Goal: Transaction & Acquisition: Book appointment/travel/reservation

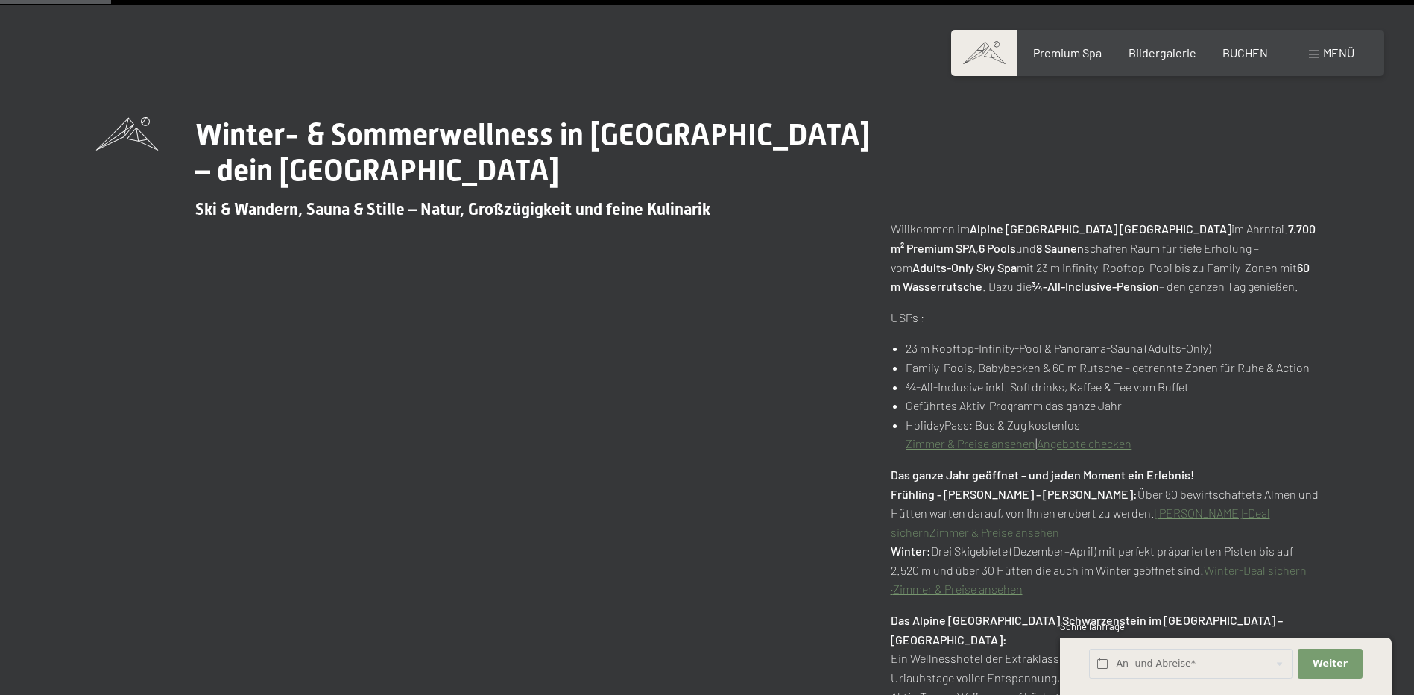
scroll to position [745, 0]
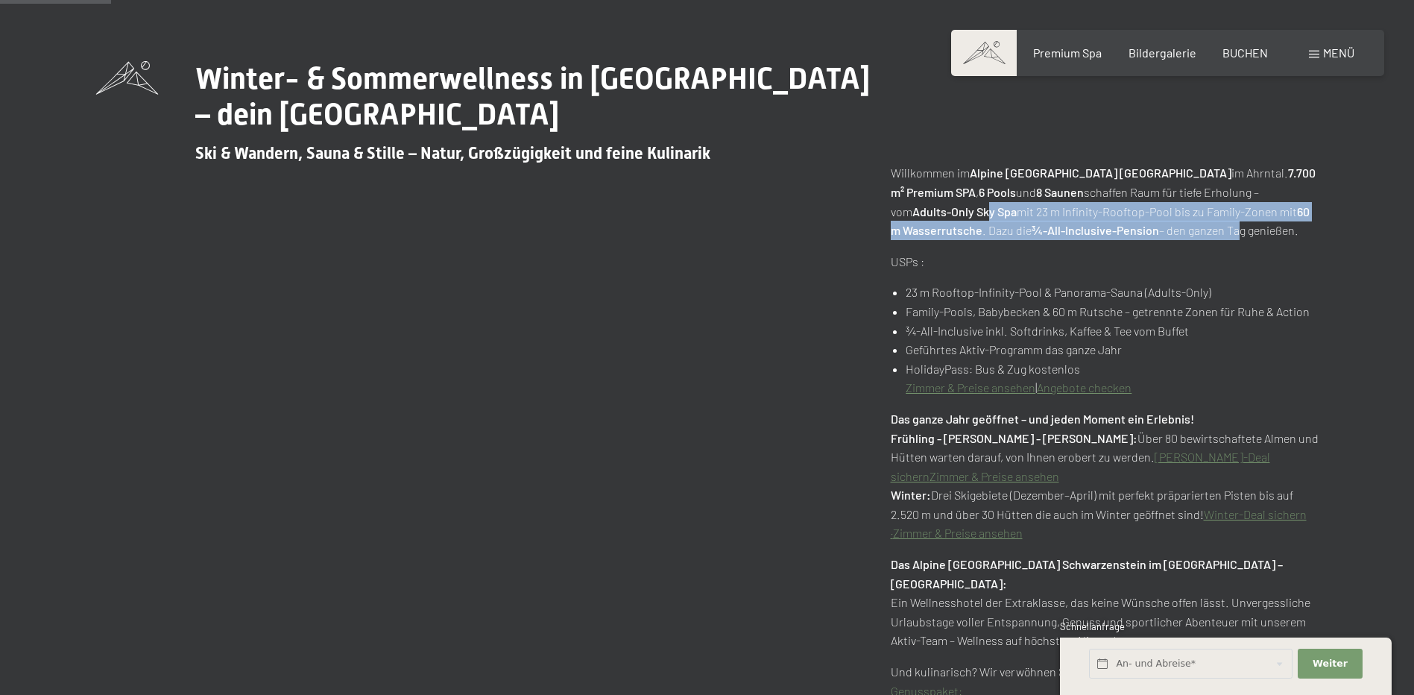
drag, startPoint x: 927, startPoint y: 213, endPoint x: 1222, endPoint y: 230, distance: 294.9
click at [1222, 230] on p "Willkommen im Alpine Luxury Spa Resort Schwarzenstein im Ahrntal. 7.700 m² Prem…" at bounding box center [1105, 201] width 428 height 76
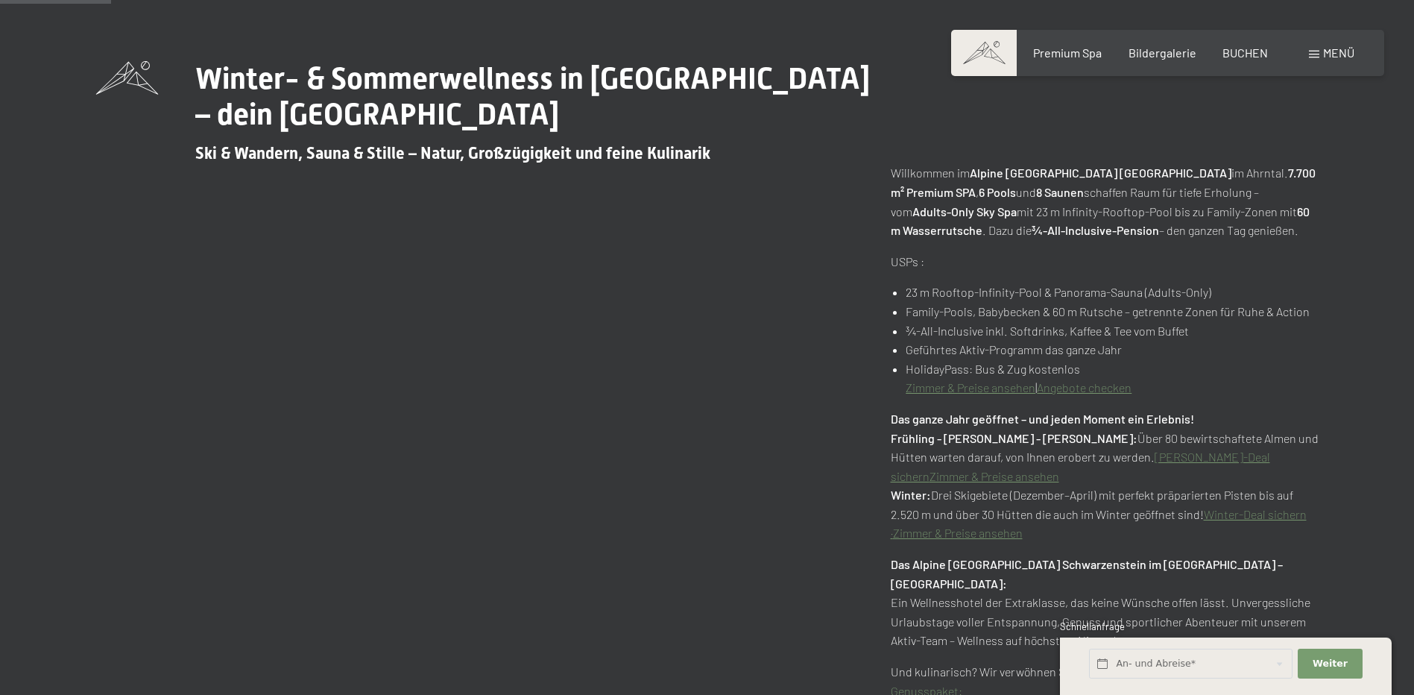
drag, startPoint x: 1222, startPoint y: 230, endPoint x: 1131, endPoint y: 253, distance: 92.9
click at [1131, 253] on p "USPs :" at bounding box center [1105, 261] width 428 height 19
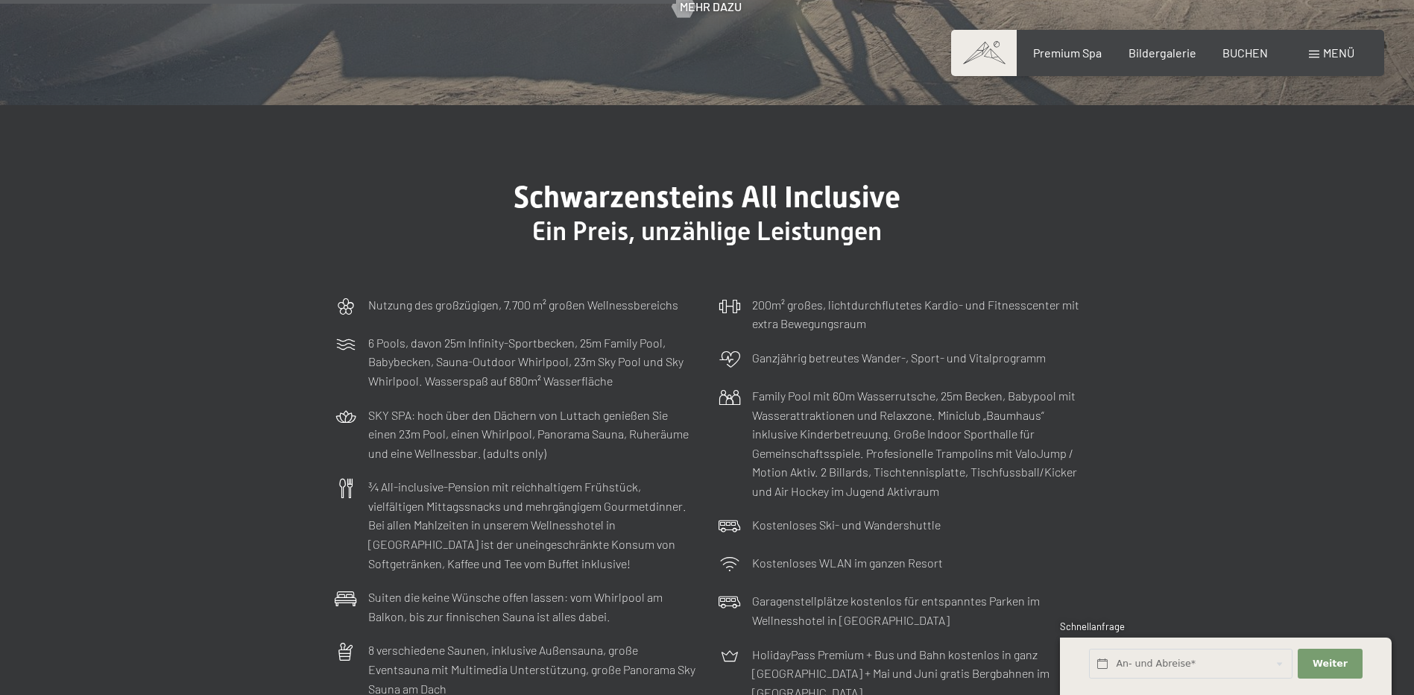
scroll to position [4547, 0]
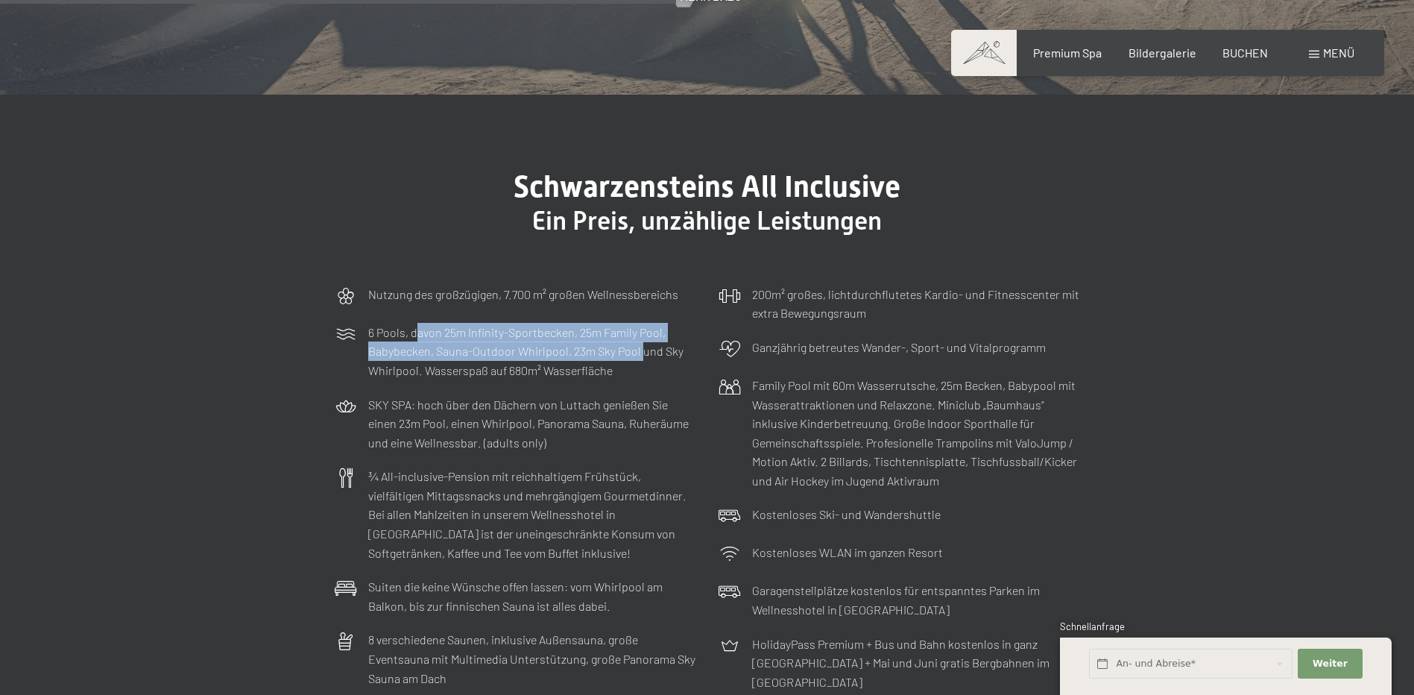
drag, startPoint x: 414, startPoint y: 317, endPoint x: 639, endPoint y: 326, distance: 225.3
click at [639, 326] on p "6 Pools, davon 25m Infinity-Sportbecken, 25m Family Pool, Babybecken, Sauna-Out…" at bounding box center [532, 351] width 328 height 57
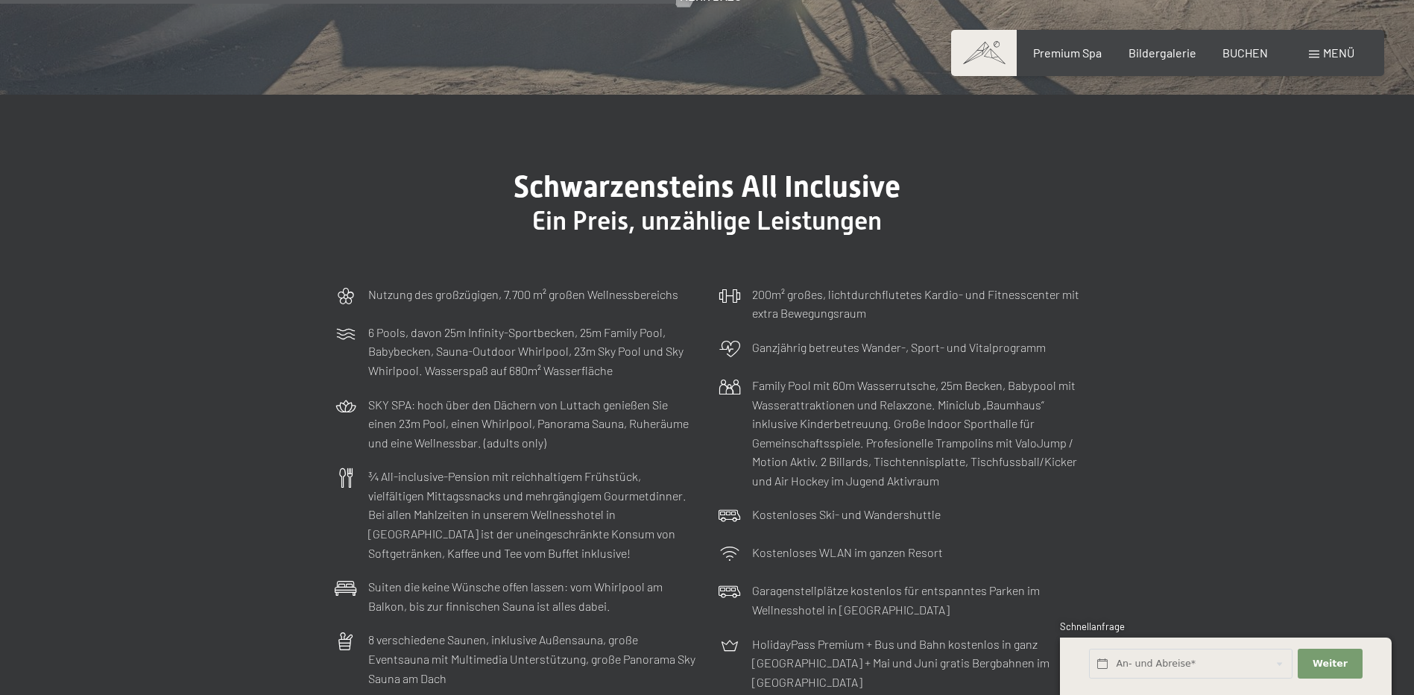
drag, startPoint x: 639, startPoint y: 326, endPoint x: 616, endPoint y: 361, distance: 40.9
click at [616, 361] on div "6 Pools, davon 25m Infinity-Sportbecken, 25m Family Pool, Babybecken, Sauna-Out…" at bounding box center [515, 351] width 376 height 72
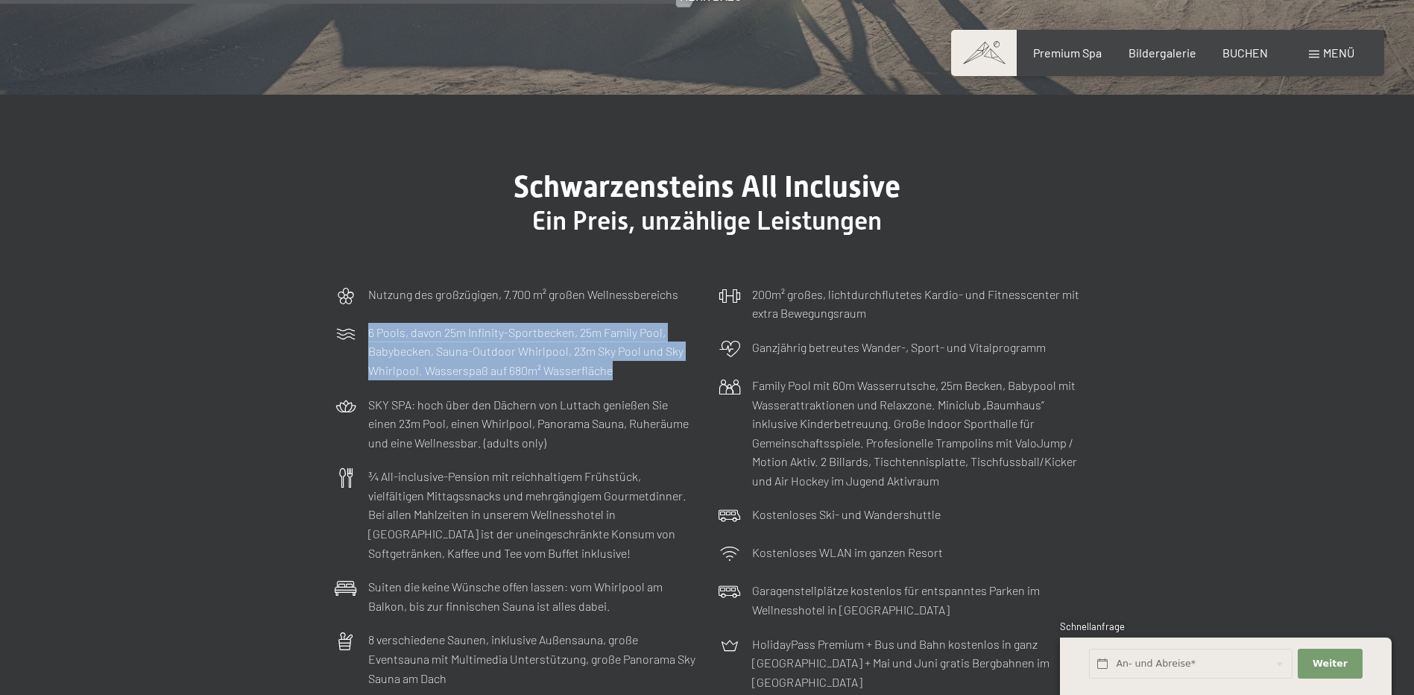
drag, startPoint x: 618, startPoint y: 353, endPoint x: 339, endPoint y: 325, distance: 280.2
click at [339, 325] on div "6 Pools, davon 25m Infinity-Sportbecken, 25m Family Pool, Babybecken, Sauna-Out…" at bounding box center [515, 351] width 376 height 72
drag, startPoint x: 339, startPoint y: 325, endPoint x: 357, endPoint y: 335, distance: 20.3
click at [357, 335] on div "6 Pools, davon 25m Infinity-Sportbecken, 25m Family Pool, Babybecken, Sauna-Out…" at bounding box center [515, 351] width 376 height 72
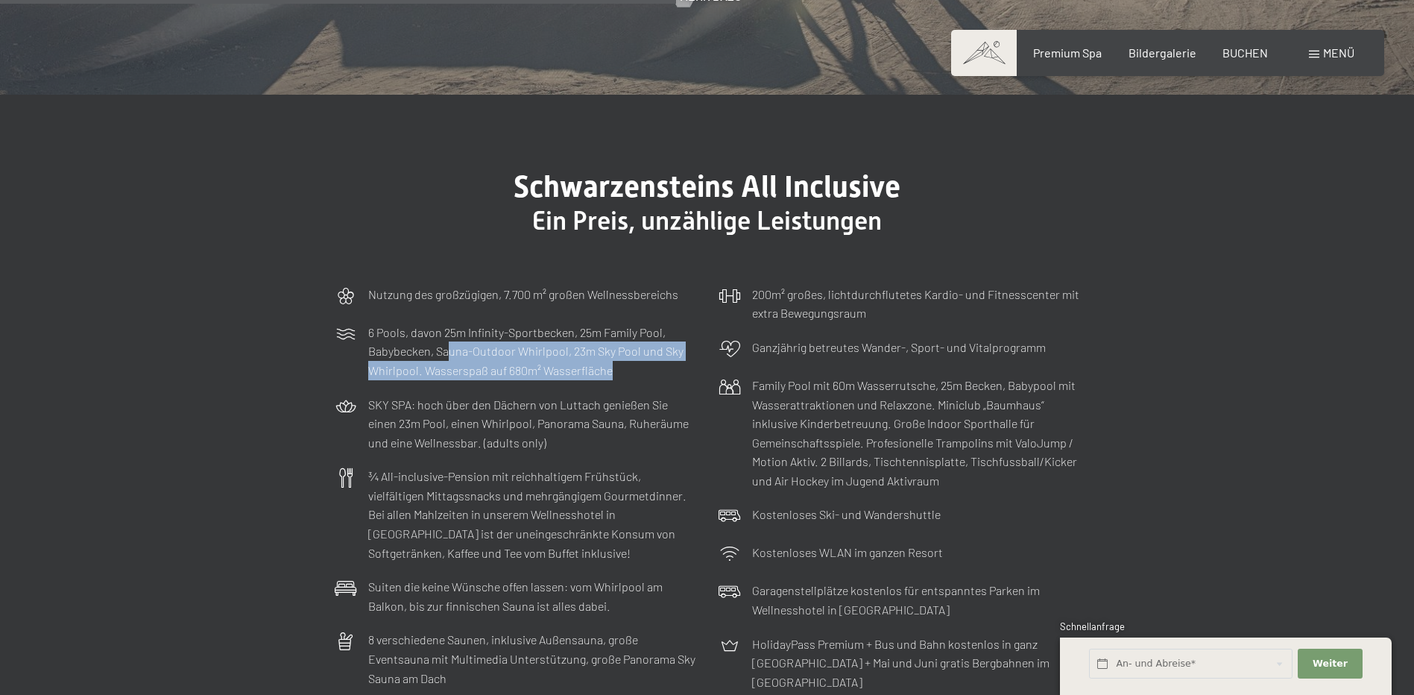
drag, startPoint x: 446, startPoint y: 333, endPoint x: 628, endPoint y: 353, distance: 183.7
click at [628, 353] on p "6 Pools, davon 25m Infinity-Sportbecken, 25m Family Pool, Babybecken, Sauna-Out…" at bounding box center [532, 351] width 328 height 57
drag, startPoint x: 628, startPoint y: 353, endPoint x: 600, endPoint y: 366, distance: 31.0
click at [600, 366] on div "6 Pools, davon 25m Infinity-Sportbecken, 25m Family Pool, Babybecken, Sauna-Out…" at bounding box center [515, 351] width 376 height 72
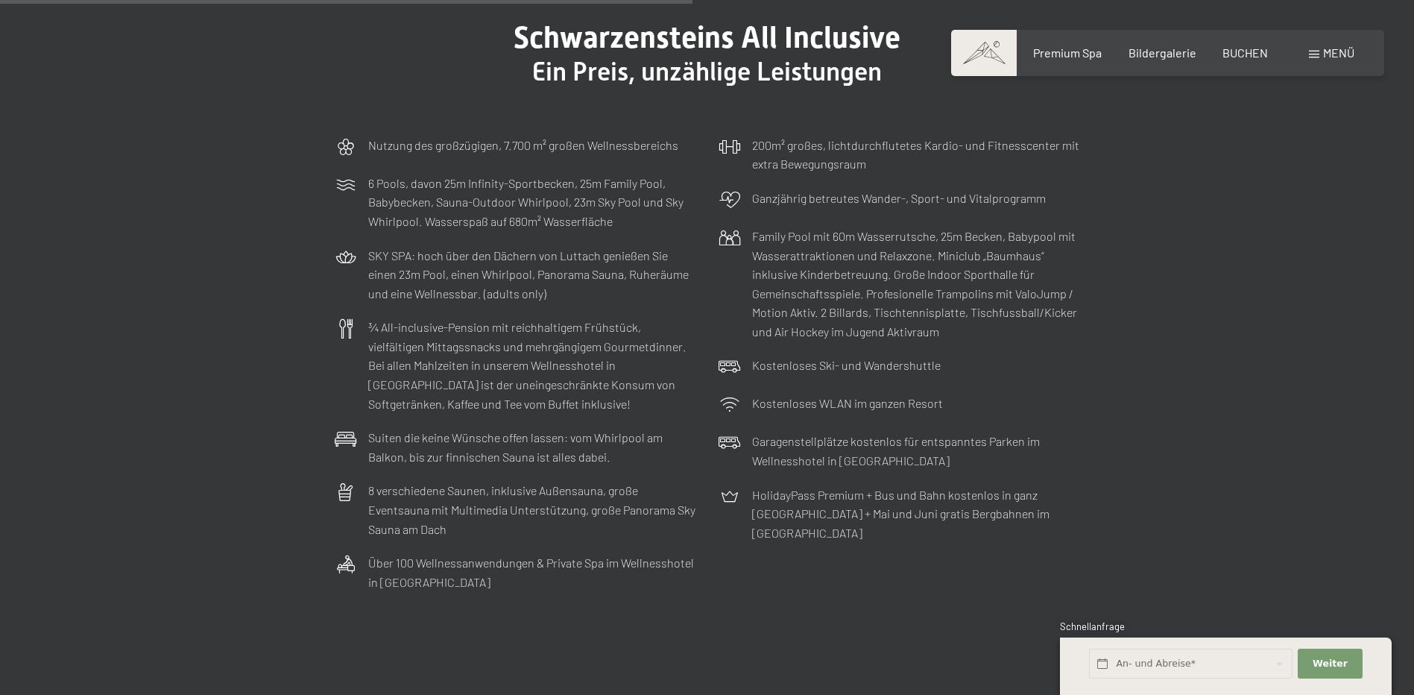
scroll to position [4621, 0]
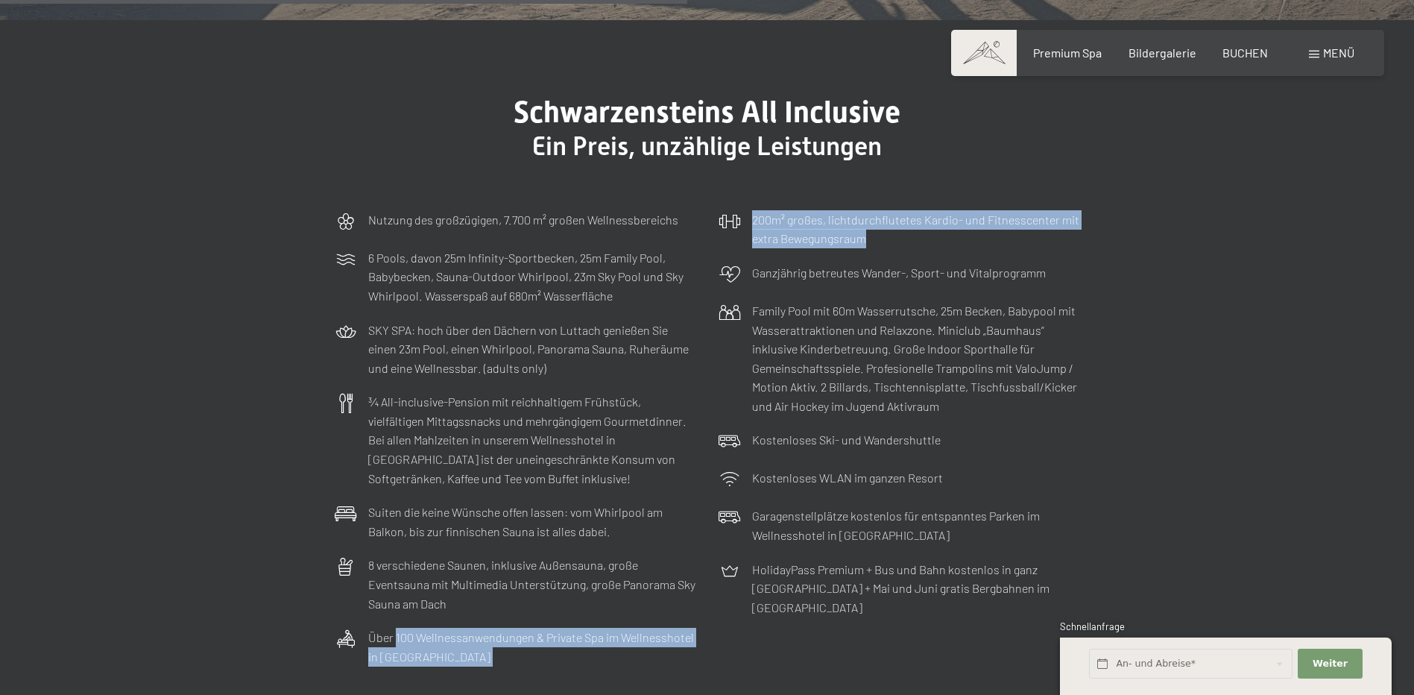
drag, startPoint x: 780, startPoint y: 199, endPoint x: 865, endPoint y: 265, distance: 107.2
click at [865, 265] on div "Nutzung des großzügigen, 7.700 m² großen Wellnessbereichs 6 Pools, davon 25m In…" at bounding box center [707, 438] width 760 height 471
drag, startPoint x: 865, startPoint y: 265, endPoint x: 868, endPoint y: 275, distance: 10.4
click at [868, 248] on p "200m² großes, lichtdurchflutetes Kardio- und Fitnesscenter mit extra Bewegungsr…" at bounding box center [916, 229] width 328 height 38
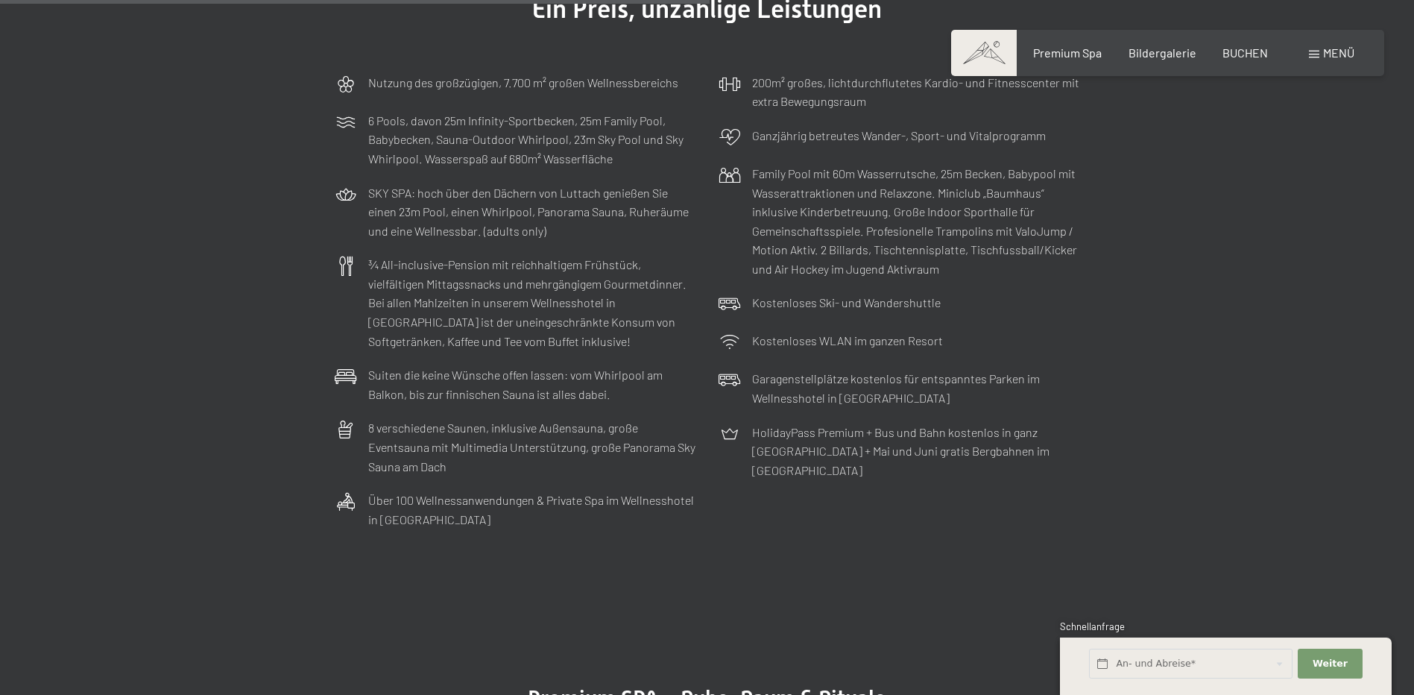
scroll to position [4770, 0]
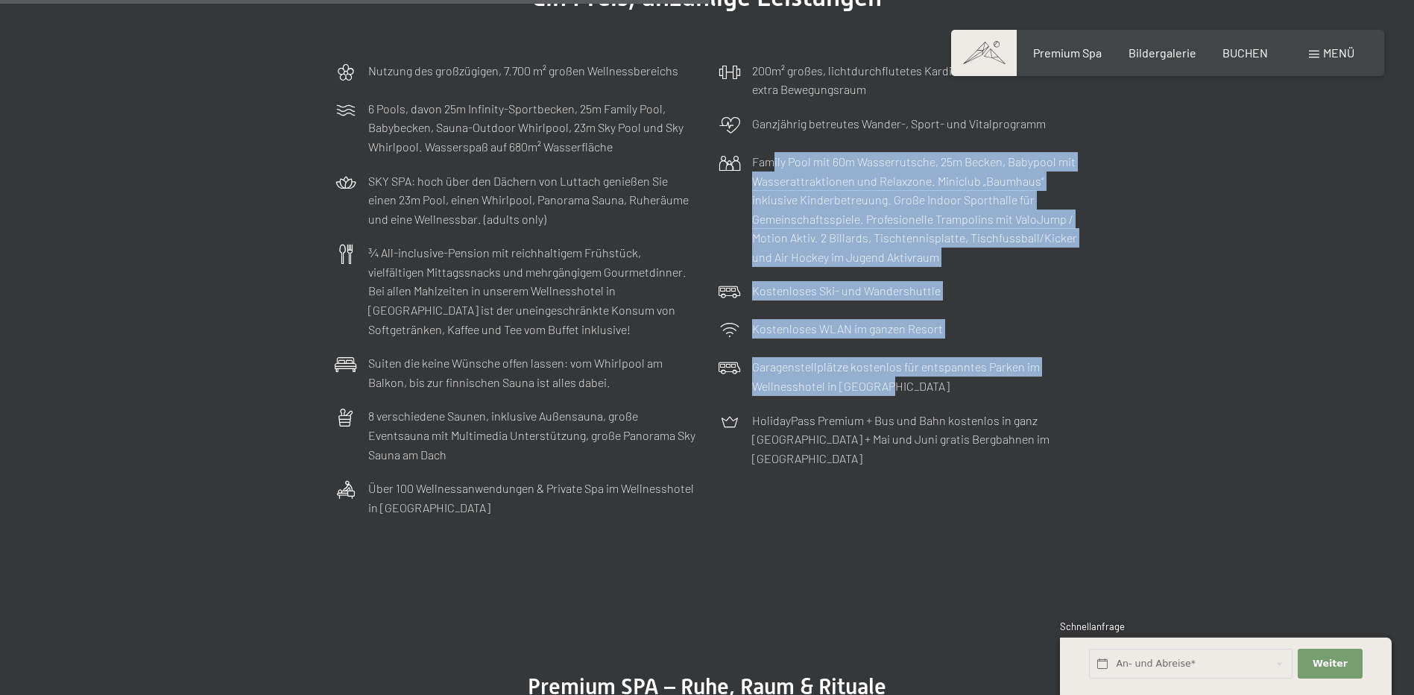
drag, startPoint x: 769, startPoint y: 197, endPoint x: 956, endPoint y: 426, distance: 296.1
click at [956, 426] on div "Nutzung des großzügigen, 7.700 m² großen Wellnessbereichs 6 Pools, davon 25m In…" at bounding box center [707, 289] width 760 height 471
drag, startPoint x: 956, startPoint y: 426, endPoint x: 927, endPoint y: 432, distance: 29.5
click at [927, 402] on div "Garagenstellplätze kostenlos für entspanntes Parken im Wellnesshotel in Südtirol" at bounding box center [899, 376] width 376 height 53
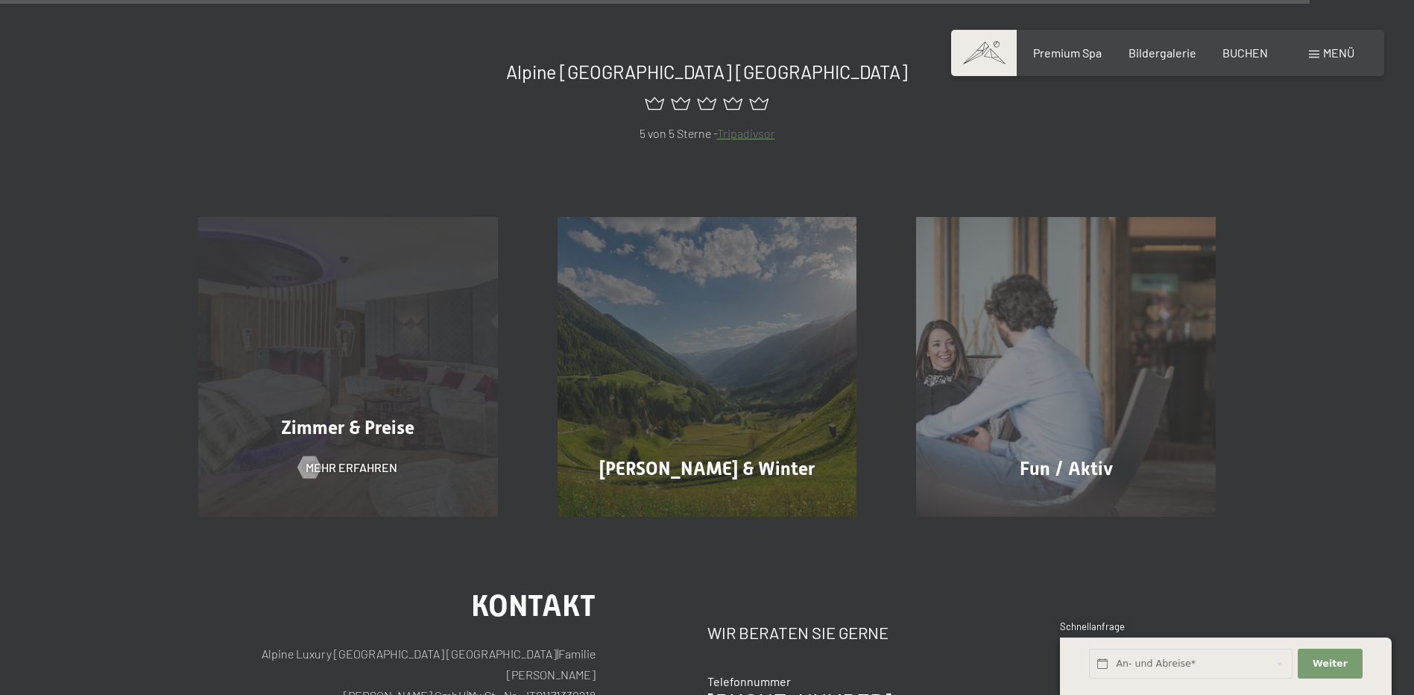
scroll to position [8348, 0]
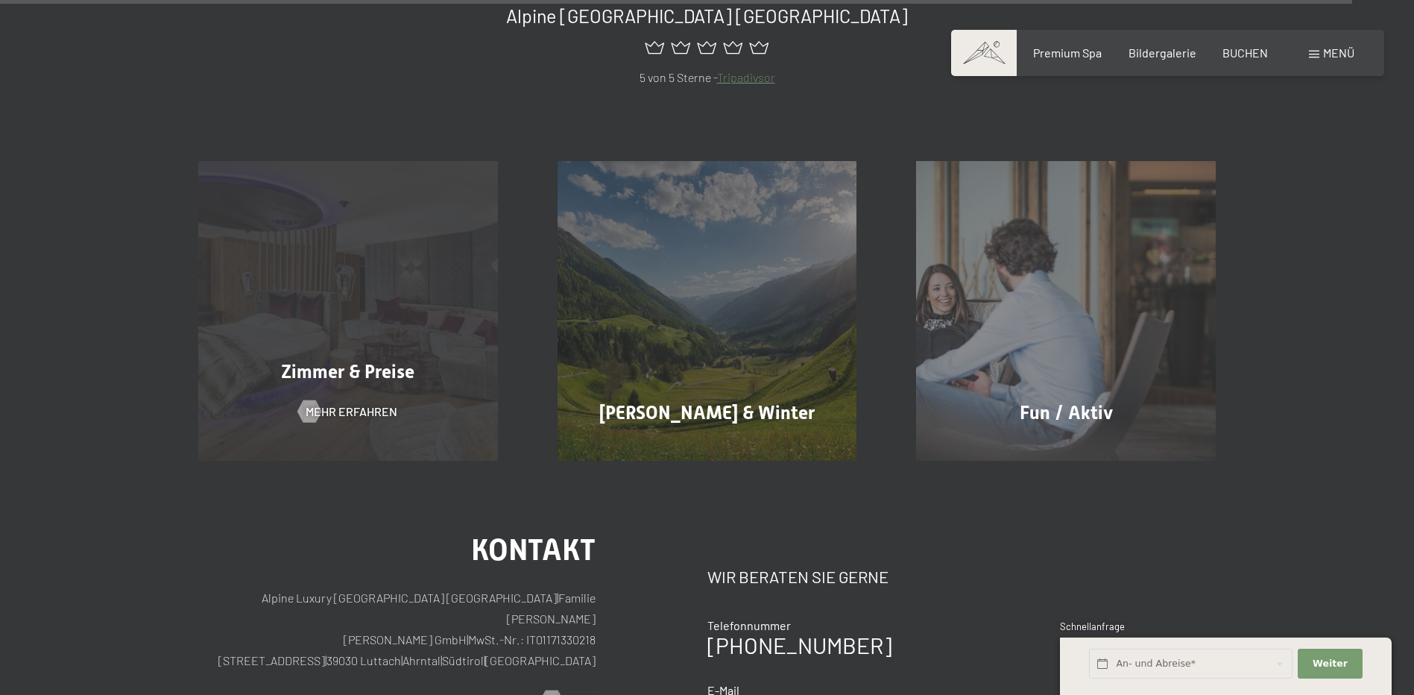
click at [334, 247] on div "Zimmer & Preise Mehr erfahren" at bounding box center [347, 311] width 359 height 300
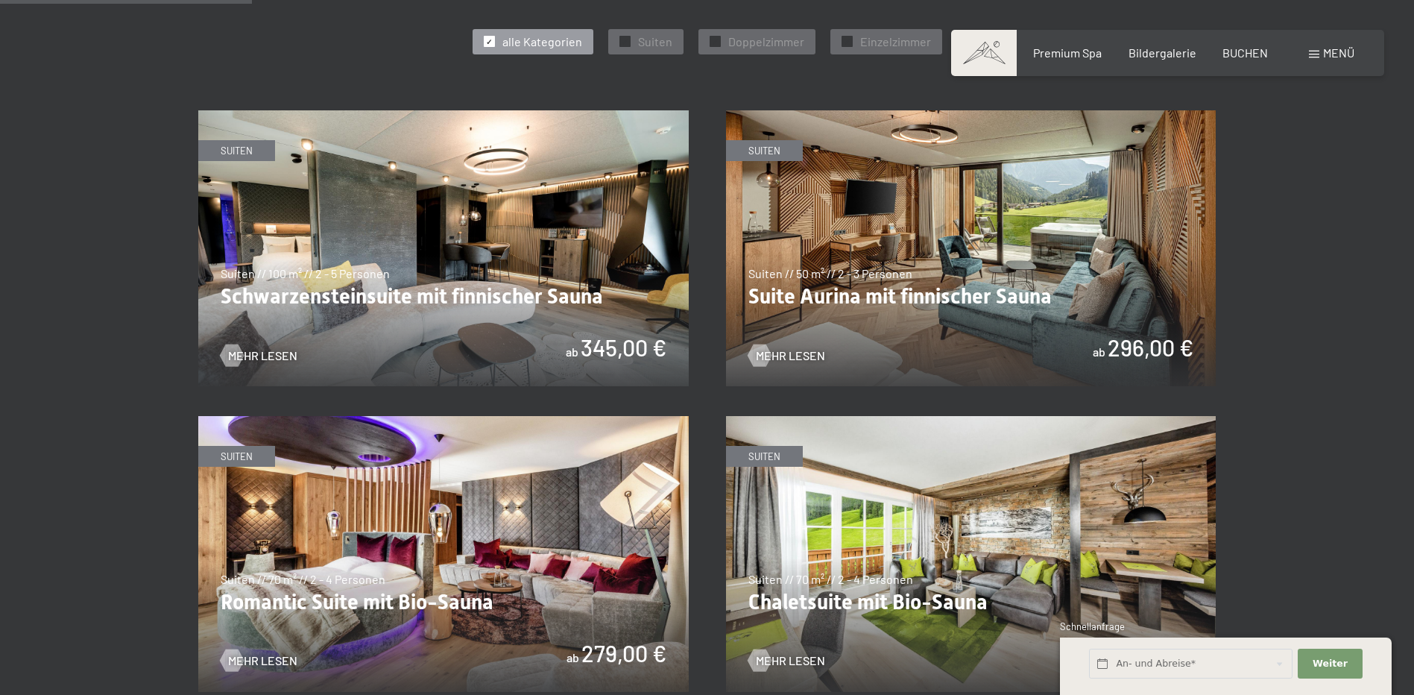
scroll to position [745, 0]
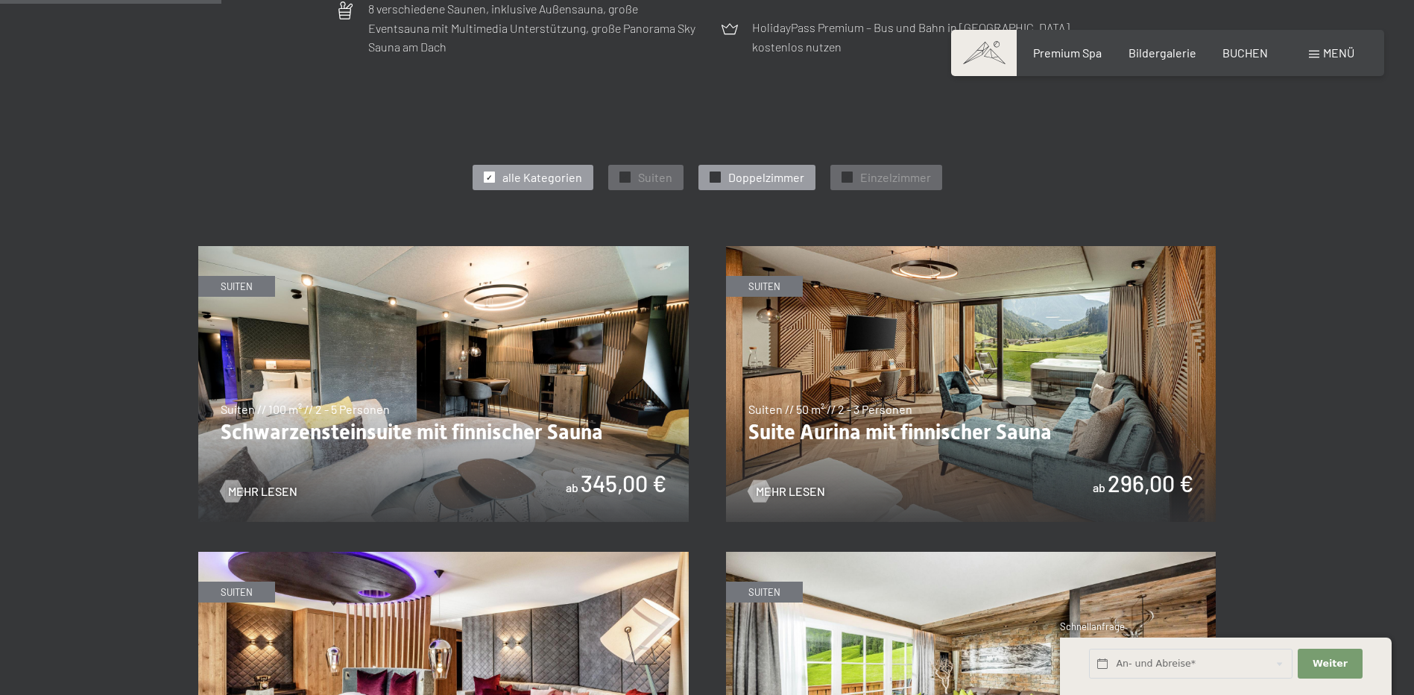
click at [754, 174] on span "Doppelzimmer" at bounding box center [766, 177] width 76 height 16
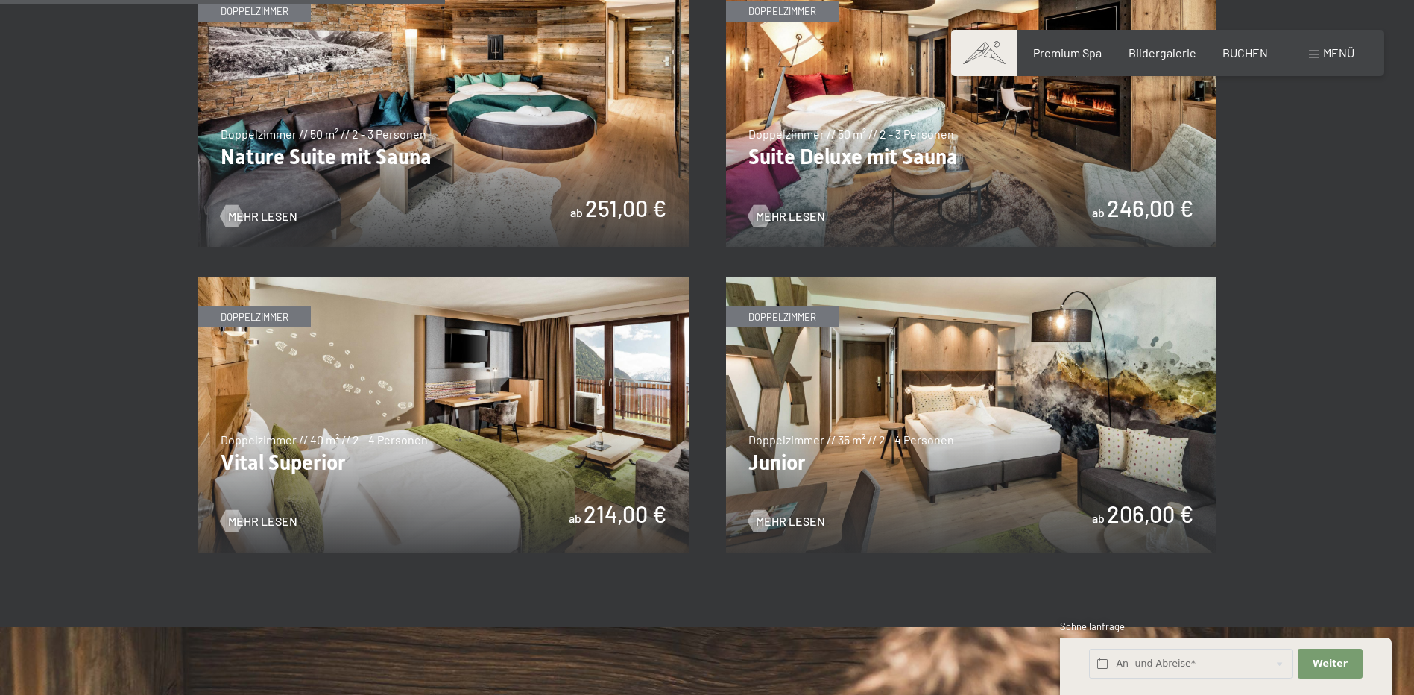
scroll to position [1043, 0]
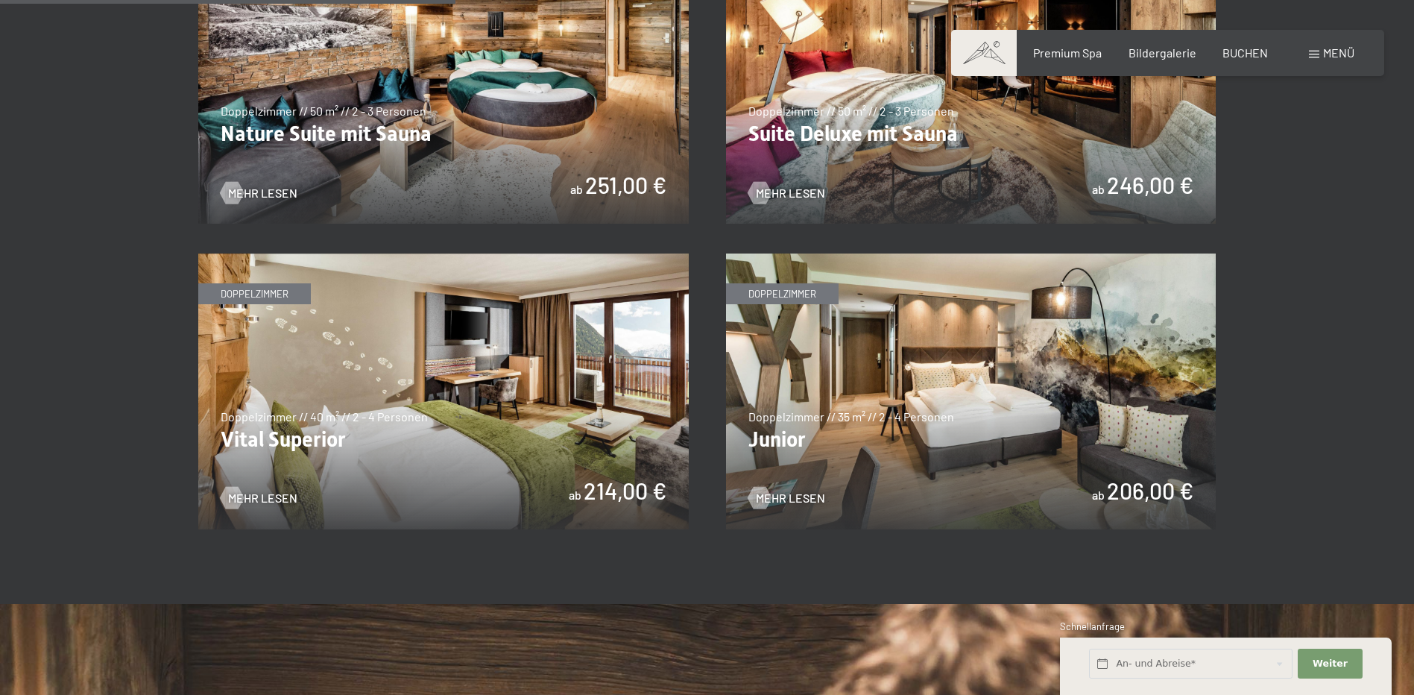
click at [866, 389] on img at bounding box center [971, 391] width 490 height 276
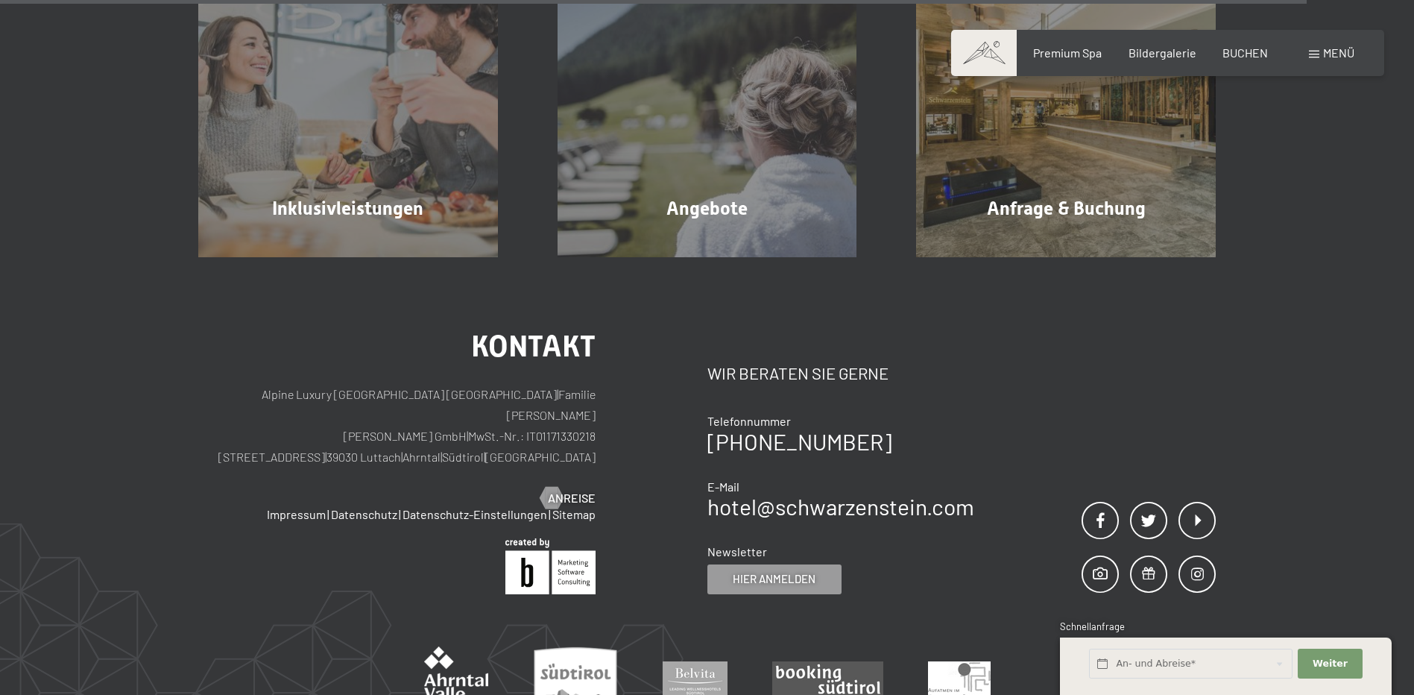
scroll to position [3056, 0]
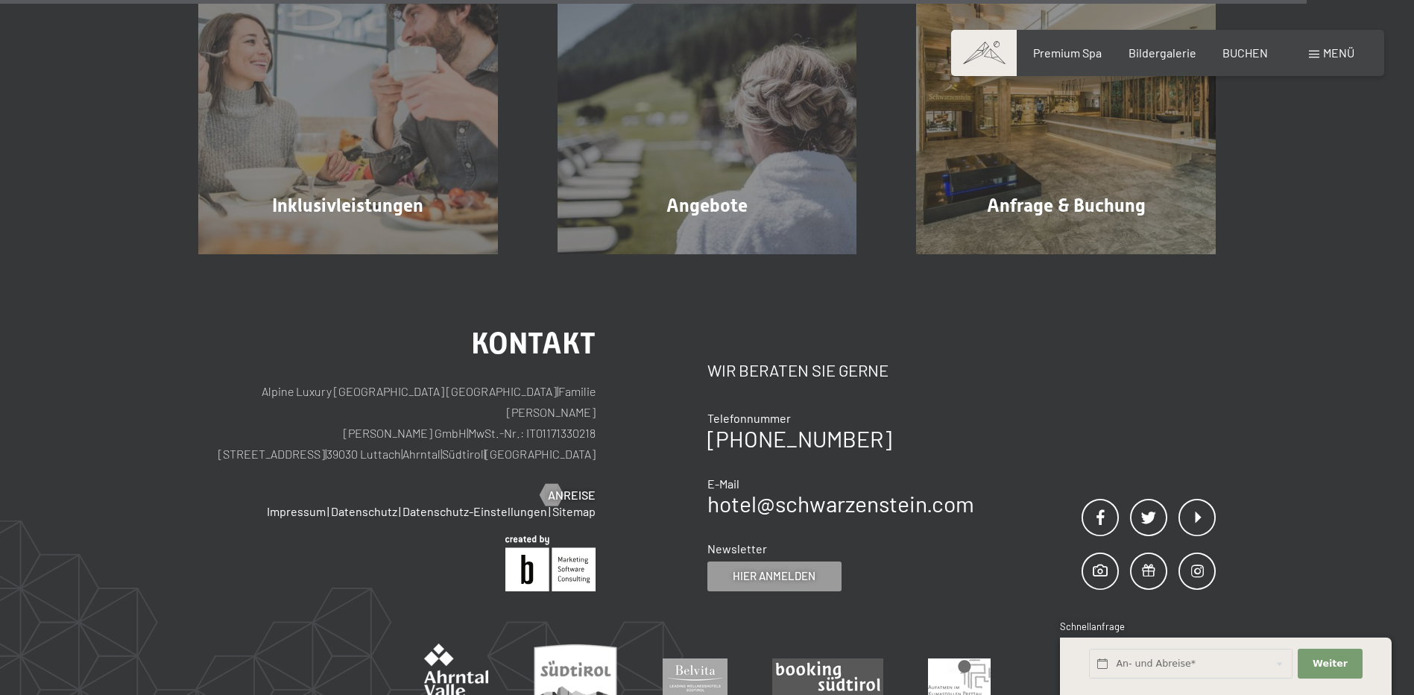
drag, startPoint x: 322, startPoint y: 435, endPoint x: 467, endPoint y: 439, distance: 145.4
click at [467, 439] on p "Alpine Luxury SPA Resort SCHWARZENSTEIN | Familie Zimmerhofer Otmar Zimmerhofer…" at bounding box center [396, 422] width 397 height 83
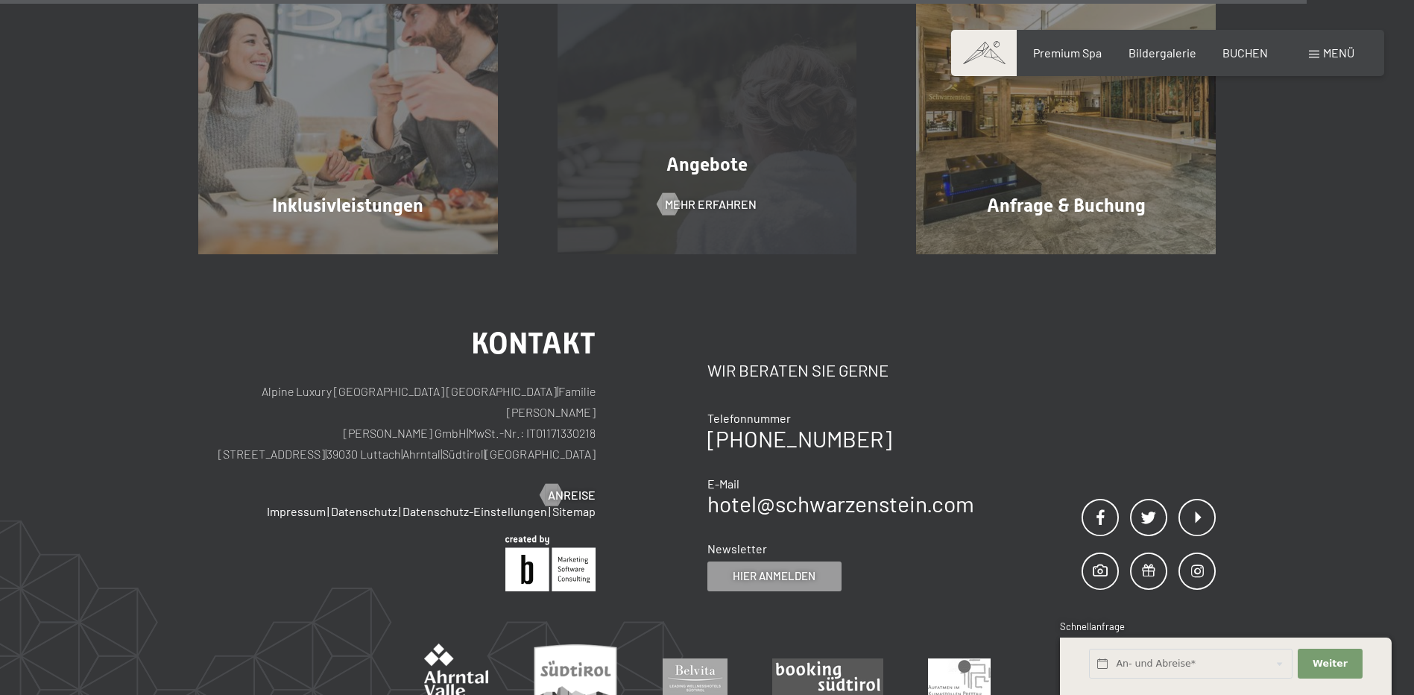
copy p "Dorfstraße 11 | 39030 Luttach"
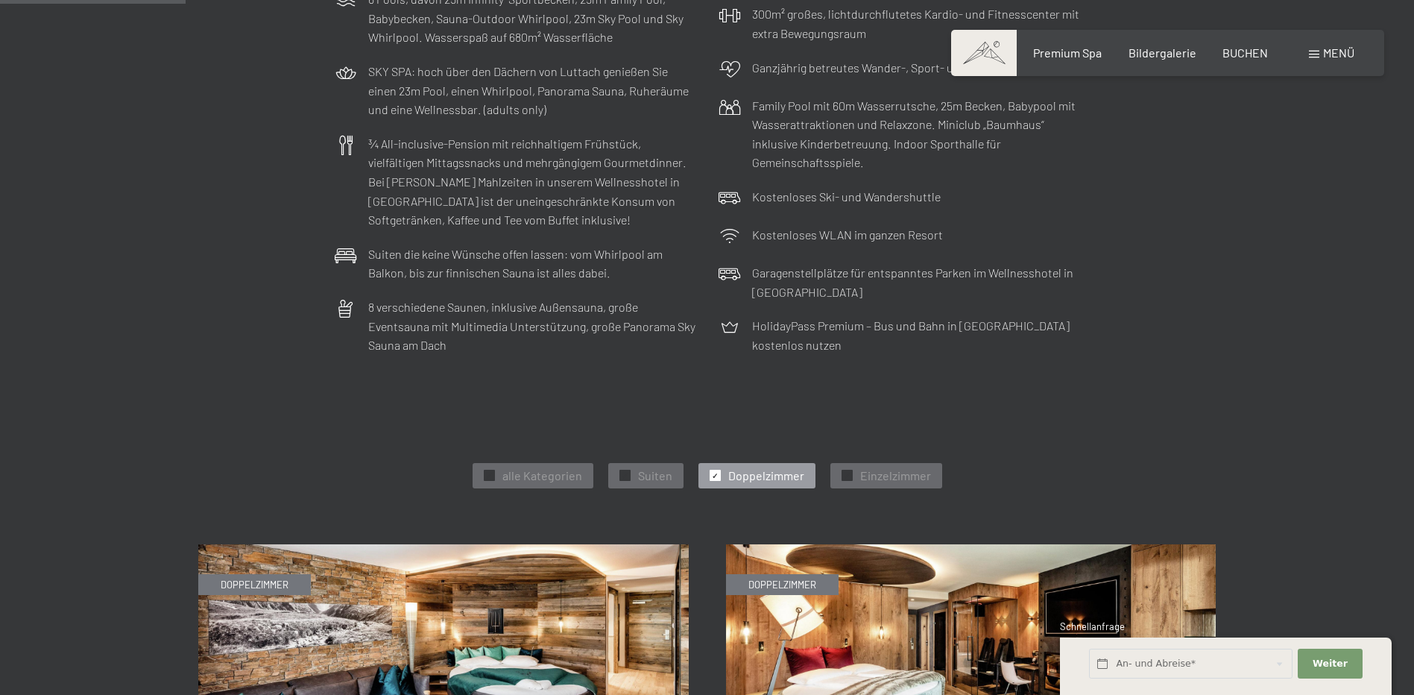
scroll to position [0, 0]
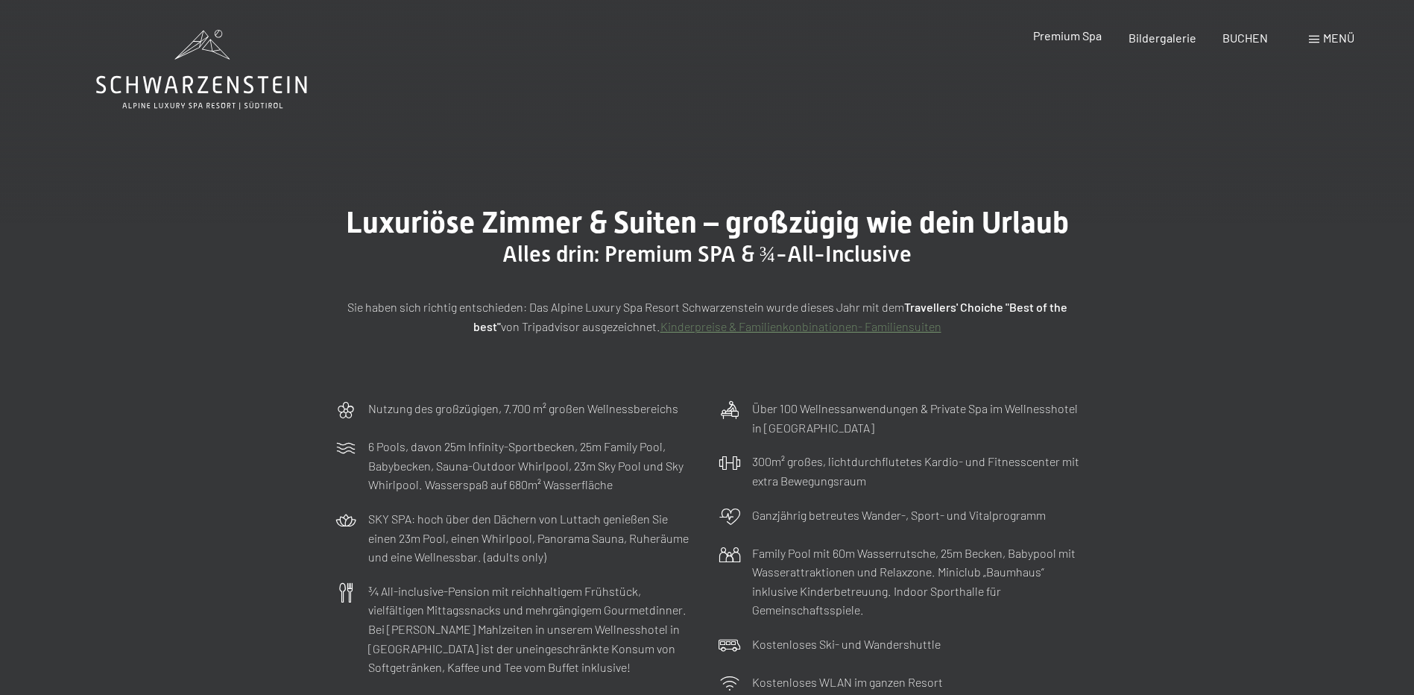
click at [1075, 39] on span "Premium Spa" at bounding box center [1067, 35] width 69 height 14
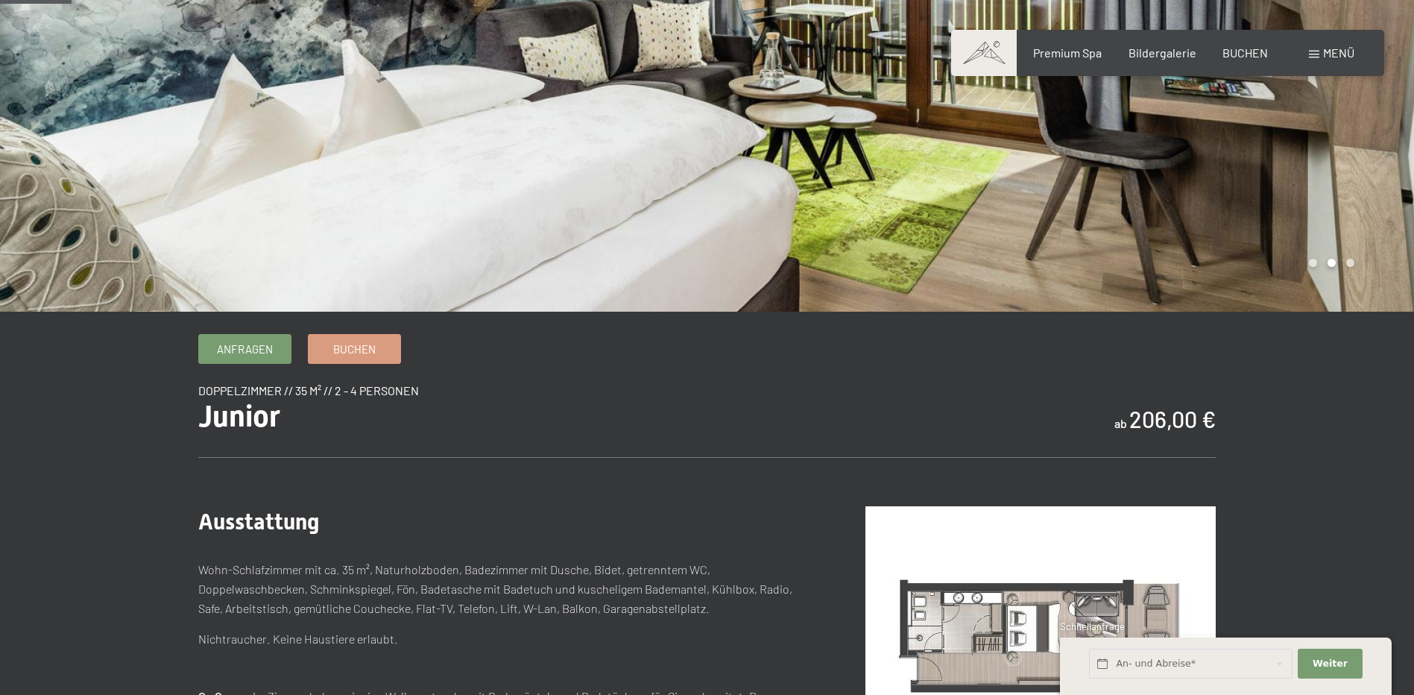
scroll to position [75, 0]
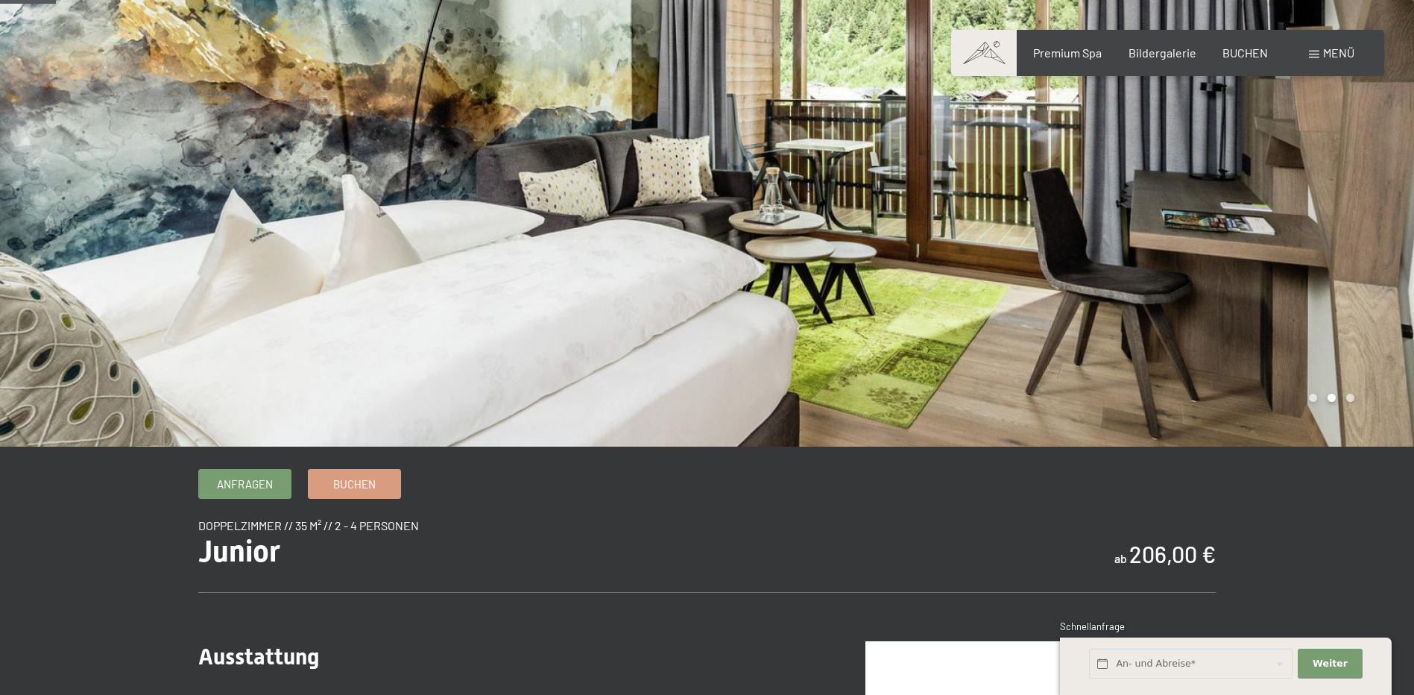
click at [1351, 280] on div at bounding box center [1060, 185] width 707 height 521
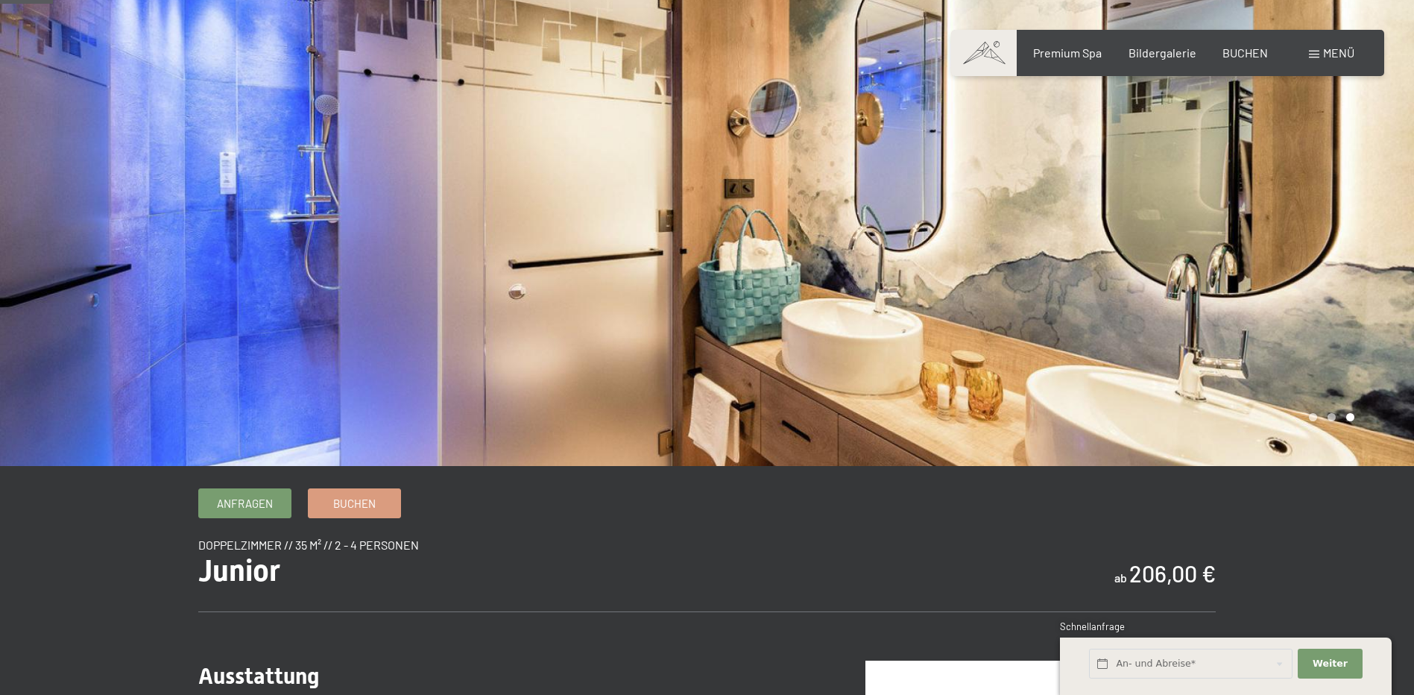
scroll to position [0, 0]
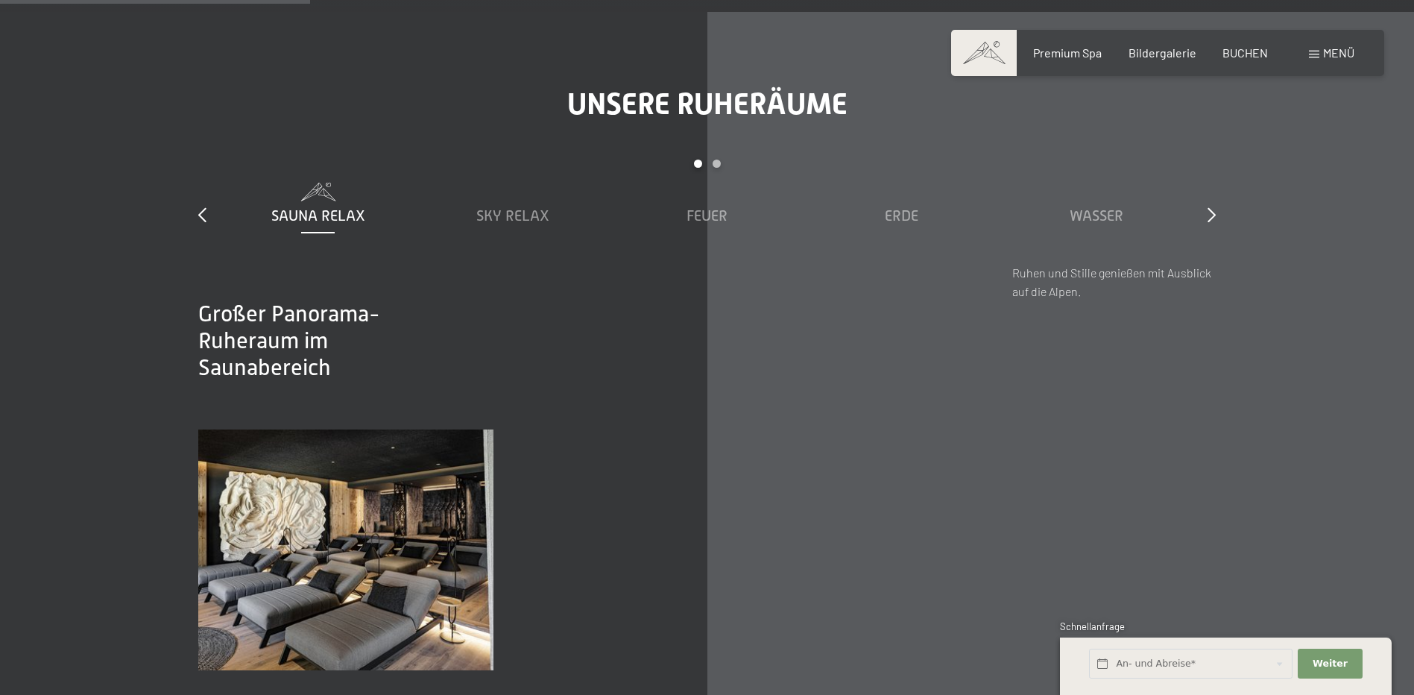
scroll to position [2534, 0]
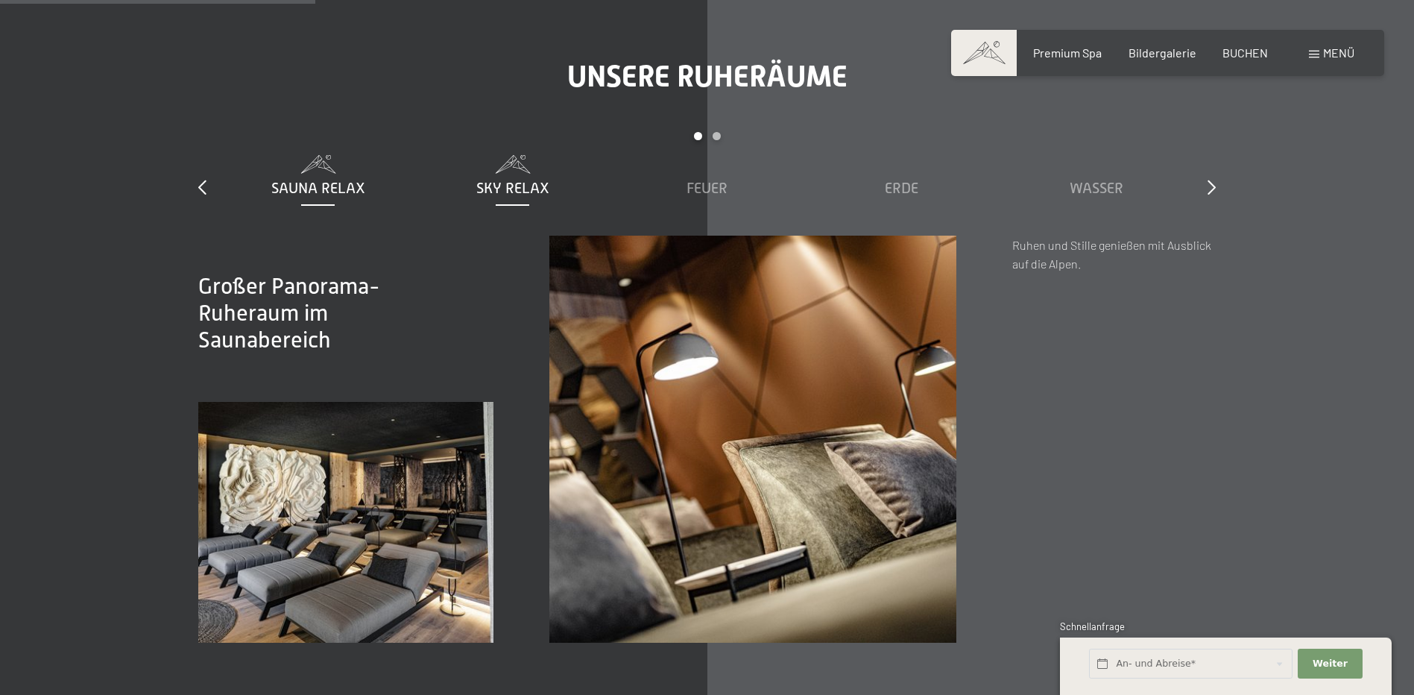
click at [500, 180] on span "Sky Relax" at bounding box center [512, 188] width 73 height 16
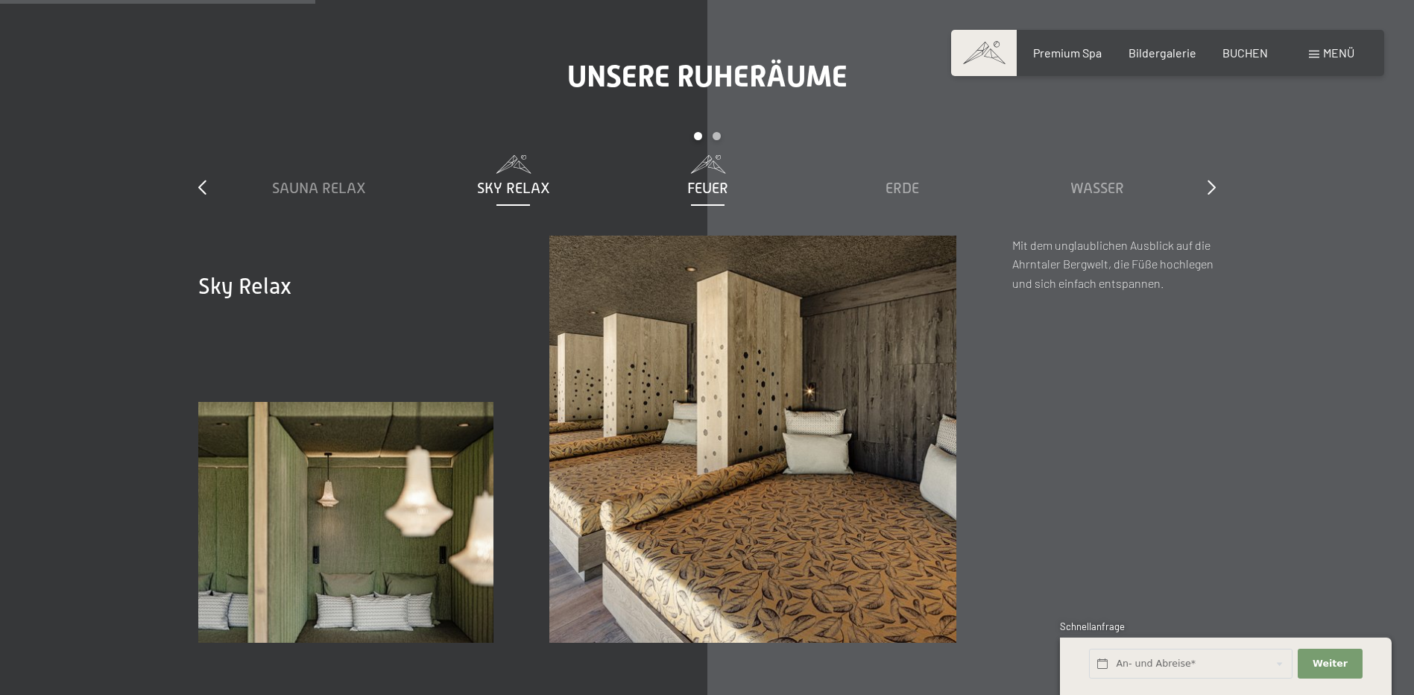
click at [698, 180] on span "Feuer" at bounding box center [707, 188] width 41 height 16
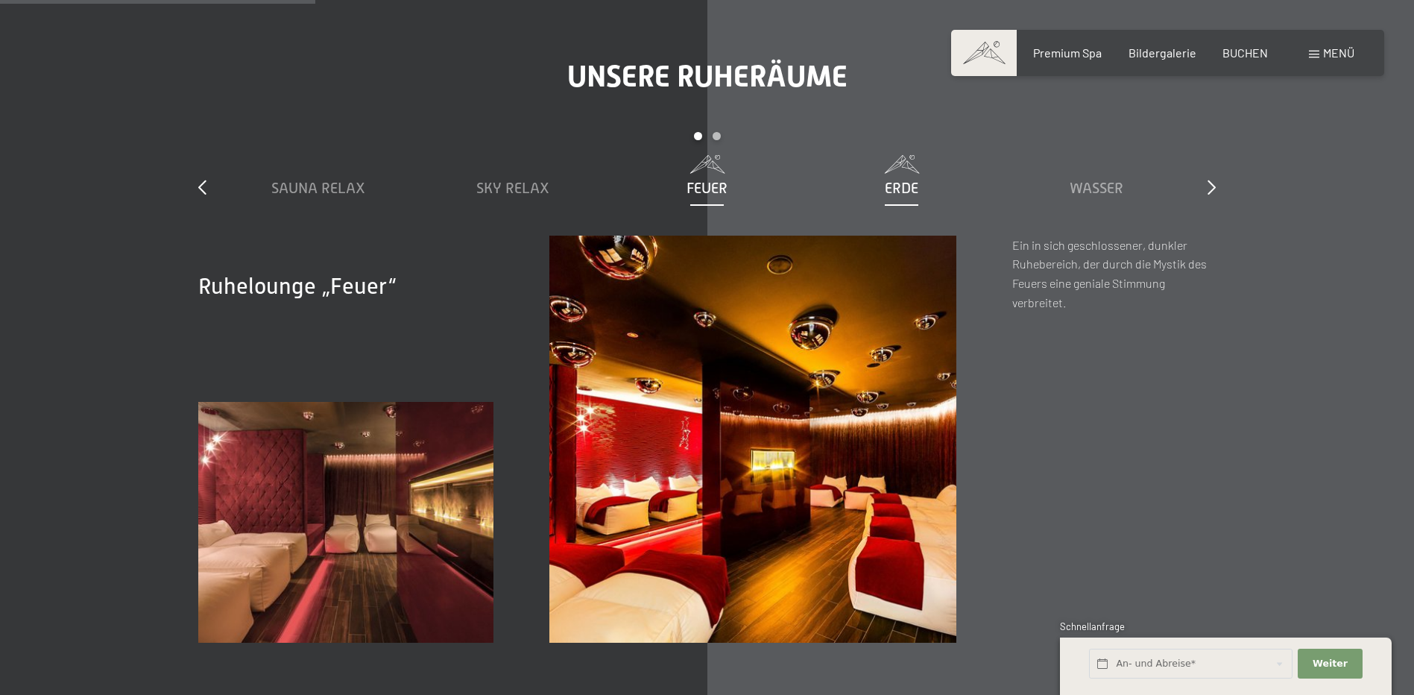
click at [879, 177] on div "Erde" at bounding box center [902, 187] width 180 height 21
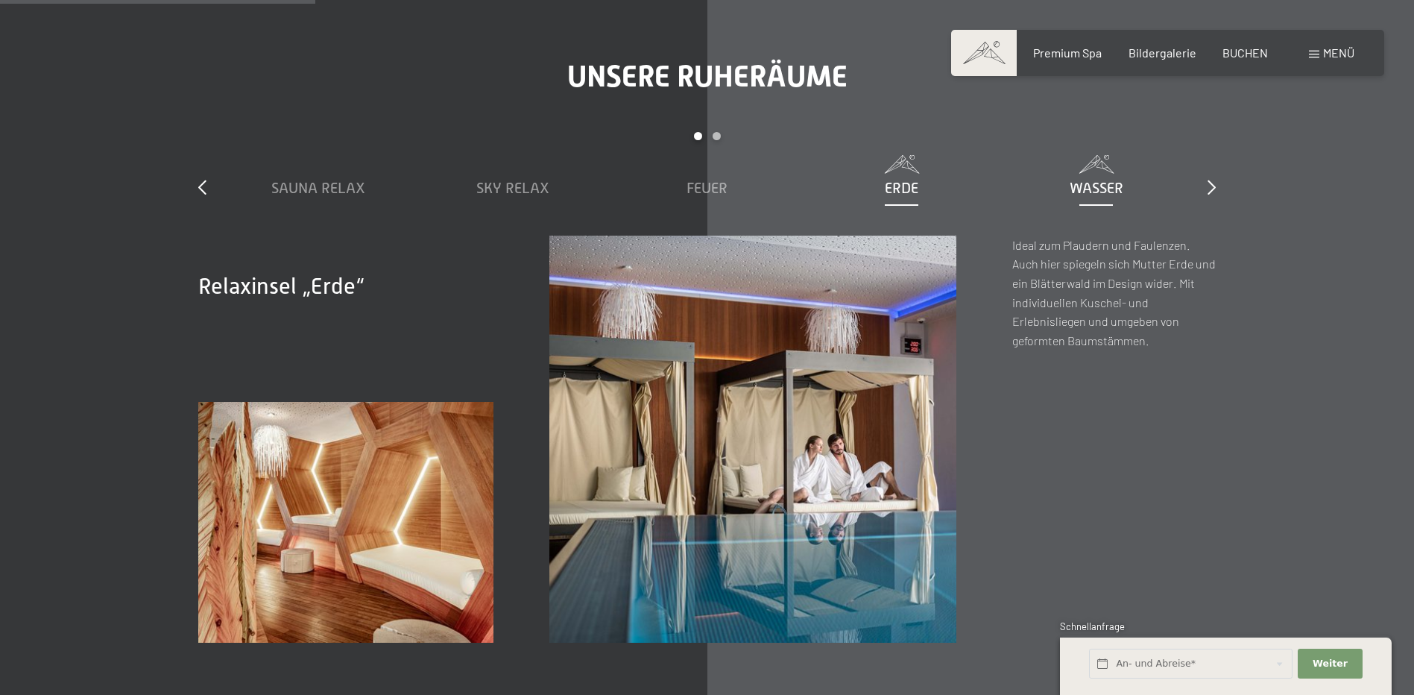
click at [1081, 180] on span "Wasser" at bounding box center [1097, 188] width 54 height 16
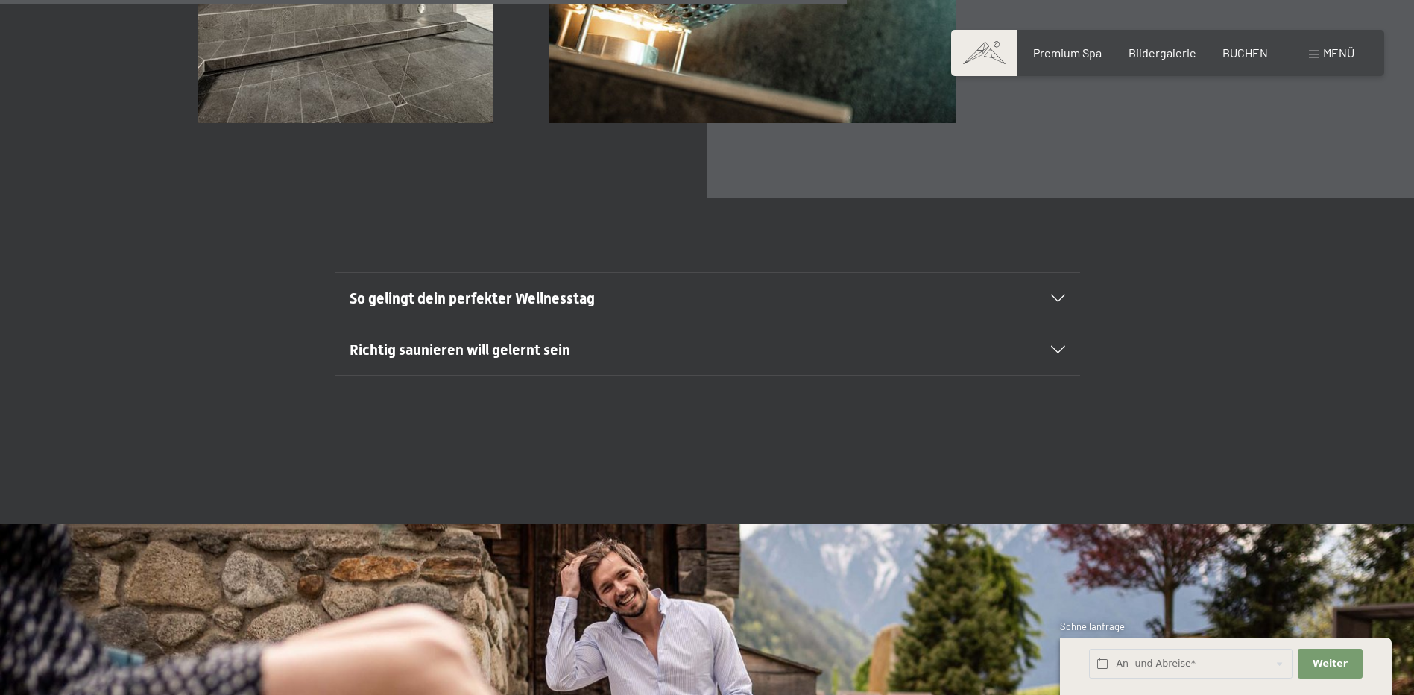
scroll to position [5963, 0]
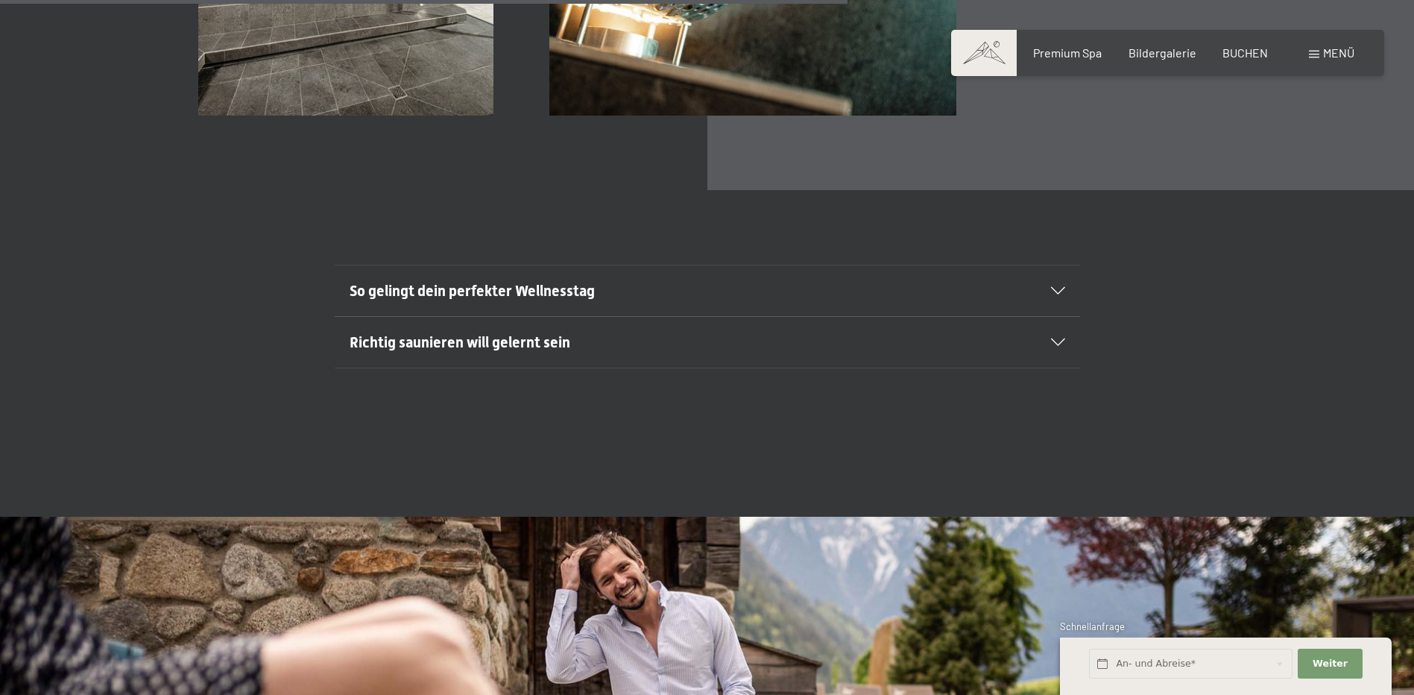
click at [600, 280] on h2 "So gelingt dein perfekter Wellnesstag" at bounding box center [672, 290] width 644 height 21
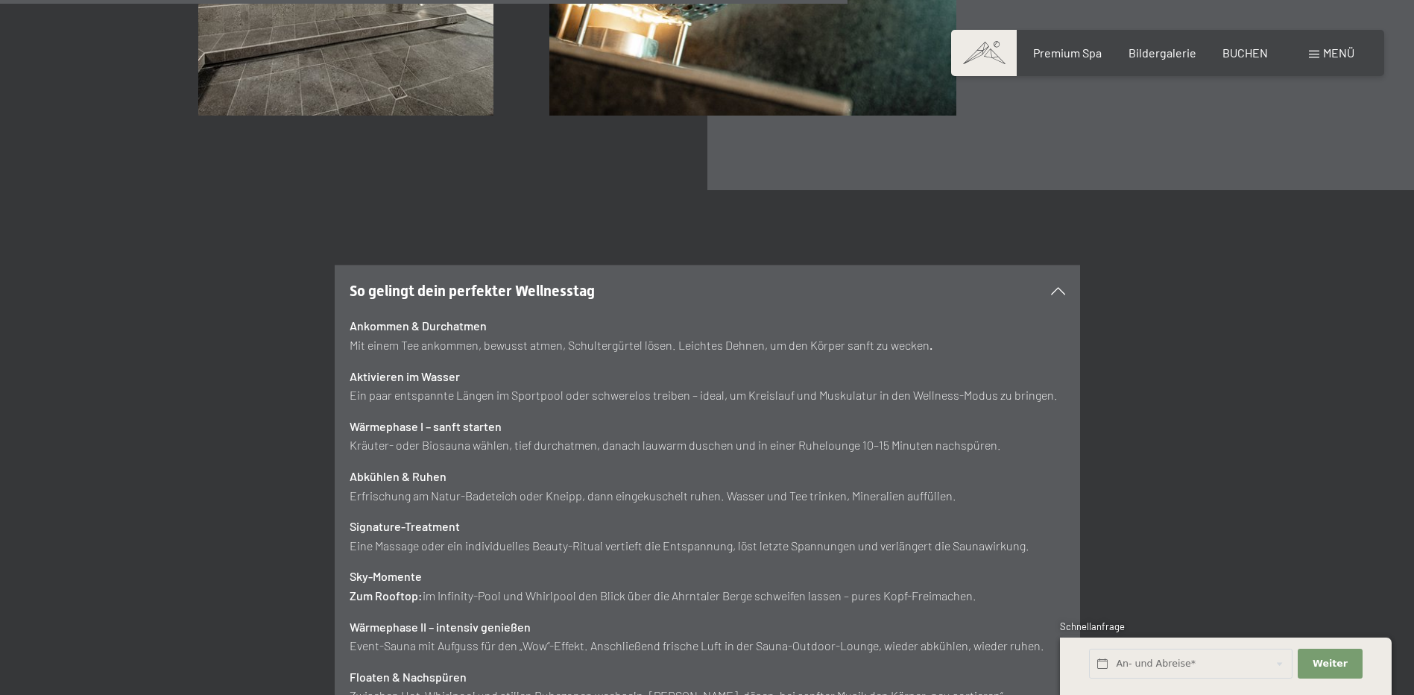
click at [604, 280] on h2 "So gelingt dein perfekter Wellnesstag" at bounding box center [672, 290] width 644 height 21
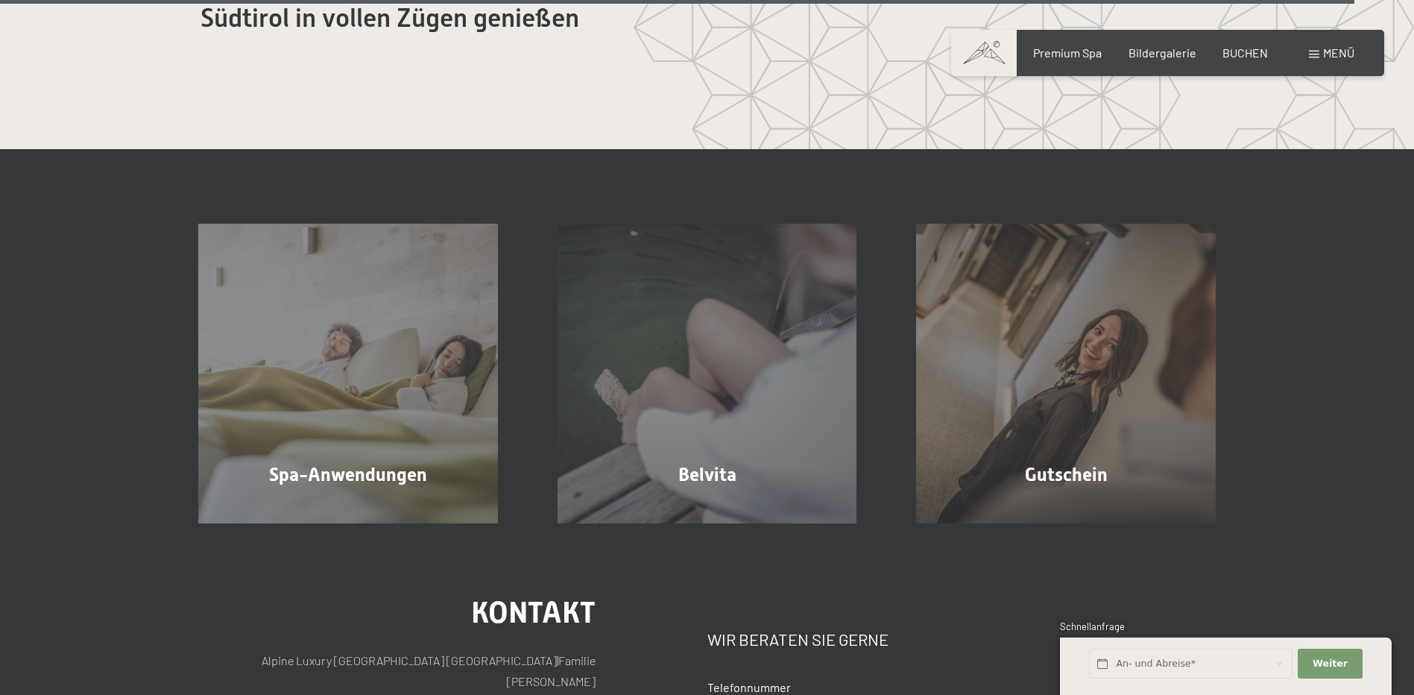
scroll to position [9466, 0]
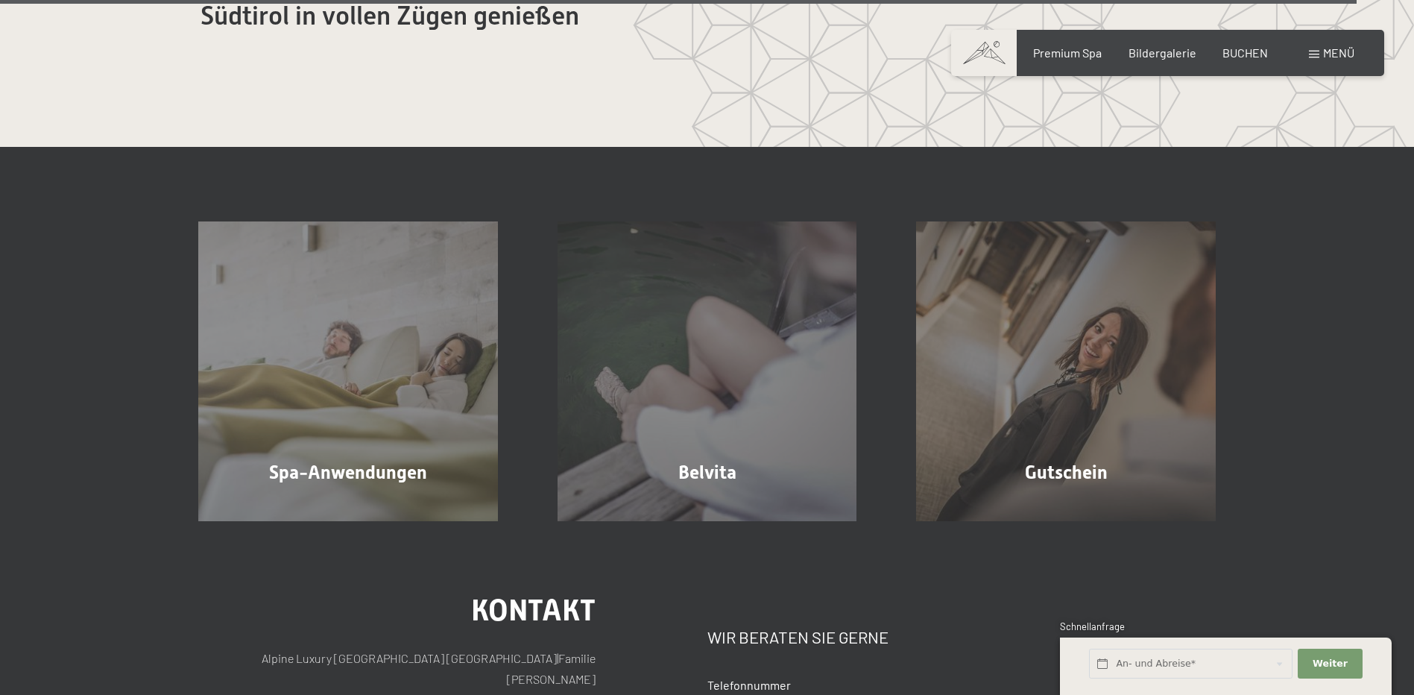
click at [1337, 53] on span "Menü" at bounding box center [1338, 52] width 31 height 14
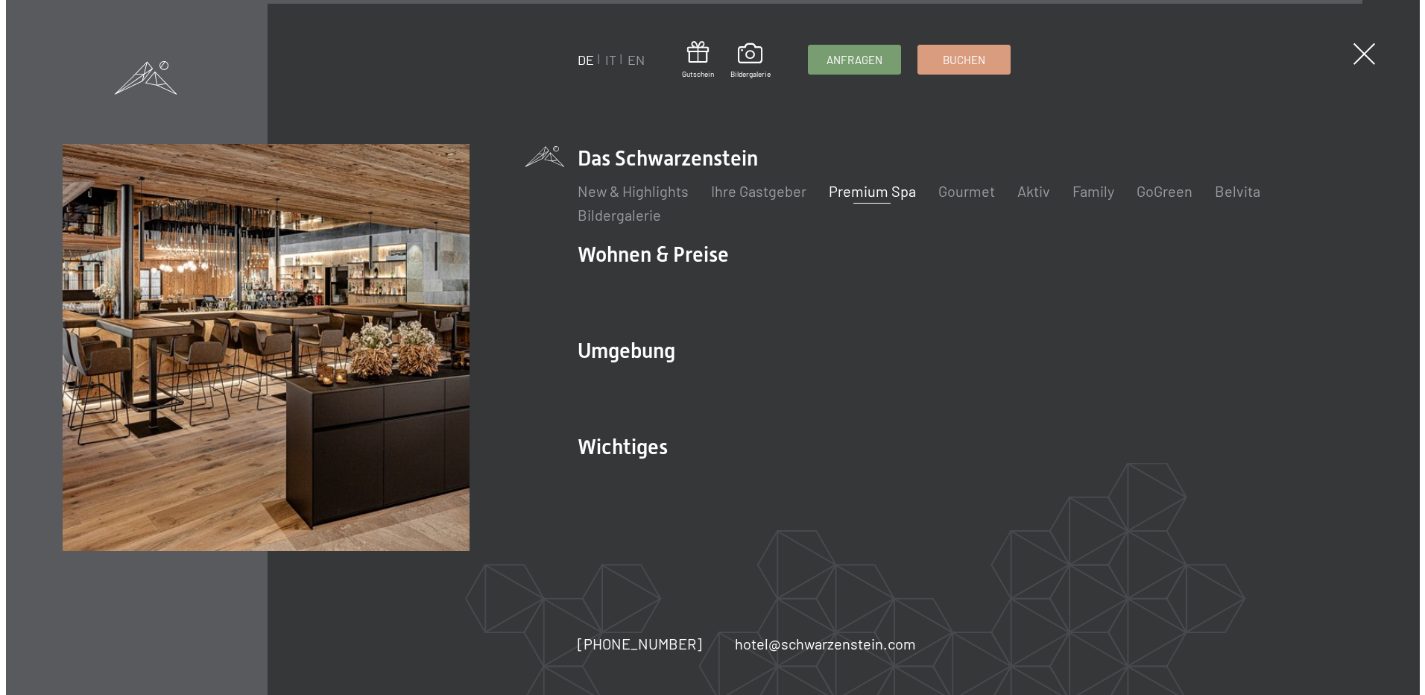
scroll to position [9491, 0]
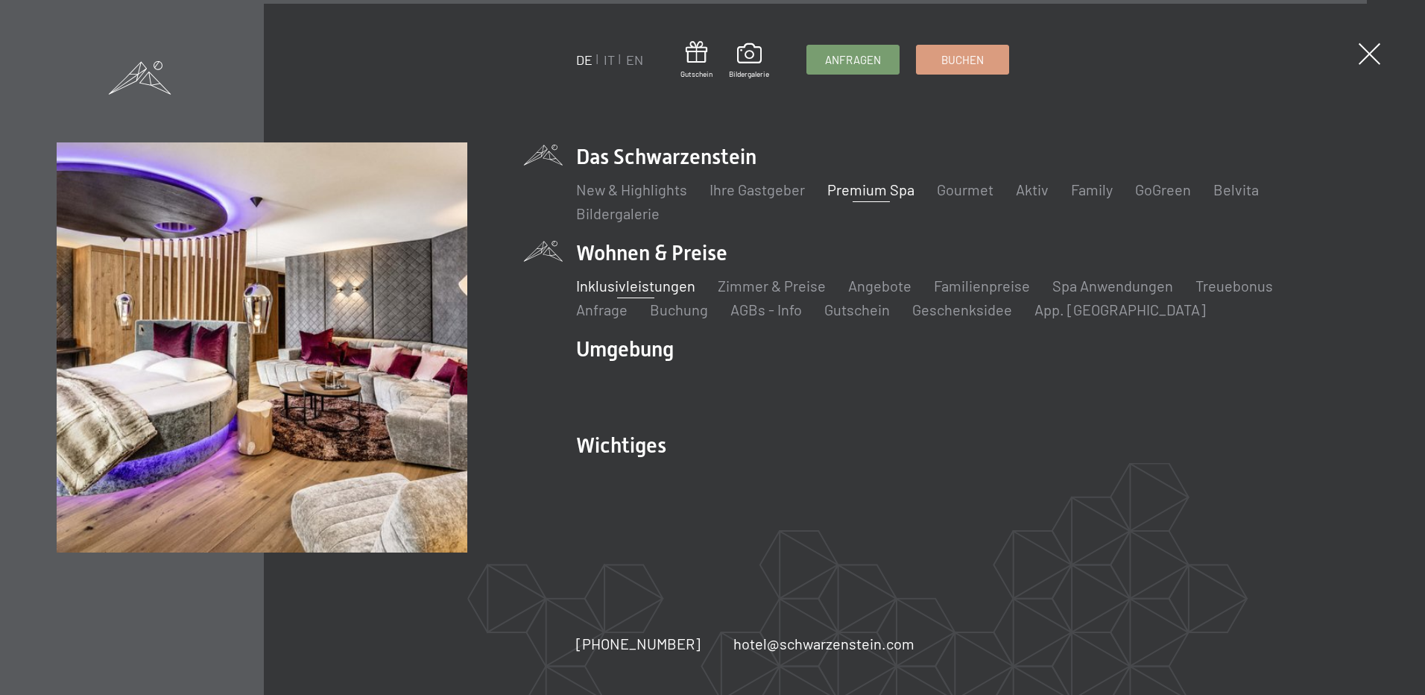
click at [653, 289] on link "Inklusivleistungen" at bounding box center [635, 286] width 119 height 18
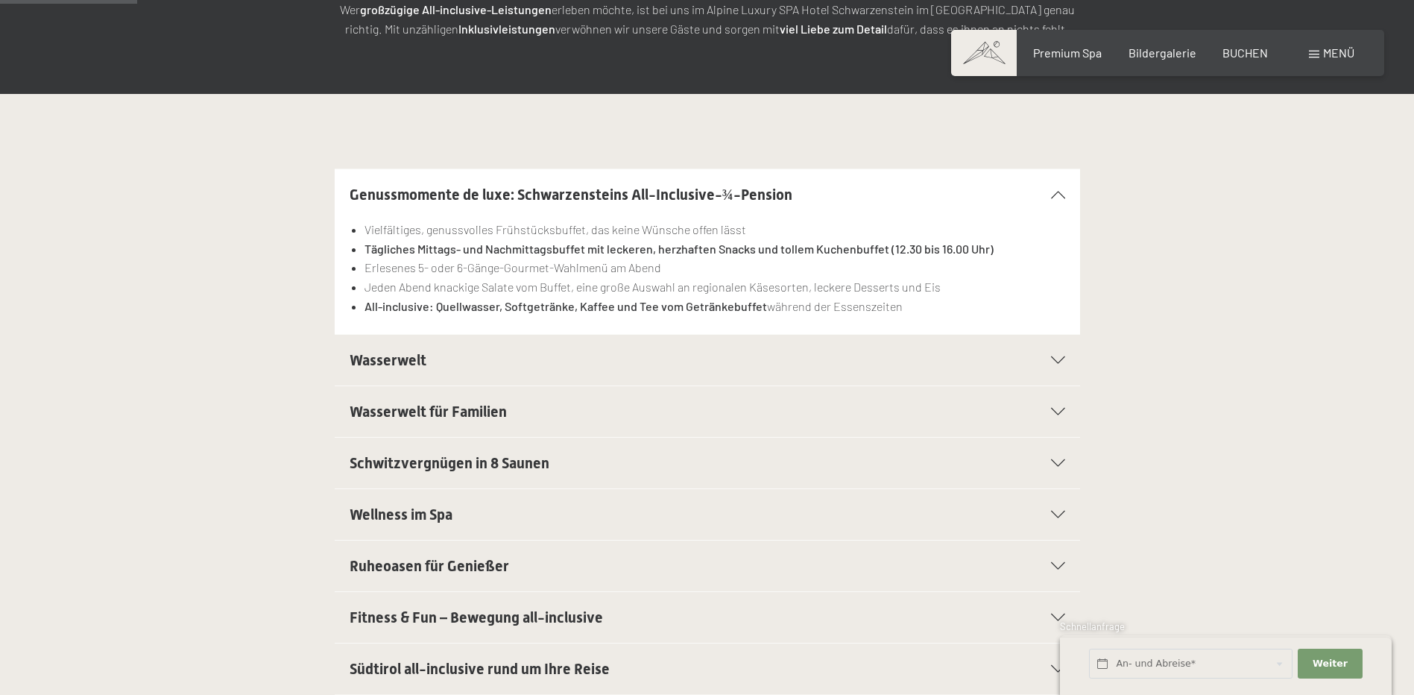
scroll to position [298, 0]
click at [490, 363] on h2 "Wasserwelt" at bounding box center [672, 359] width 644 height 21
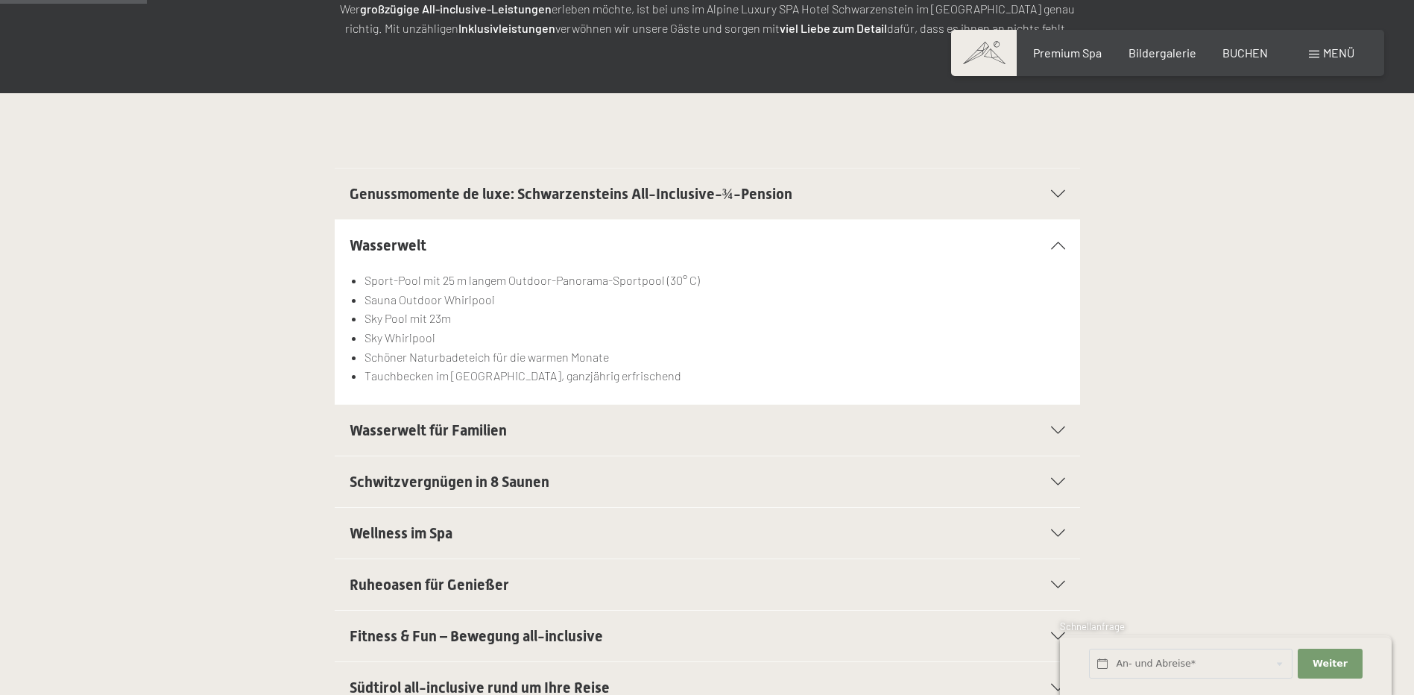
click at [543, 241] on h2 "Wasserwelt" at bounding box center [672, 245] width 644 height 21
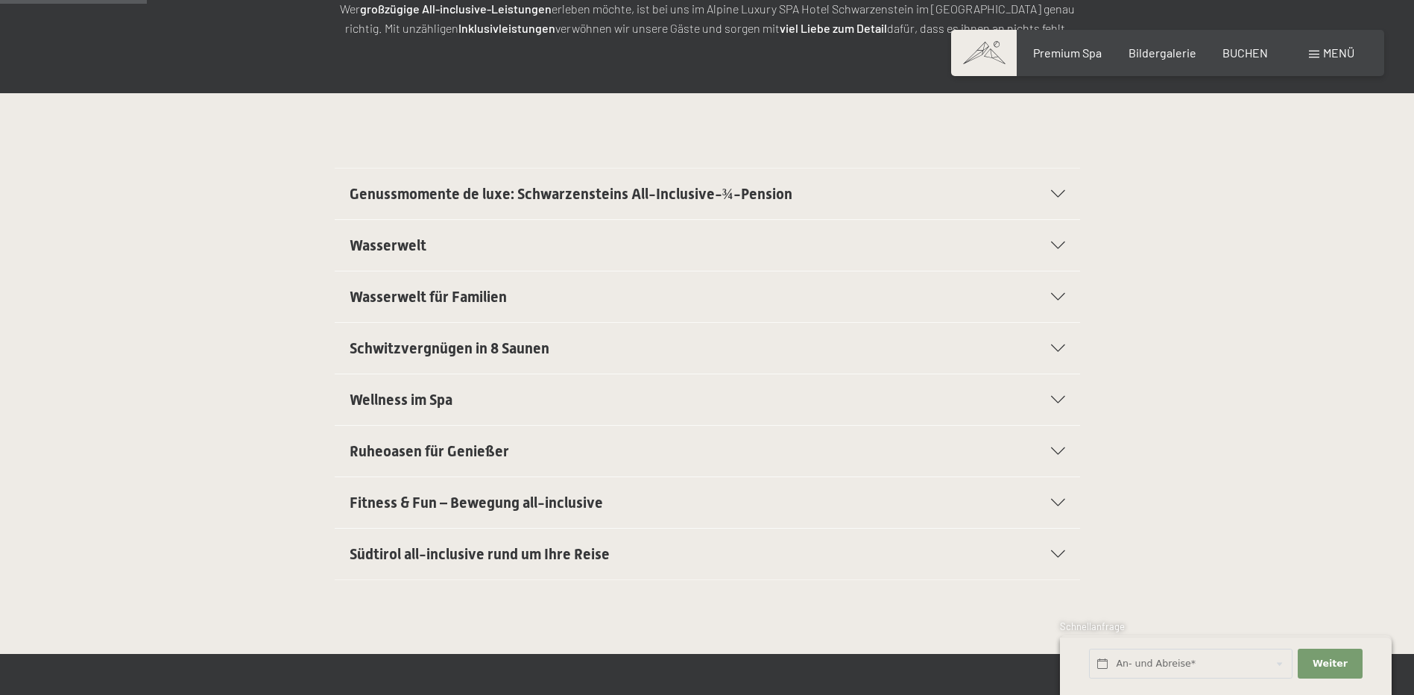
click at [529, 297] on h2 "Wasserwelt für Familien" at bounding box center [672, 296] width 644 height 21
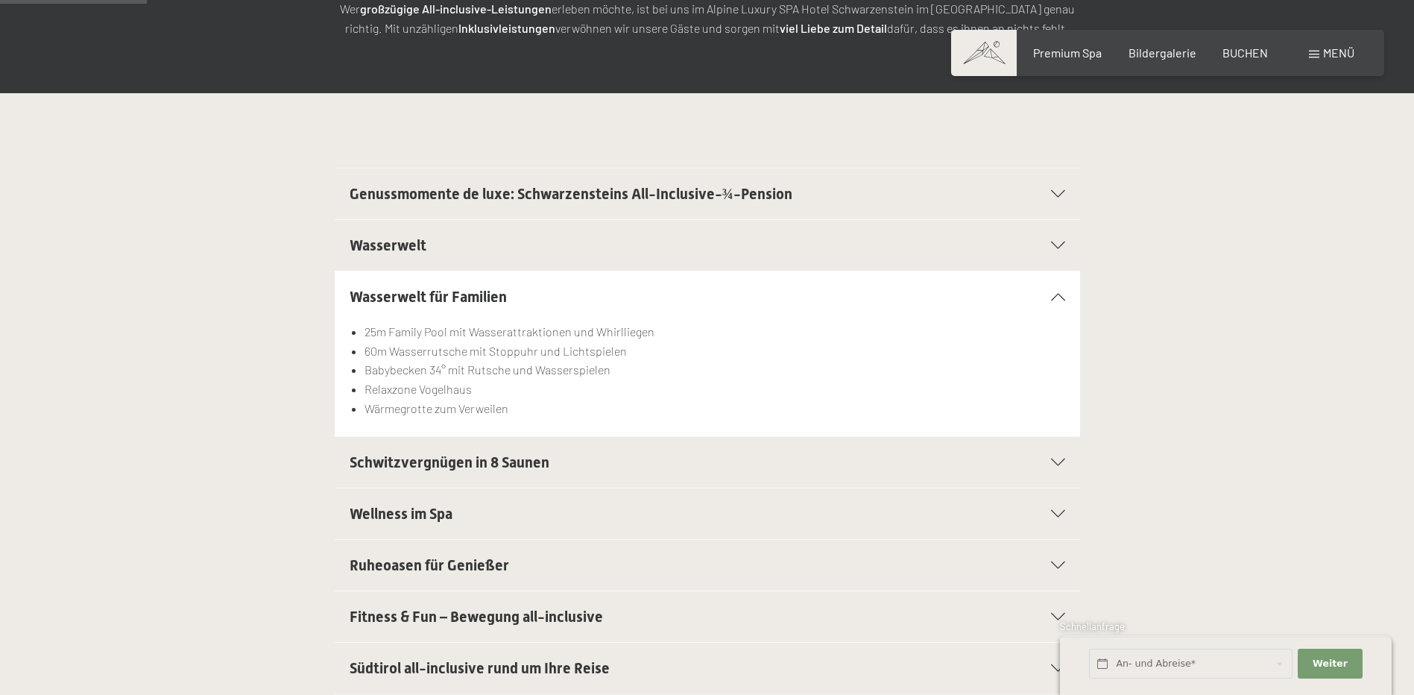
click at [552, 288] on h2 "Wasserwelt für Familien" at bounding box center [672, 296] width 644 height 21
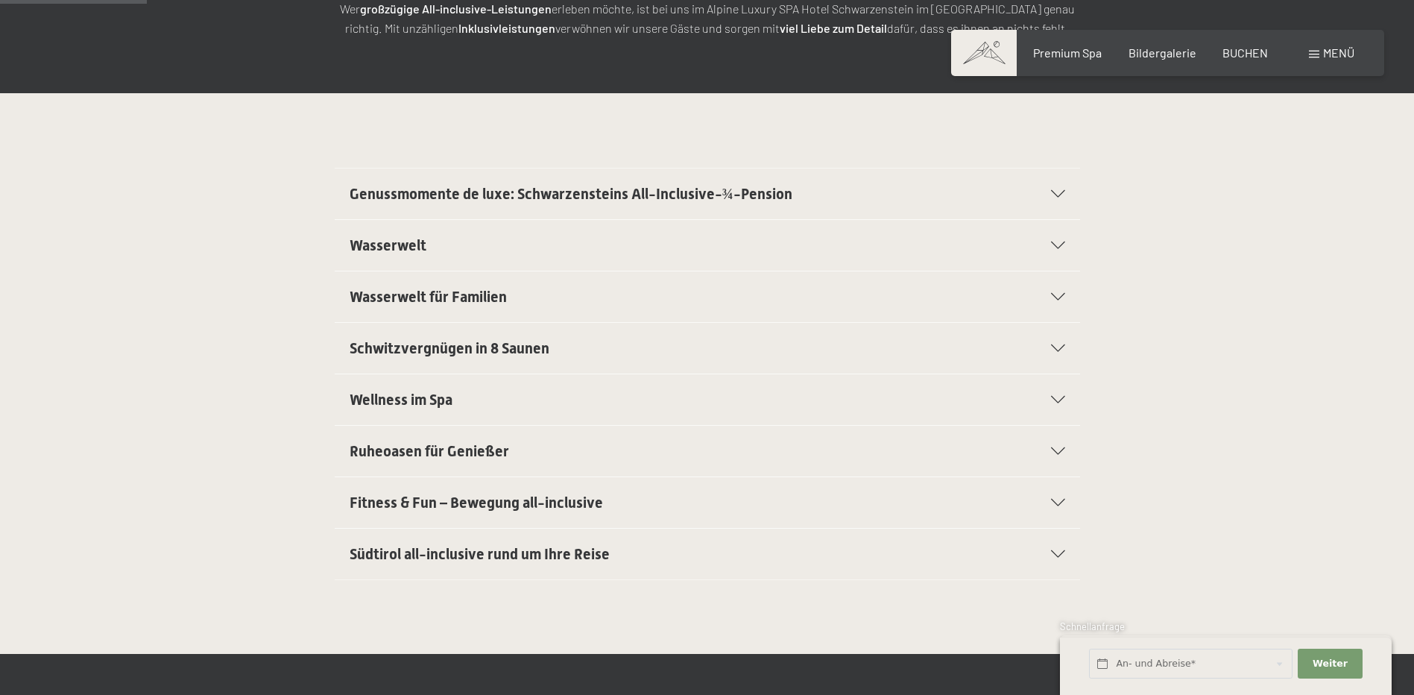
click at [532, 403] on h2 "Wellness im Spa" at bounding box center [672, 399] width 644 height 21
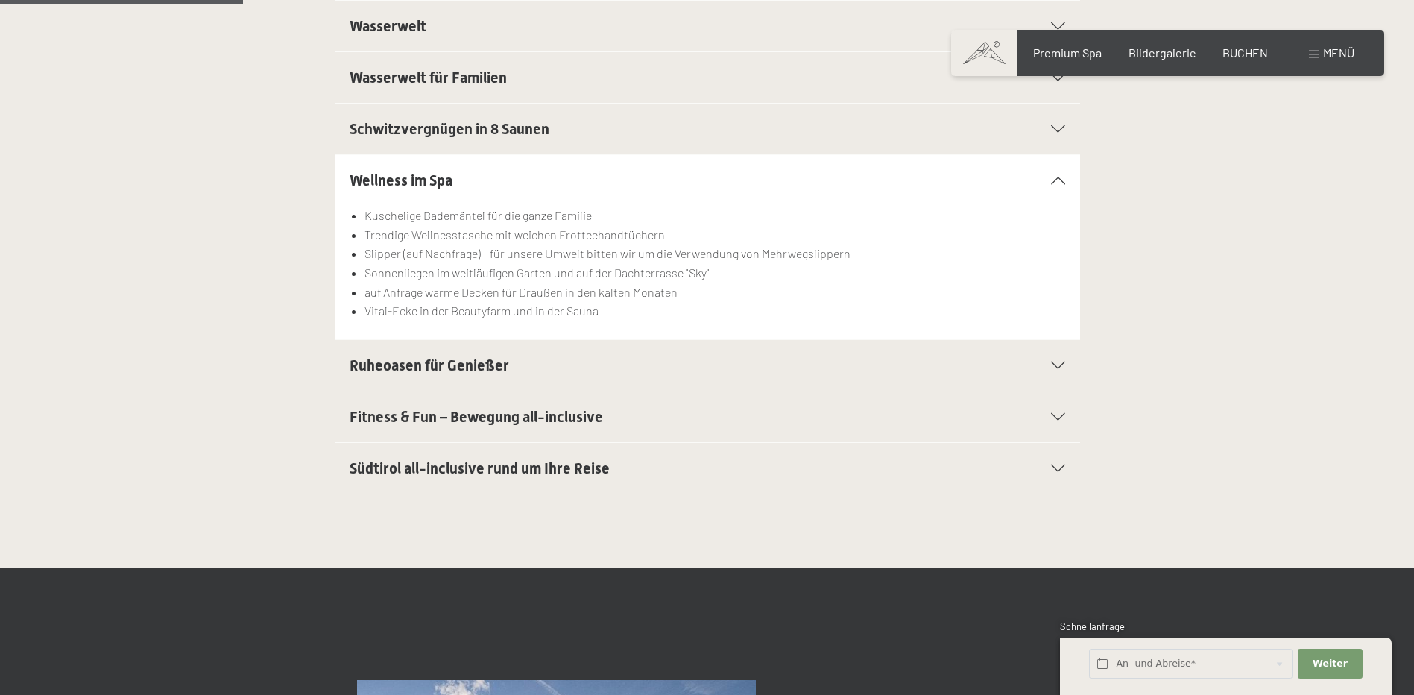
scroll to position [522, 0]
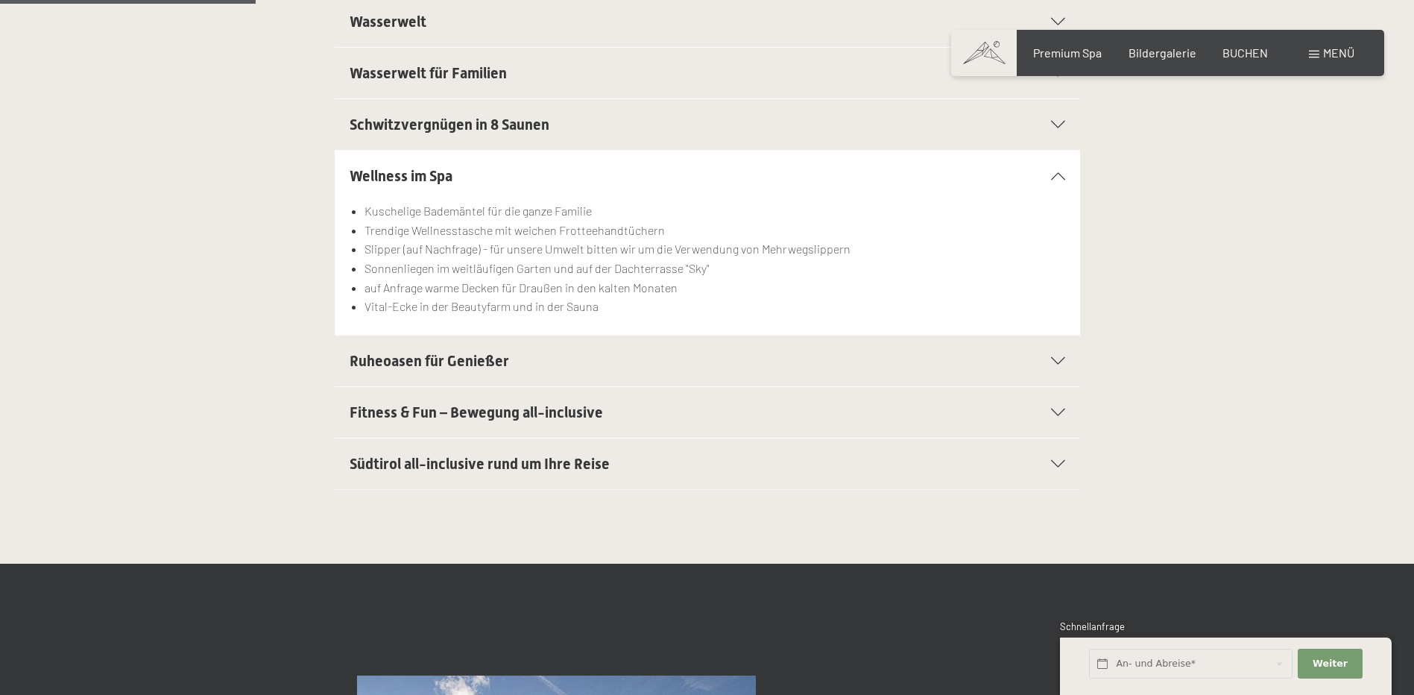
click at [525, 358] on h2 "Ruheoasen für Genießer" at bounding box center [672, 360] width 644 height 21
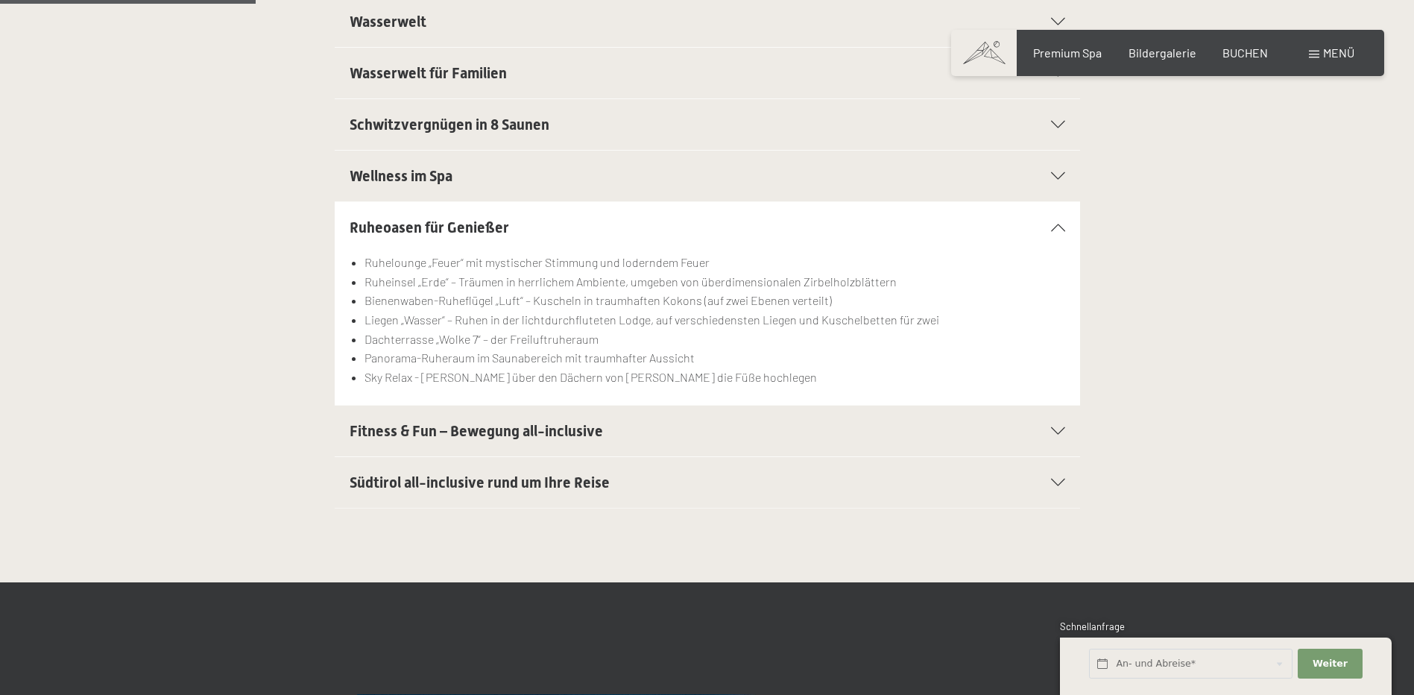
click at [536, 224] on h2 "Ruheoasen für Genießer" at bounding box center [672, 227] width 644 height 21
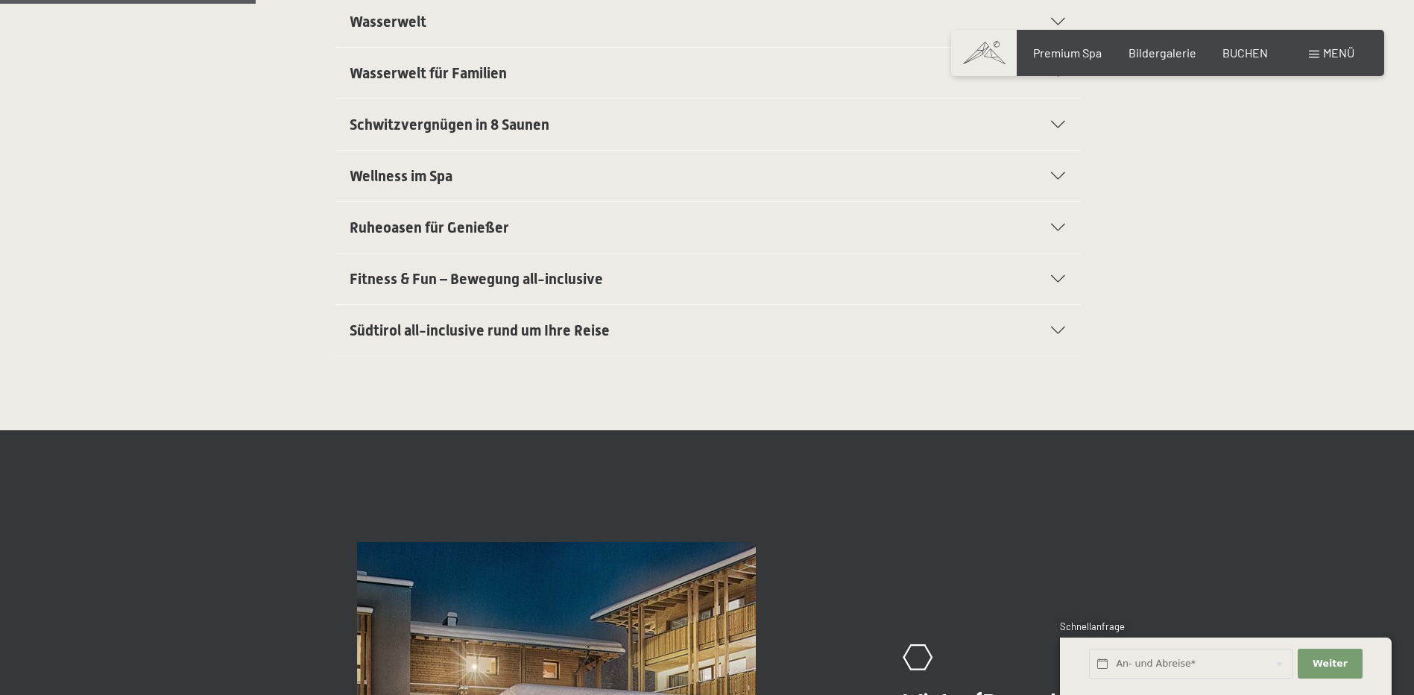
click at [536, 224] on h2 "Ruheoasen für Genießer" at bounding box center [672, 227] width 644 height 21
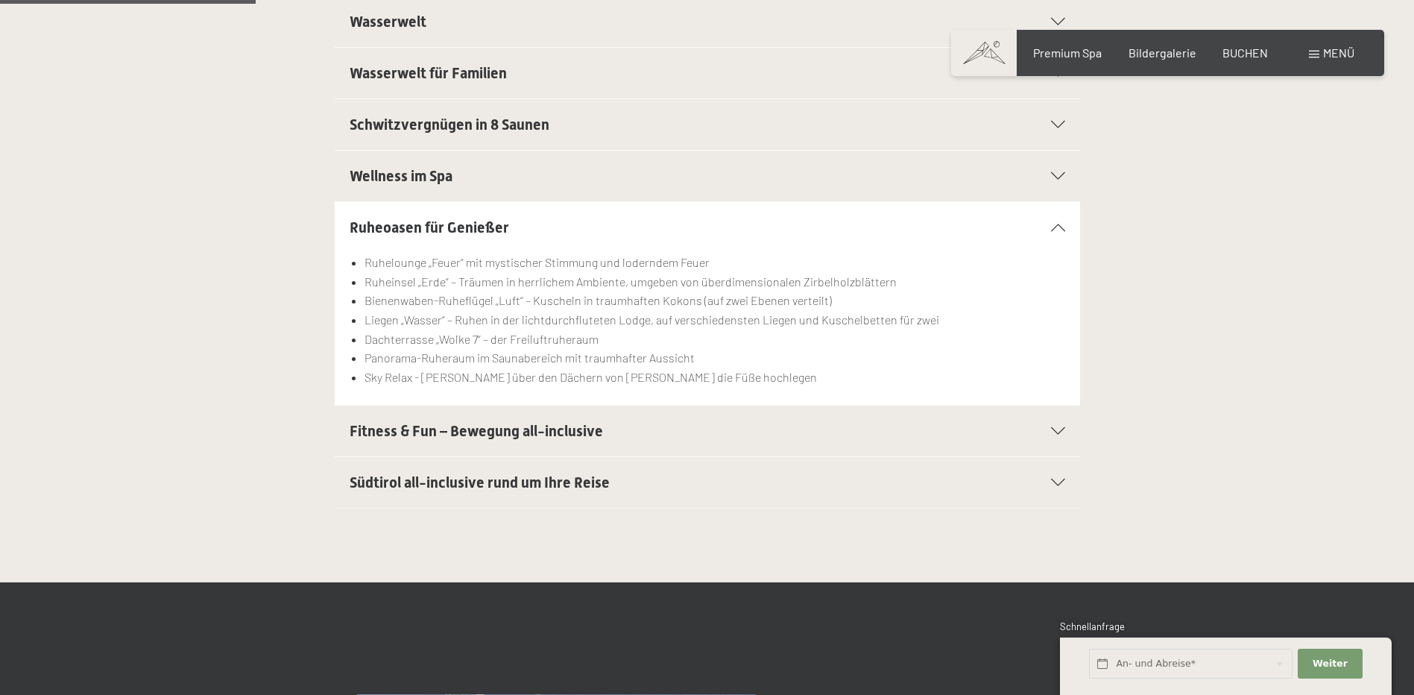
click at [621, 475] on h2 "Südtirol all-inclusive rund um Ihre Reise" at bounding box center [672, 482] width 644 height 21
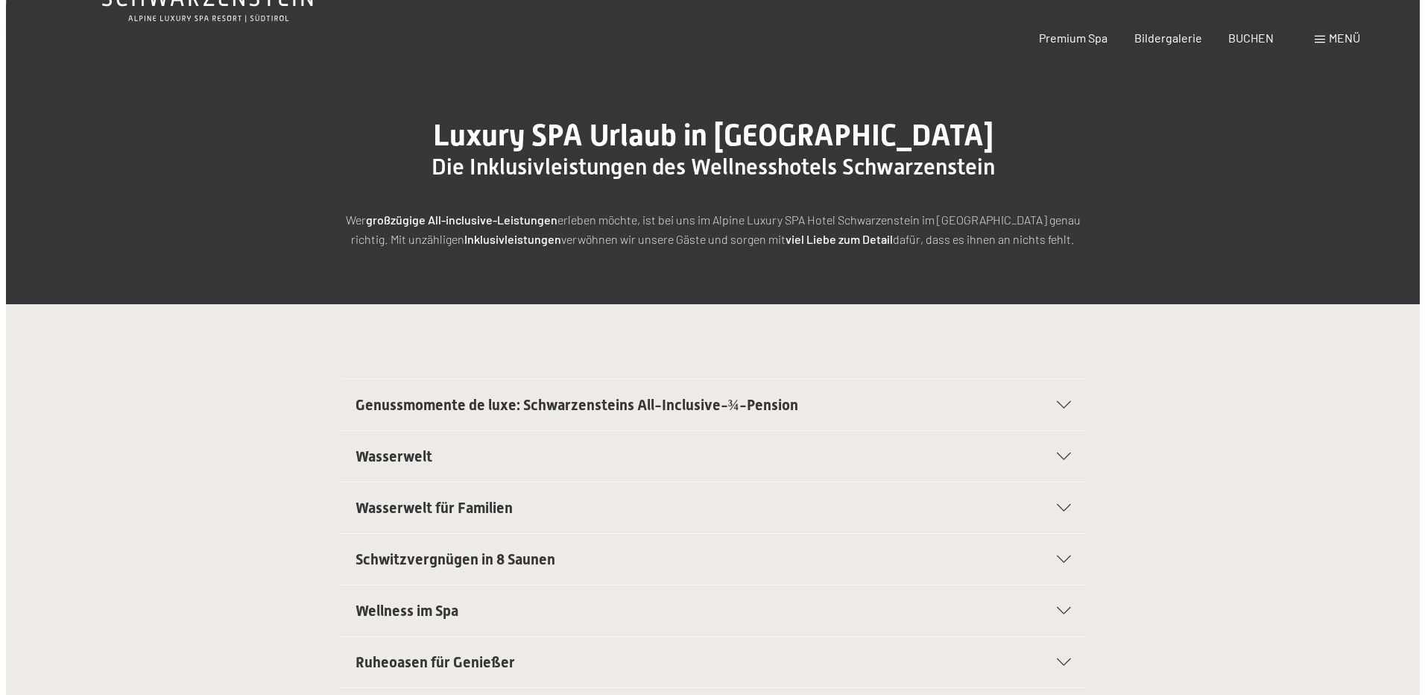
scroll to position [0, 0]
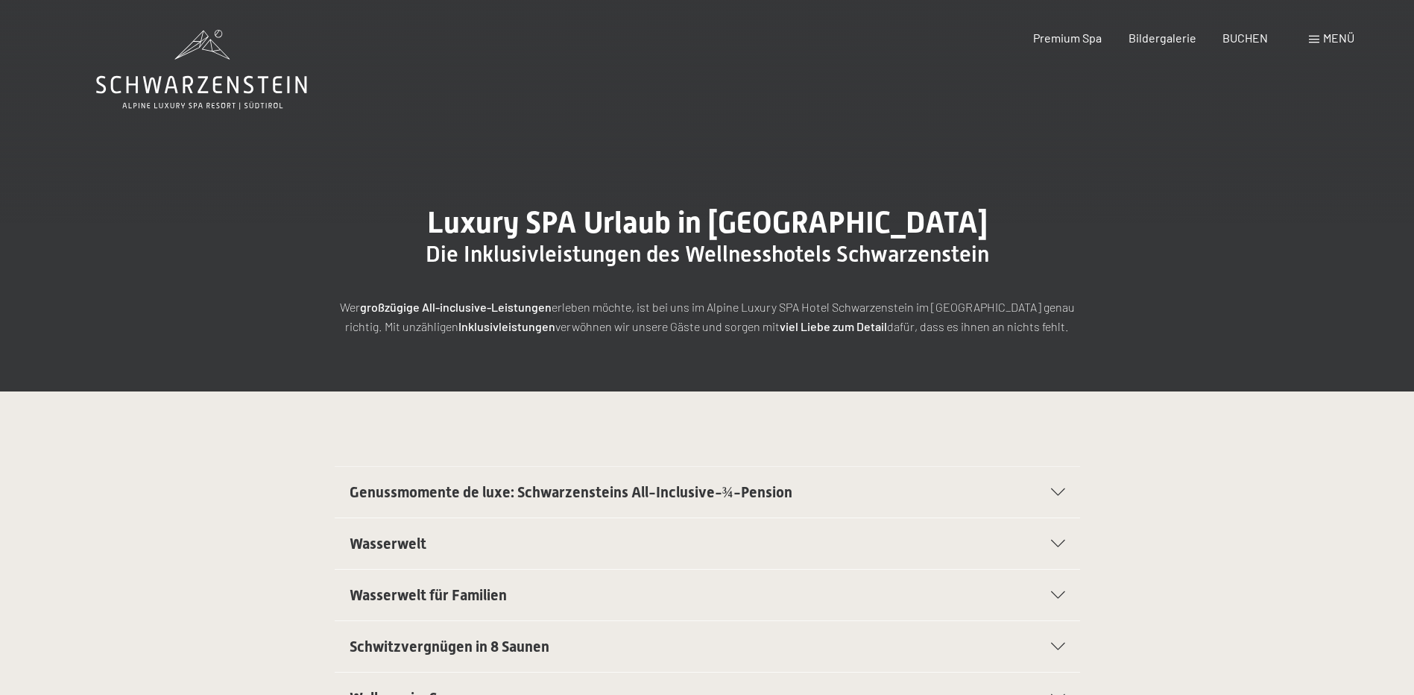
click at [1346, 33] on span "Menü" at bounding box center [1338, 38] width 31 height 14
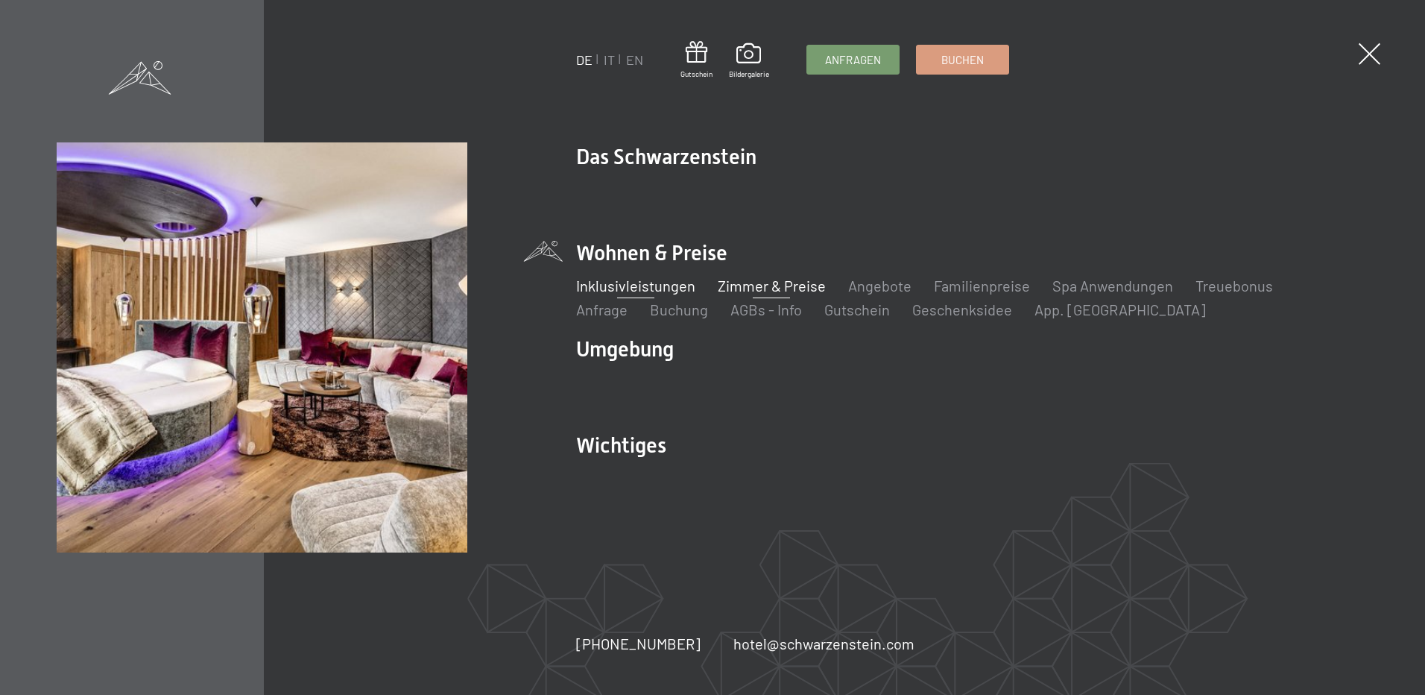
click at [786, 284] on link "Zimmer & Preise" at bounding box center [772, 286] width 108 height 18
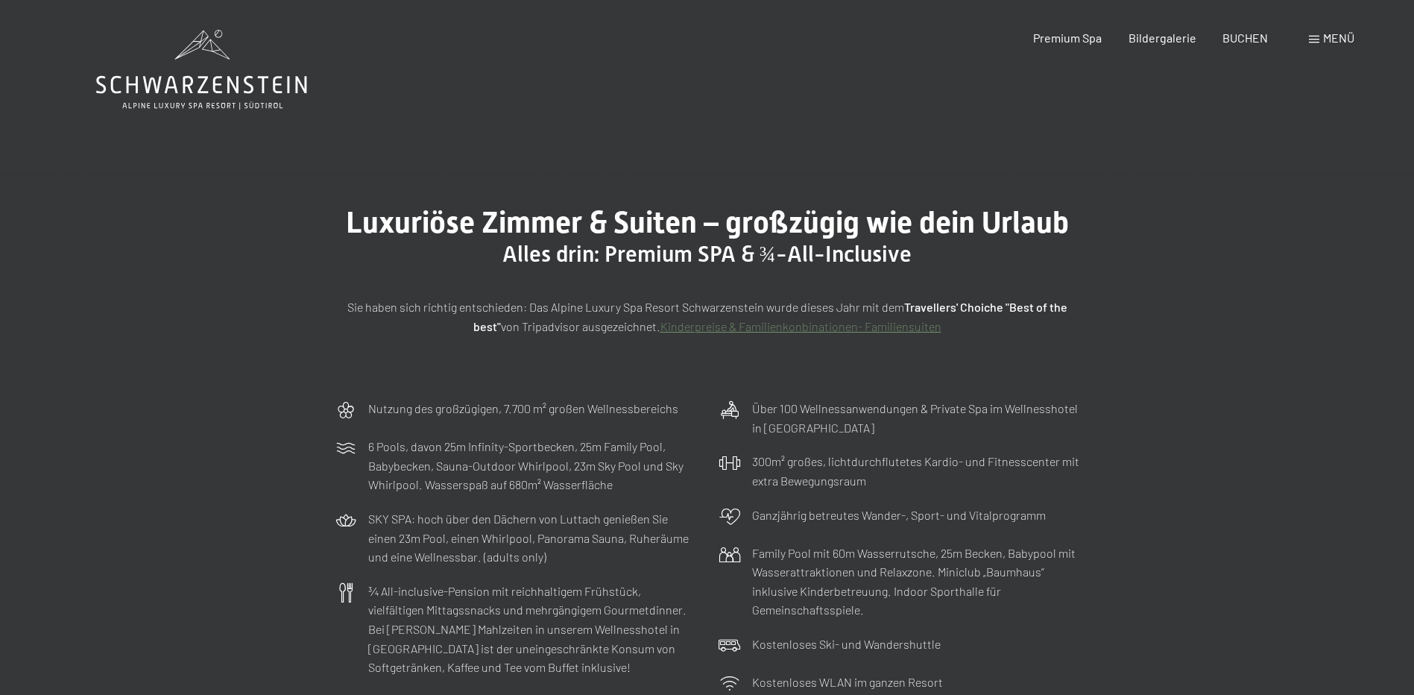
click at [1328, 46] on div "Buchen Anfragen Premium Spa Bildergalerie BUCHEN Menü DE IT EN Gutschein Bilder…" at bounding box center [1167, 38] width 373 height 16
click at [1330, 30] on div "Menü" at bounding box center [1331, 38] width 45 height 16
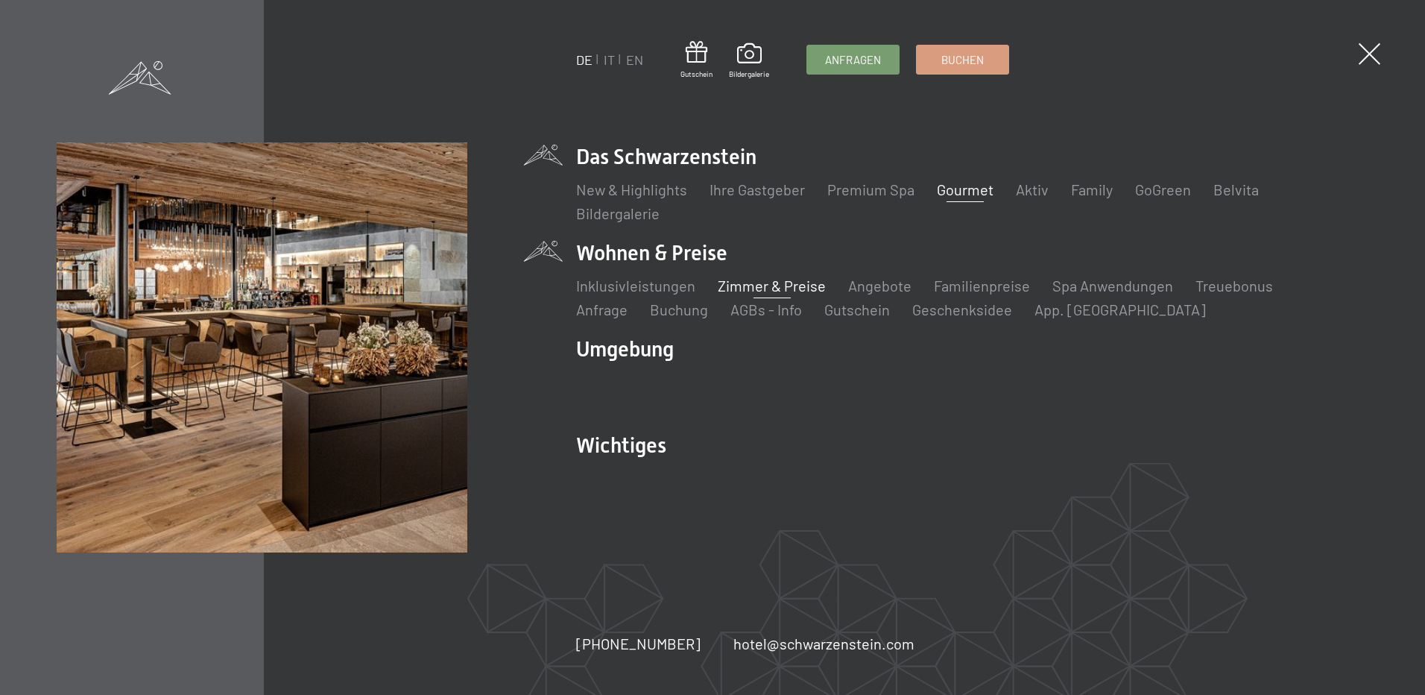
click at [959, 185] on link "Gourmet" at bounding box center [965, 189] width 57 height 18
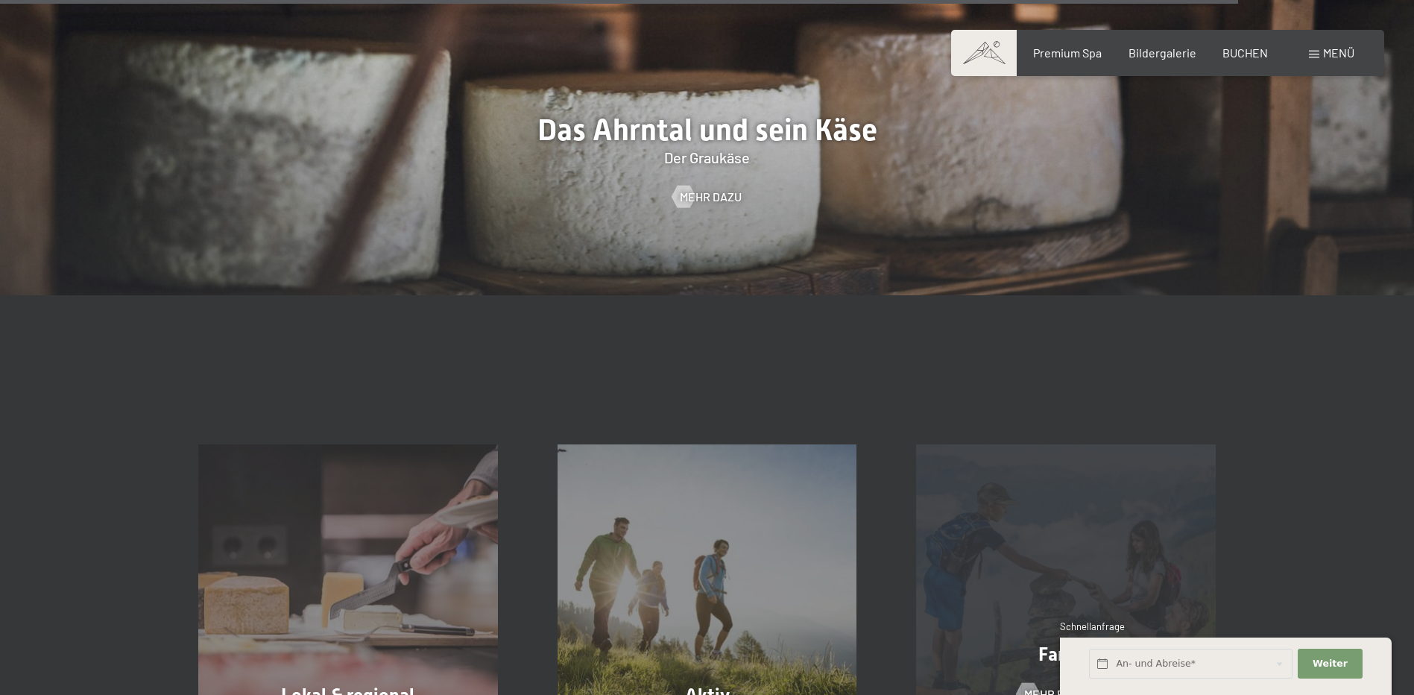
scroll to position [4770, 0]
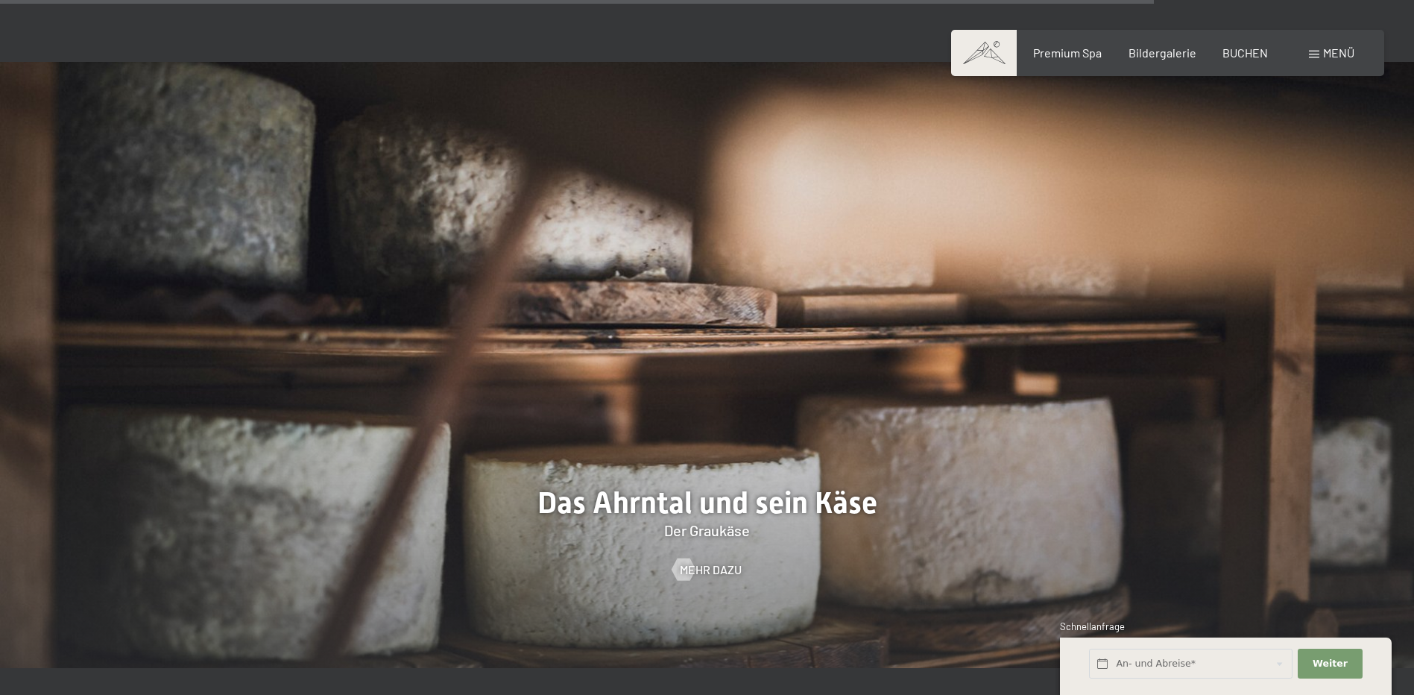
click at [1325, 57] on span "Menü" at bounding box center [1338, 52] width 31 height 14
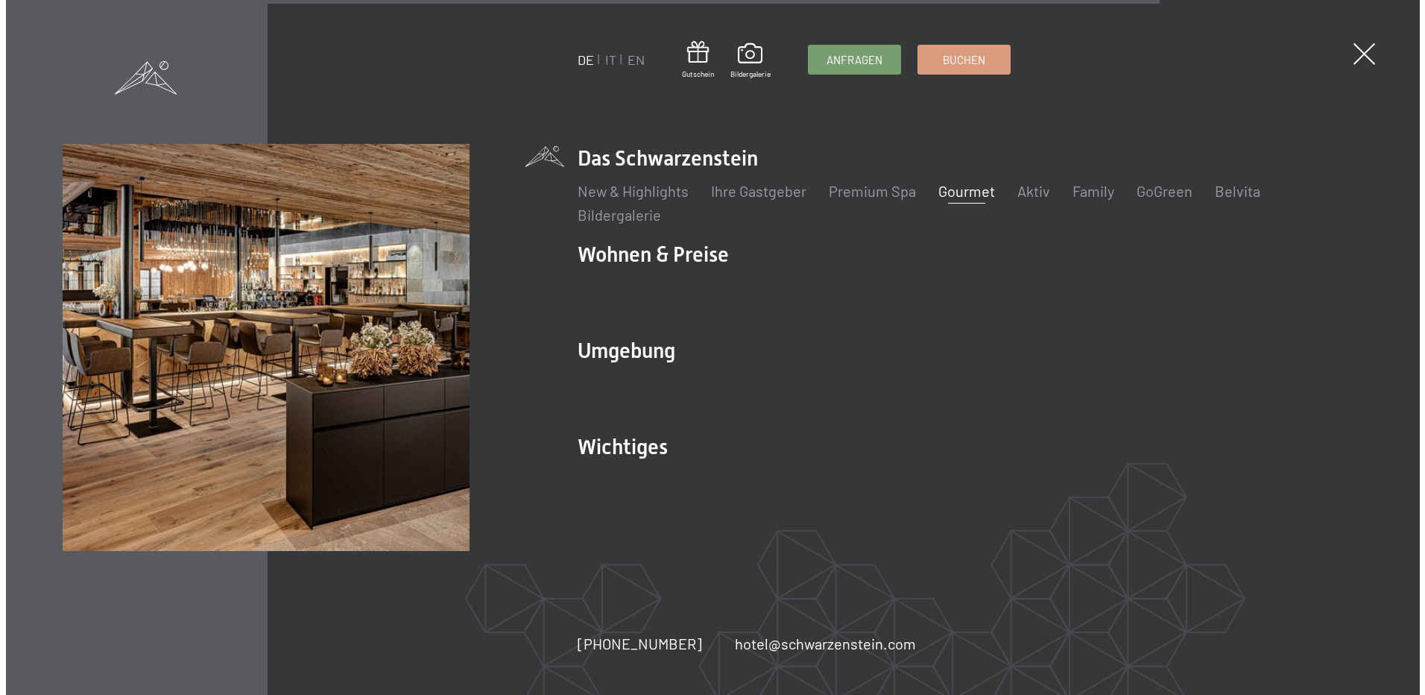
scroll to position [4785, 0]
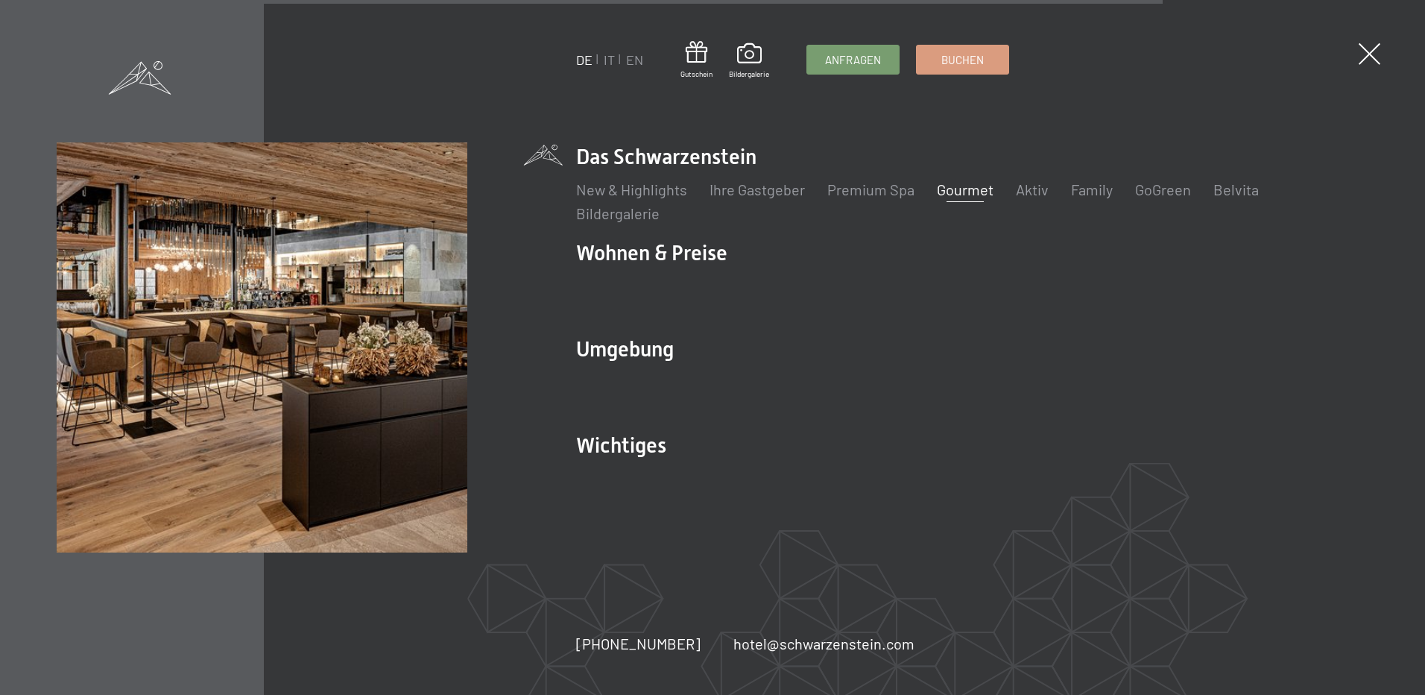
click at [695, 159] on li "Das Schwarzenstein New & Highlights Ihre Gastgeber Premium Spa Gourmet Aktiv Wo…" at bounding box center [972, 182] width 792 height 81
click at [644, 188] on link "New & Highlights" at bounding box center [631, 189] width 111 height 18
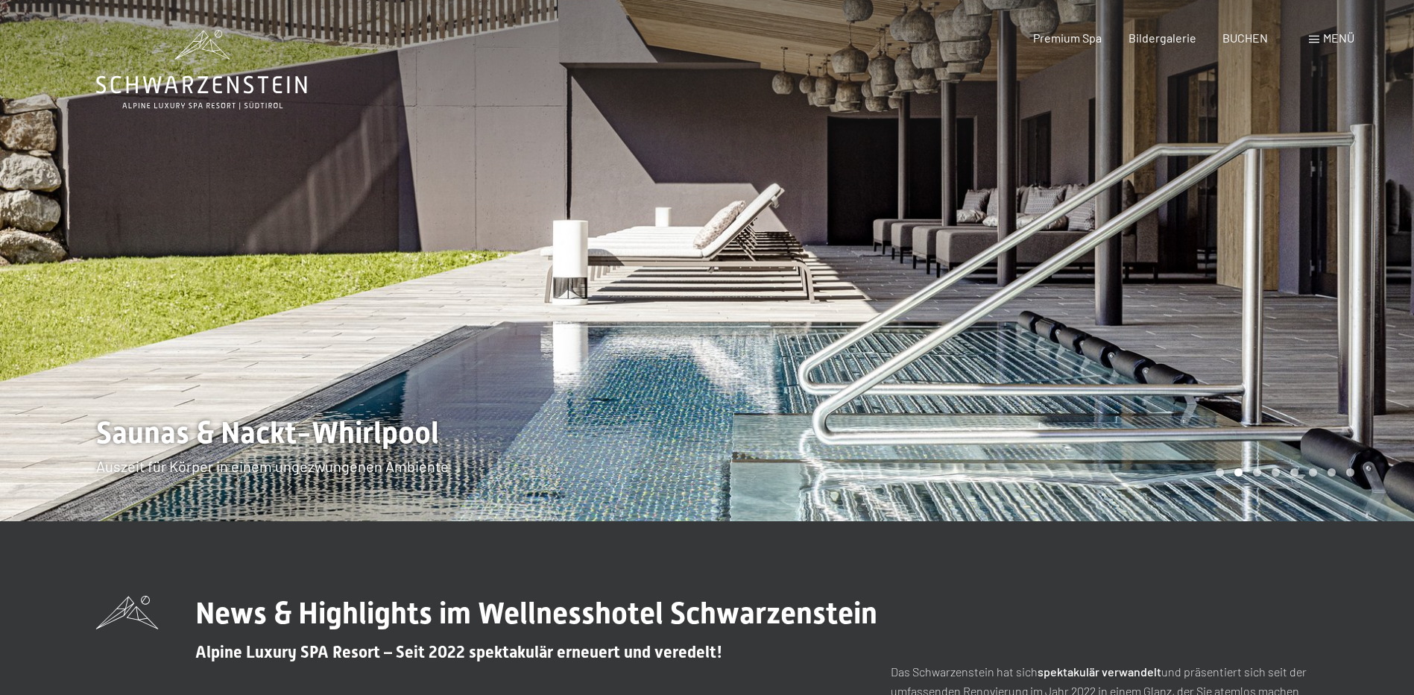
click at [1324, 37] on span "Menü" at bounding box center [1338, 38] width 31 height 14
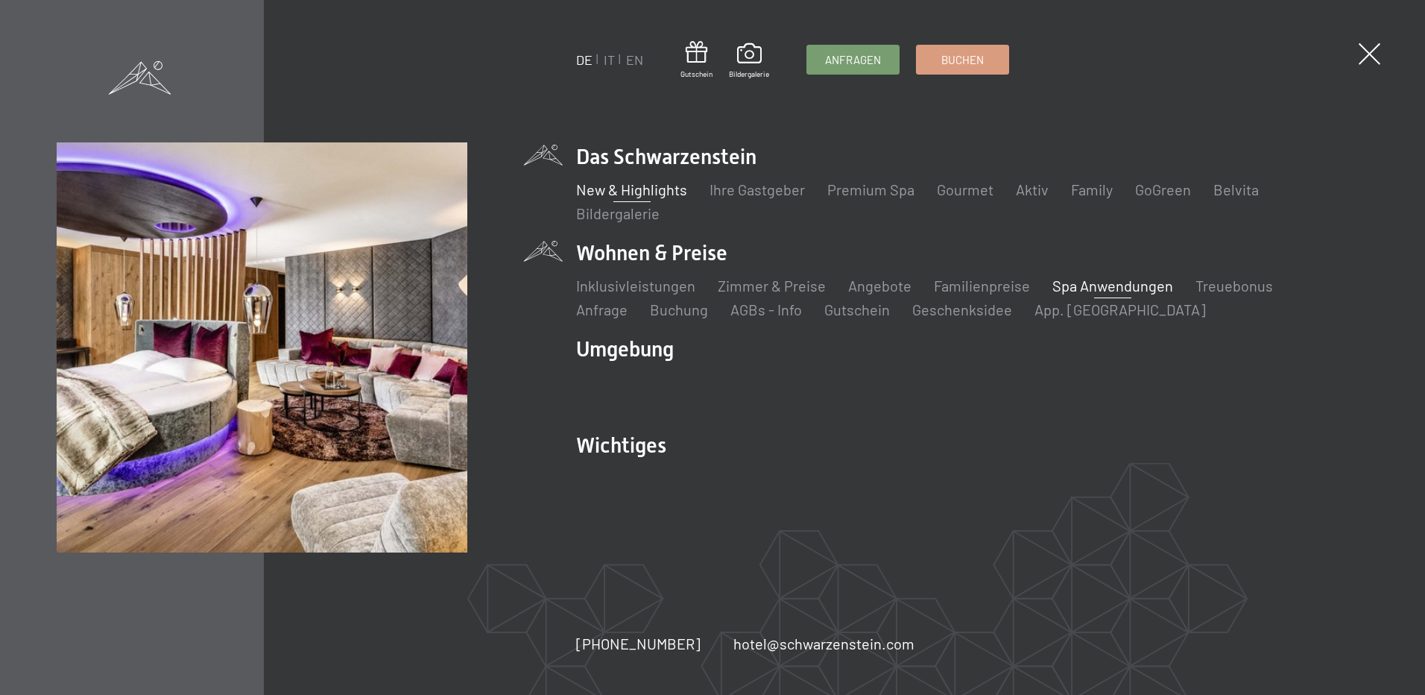
click at [1095, 283] on link "Spa Anwendungen" at bounding box center [1112, 286] width 121 height 18
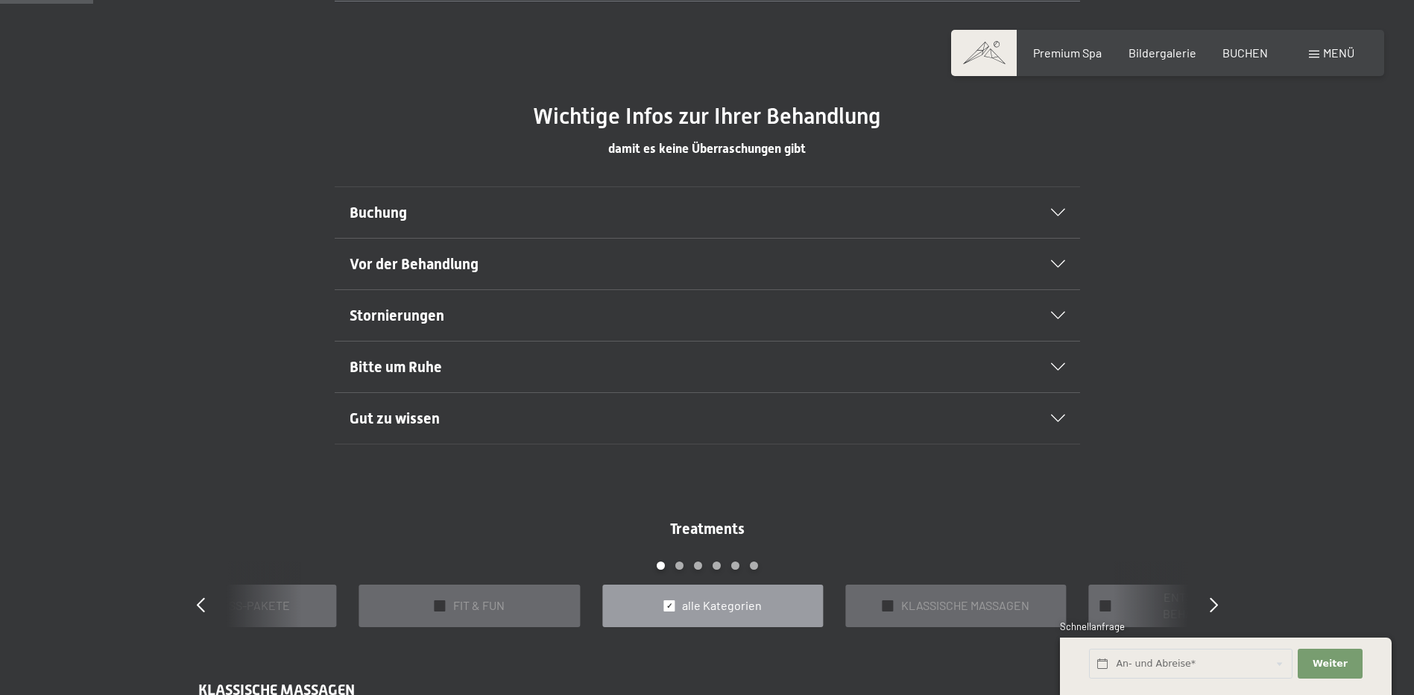
scroll to position [894, 0]
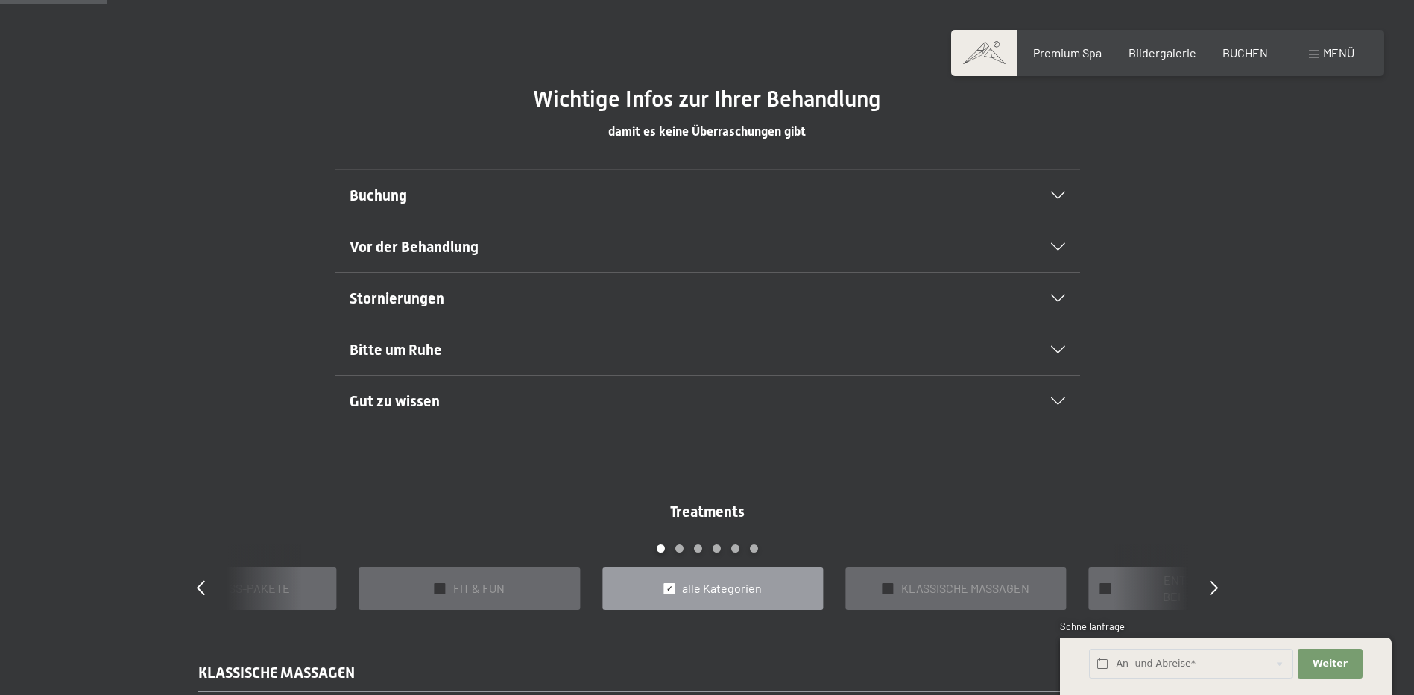
click at [423, 195] on h2 "Buchung" at bounding box center [672, 195] width 644 height 21
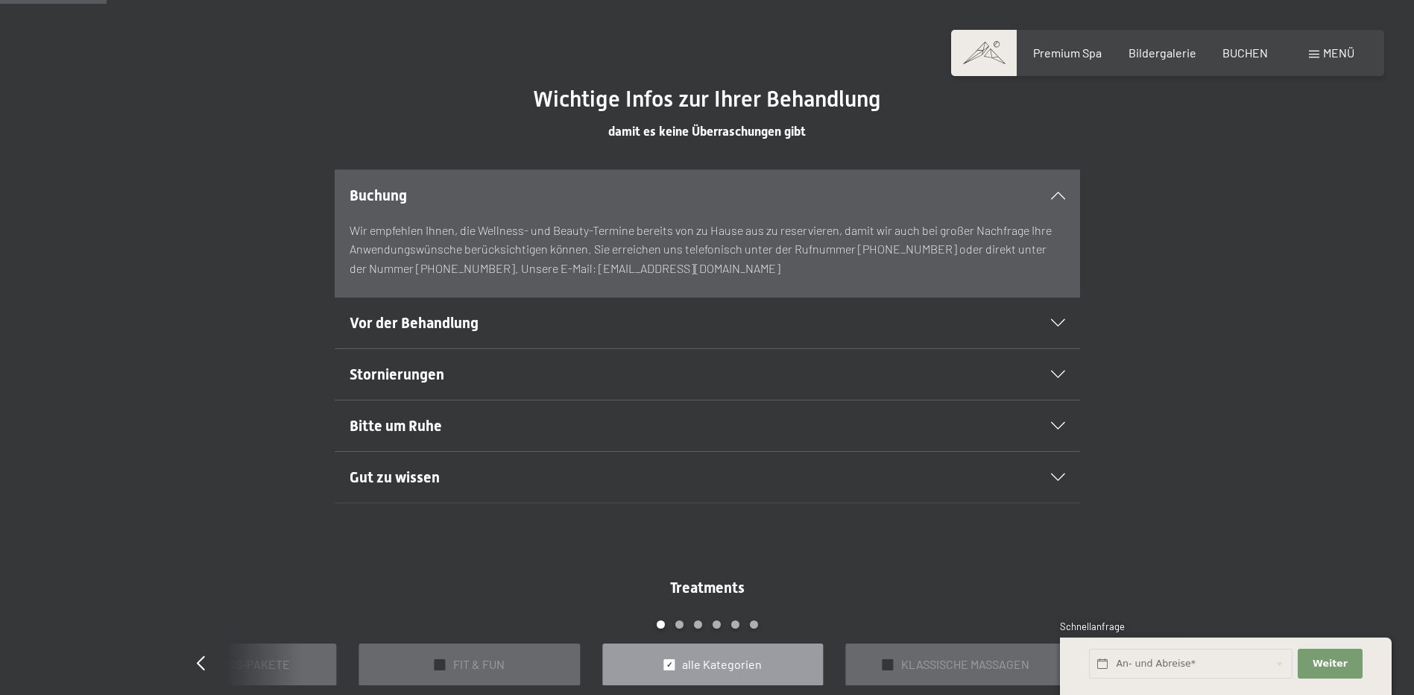
click at [423, 195] on h2 "Buchung" at bounding box center [672, 195] width 644 height 21
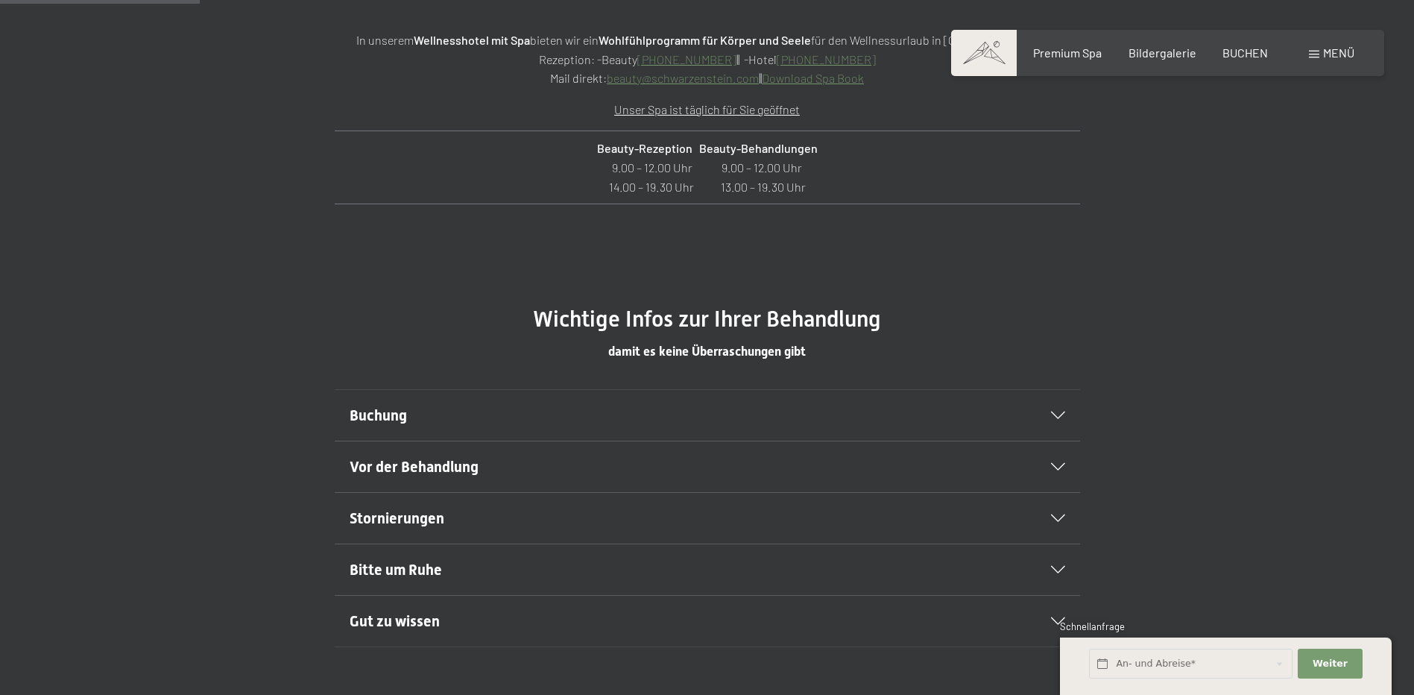
scroll to position [0, 0]
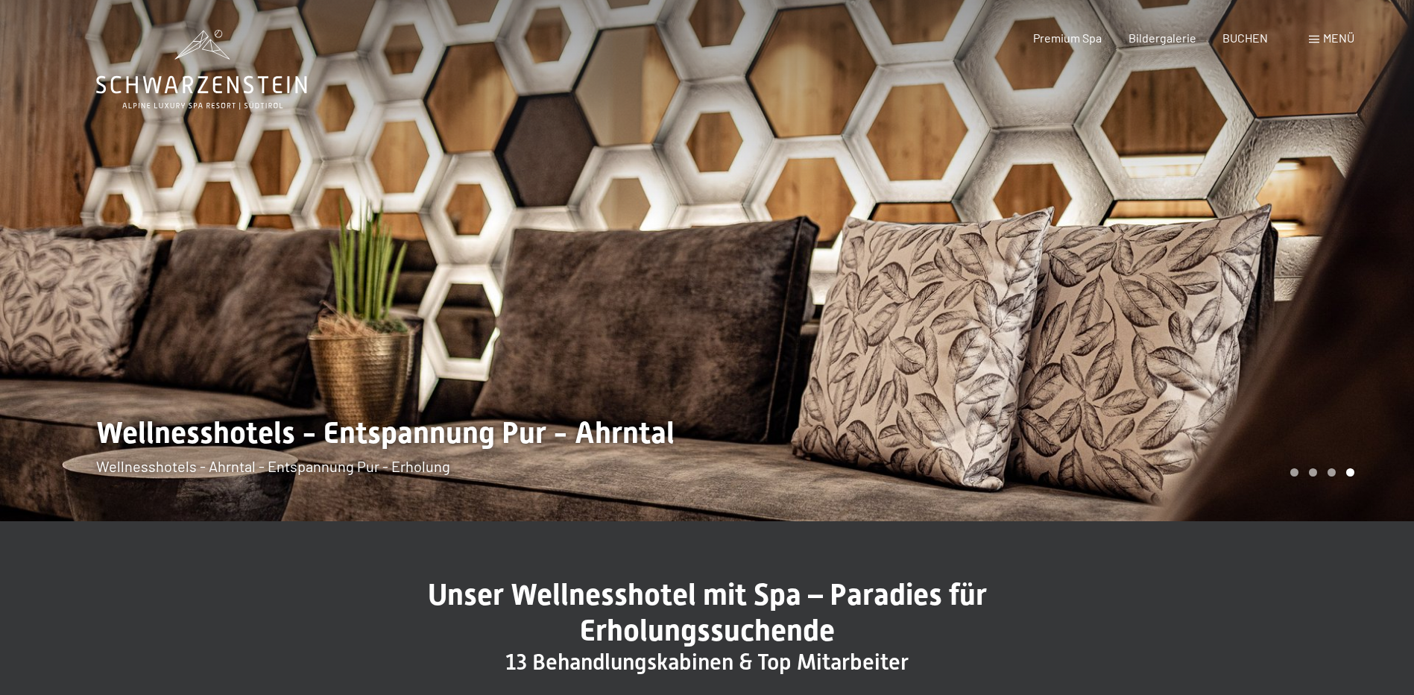
drag, startPoint x: 1216, startPoint y: 378, endPoint x: 1241, endPoint y: 98, distance: 280.6
click at [1167, 38] on span "Bildergalerie" at bounding box center [1162, 35] width 68 height 14
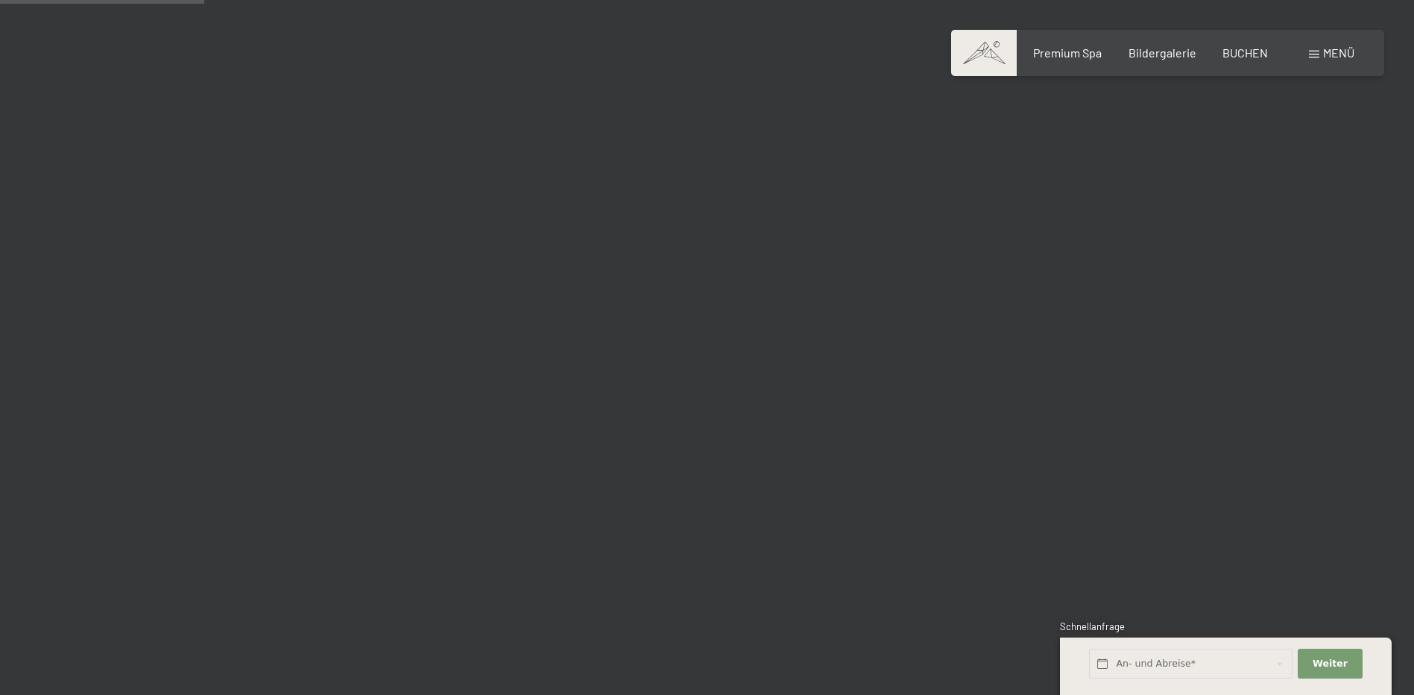
scroll to position [2758, 0]
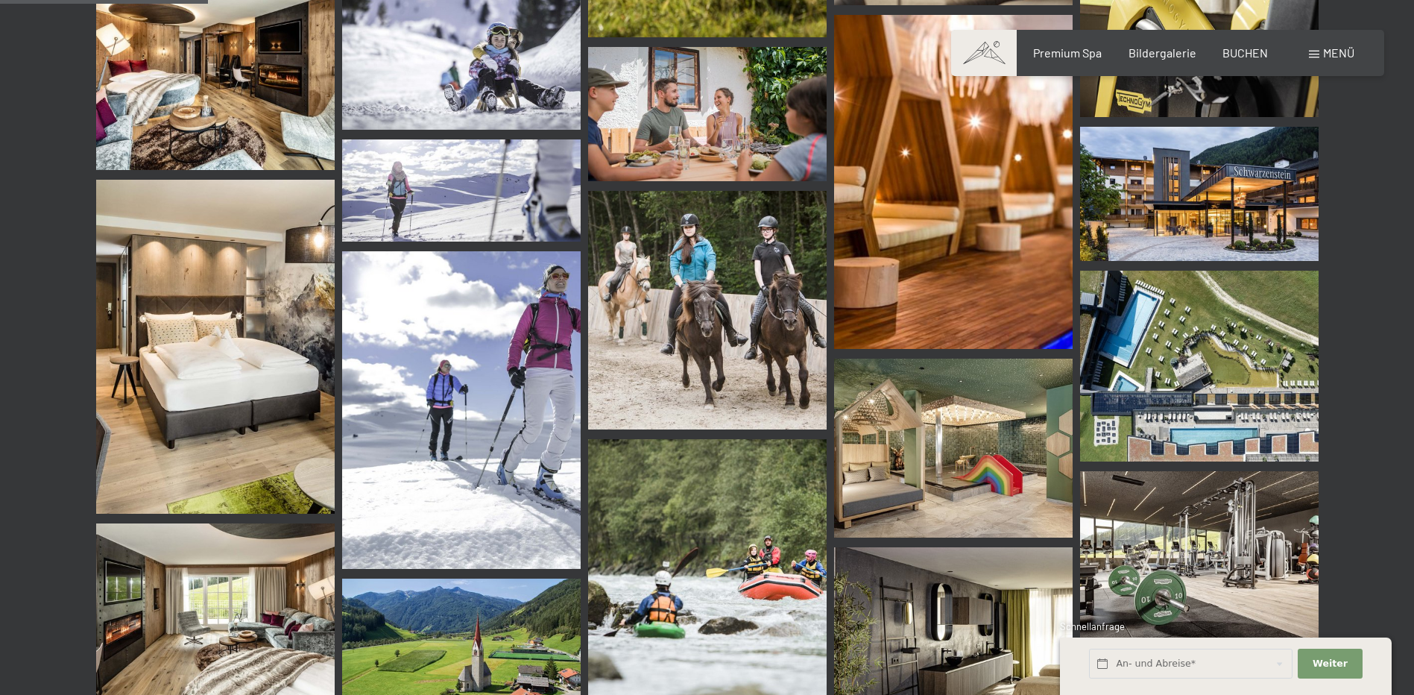
click at [1236, 385] on img at bounding box center [1199, 366] width 239 height 191
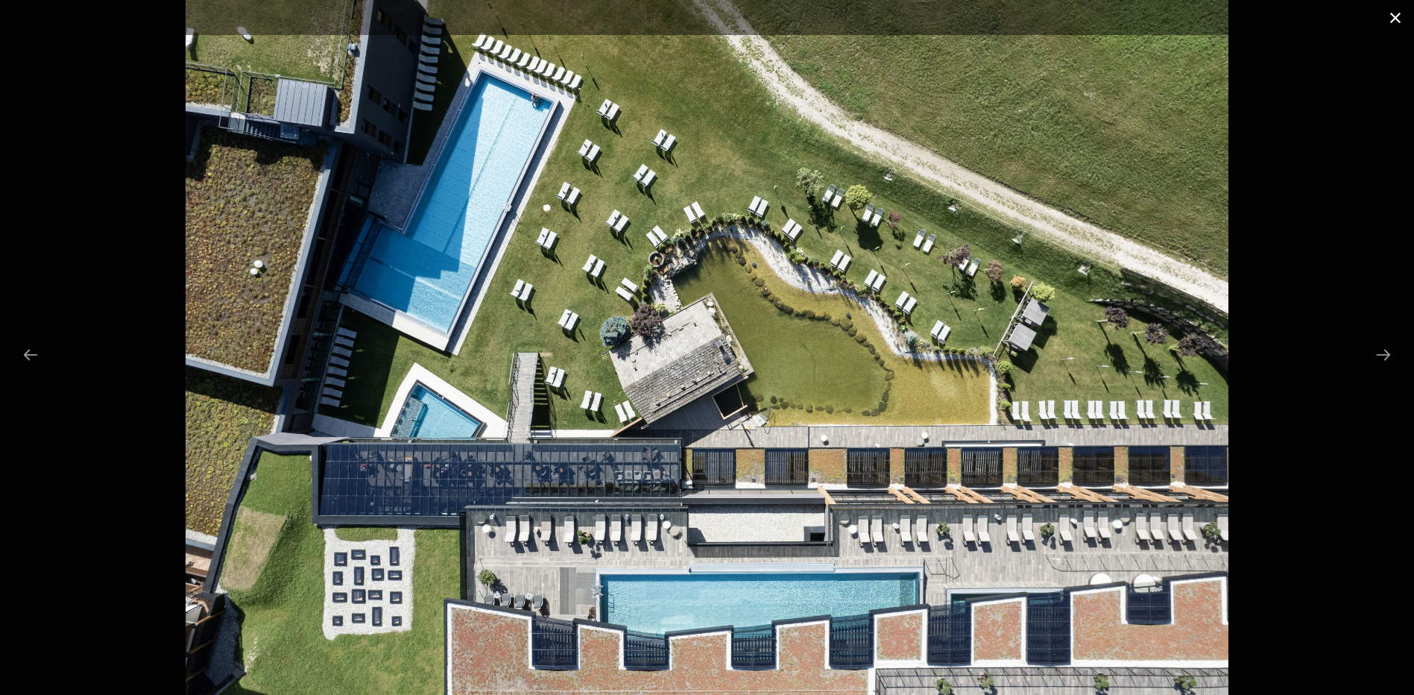
click at [1398, 13] on button "Close gallery" at bounding box center [1395, 17] width 37 height 35
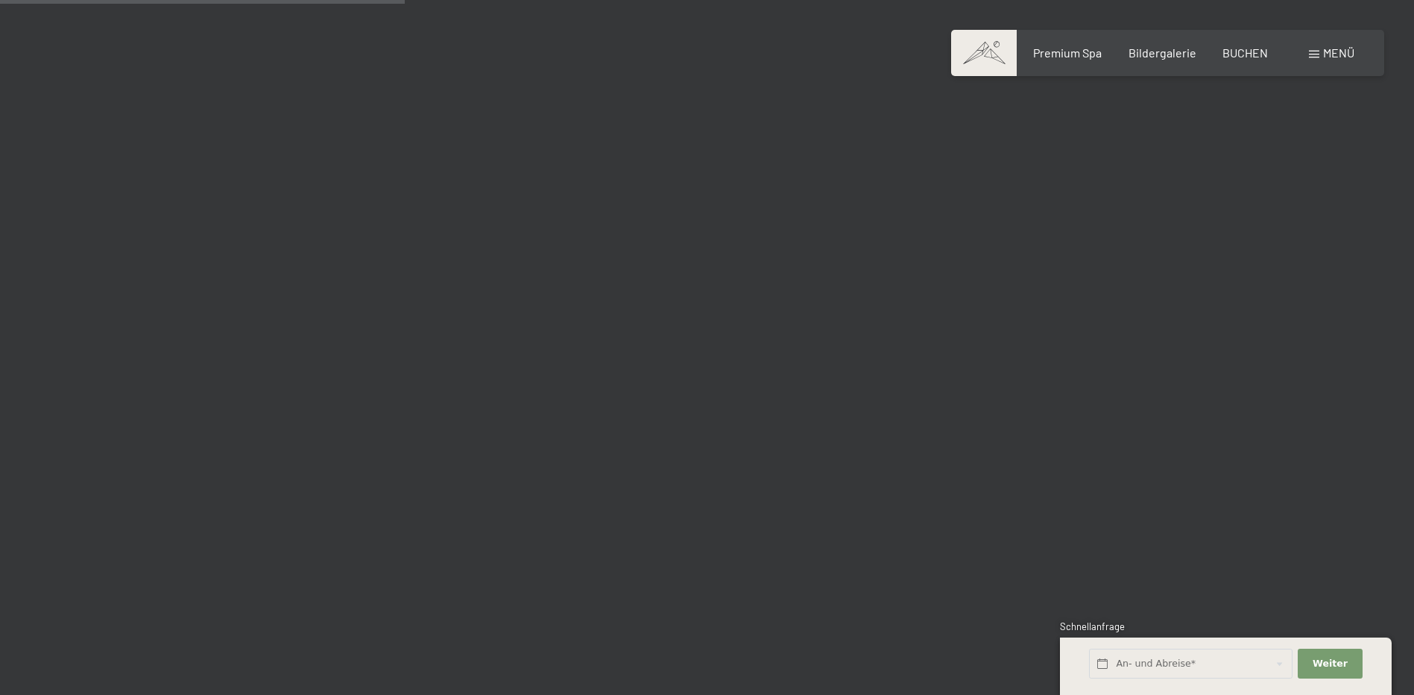
scroll to position [5367, 0]
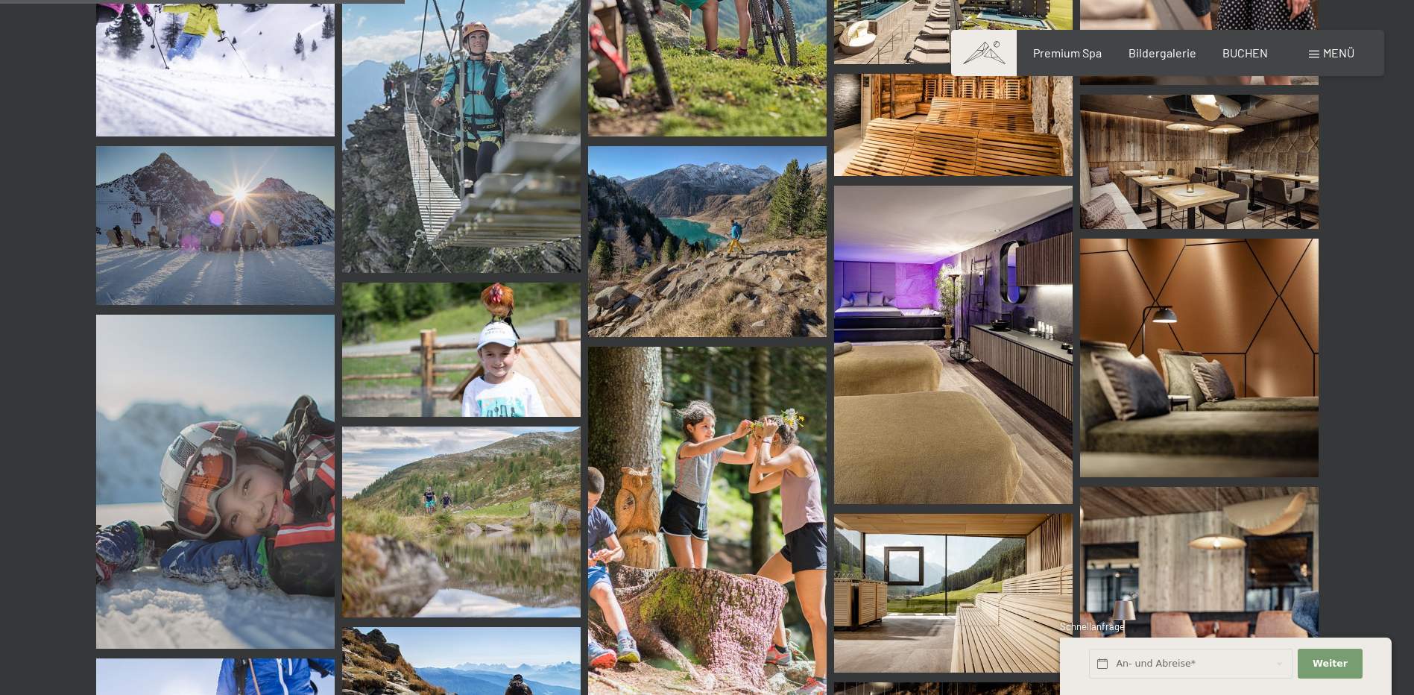
click at [958, 325] on img at bounding box center [953, 345] width 239 height 318
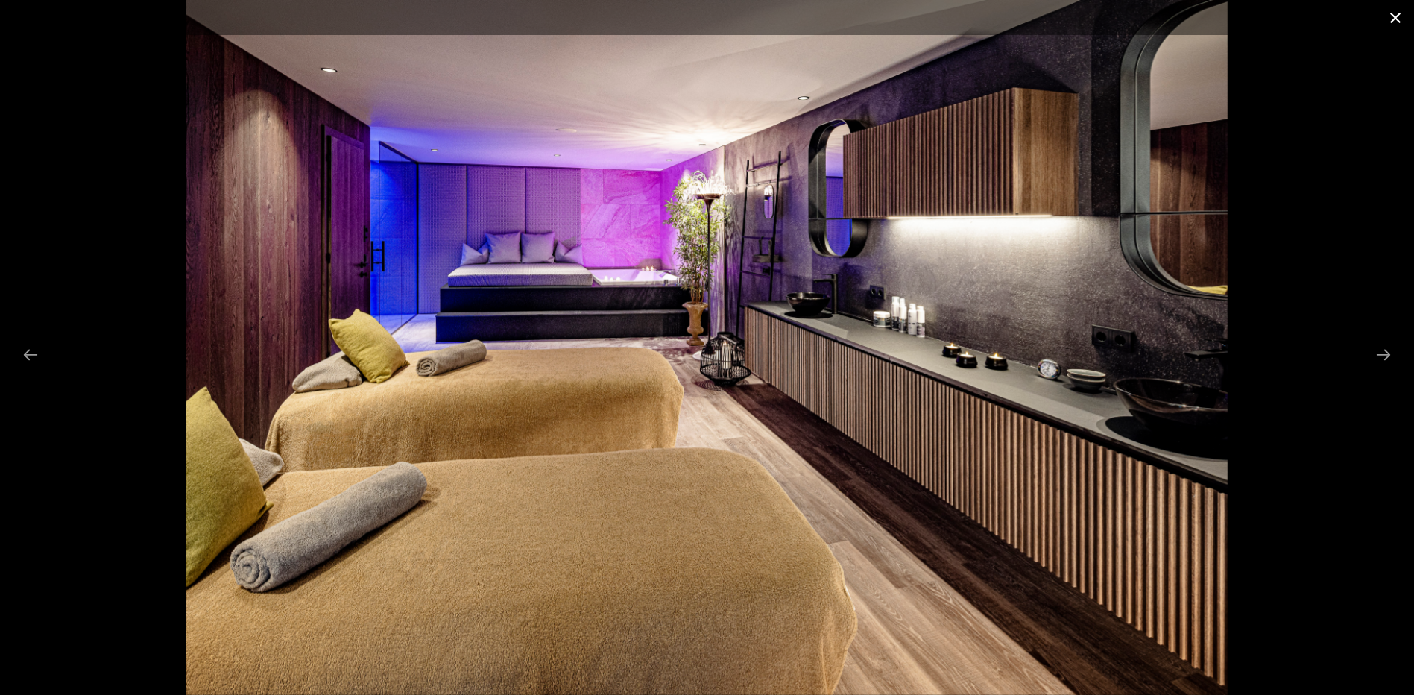
click at [1392, 13] on button "Close gallery" at bounding box center [1395, 17] width 37 height 35
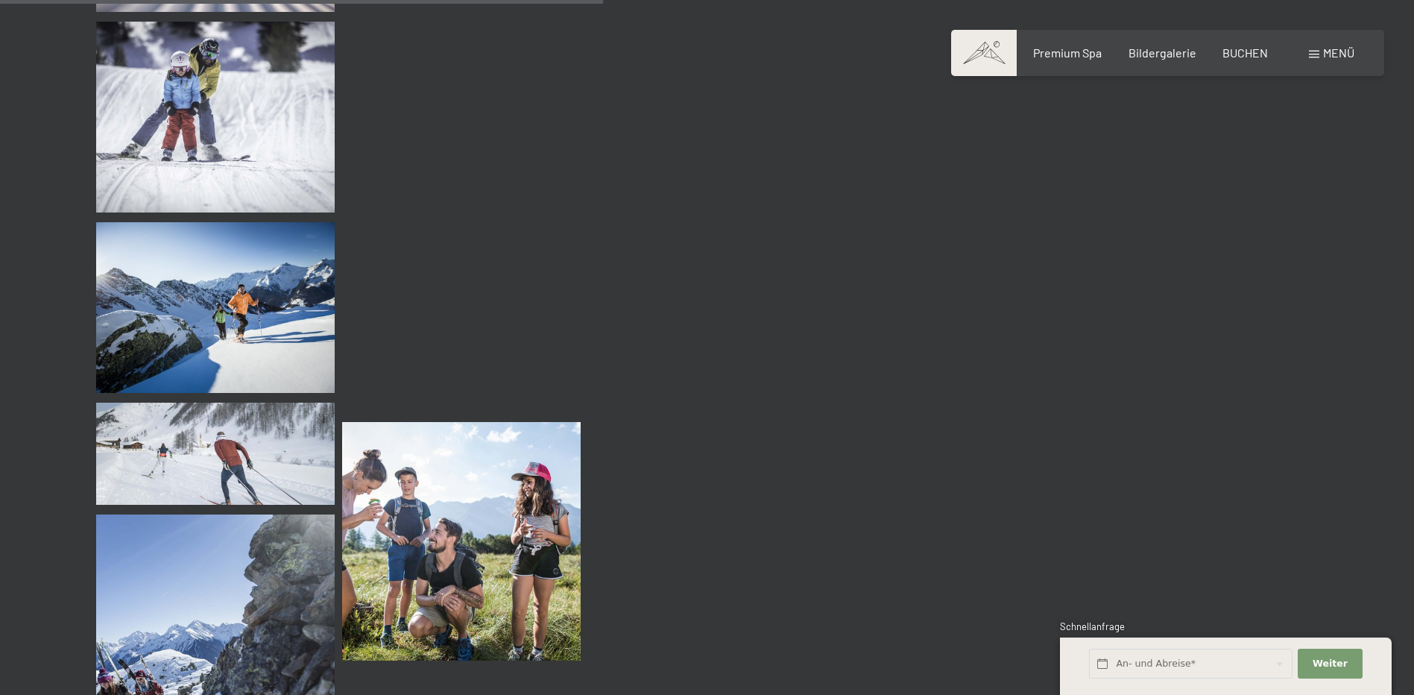
scroll to position [8050, 0]
